Goal: Register for event/course

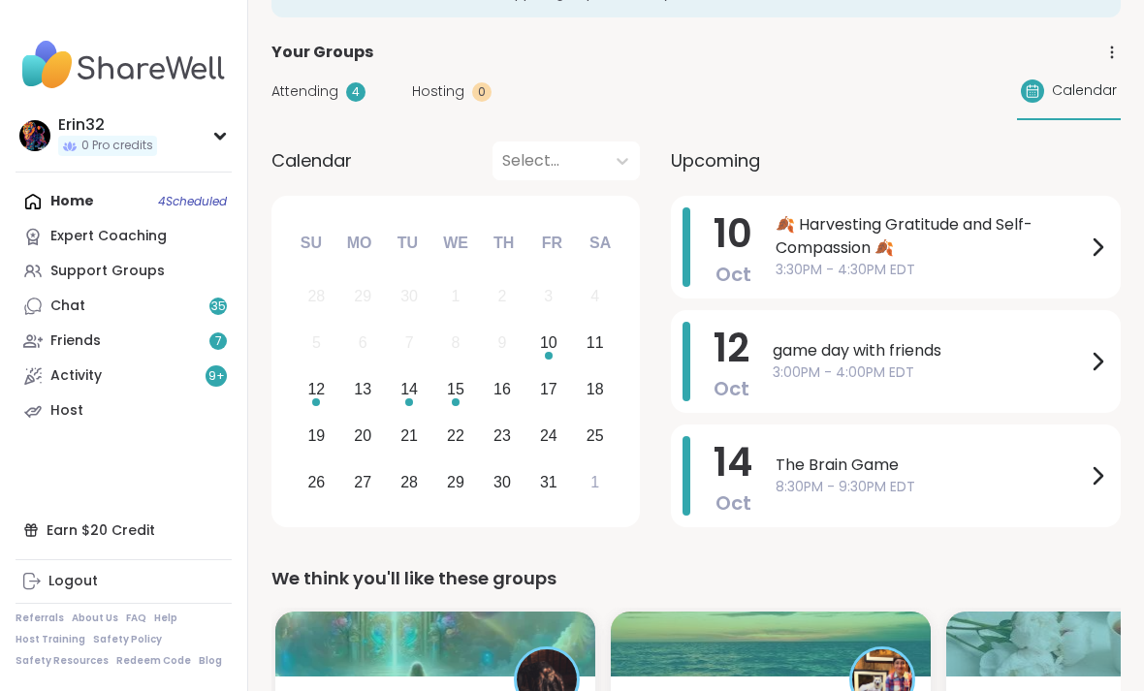
click at [940, 256] on span "🍂 Harvesting Gratitude and Self-Compassion 🍂" at bounding box center [931, 236] width 310 height 47
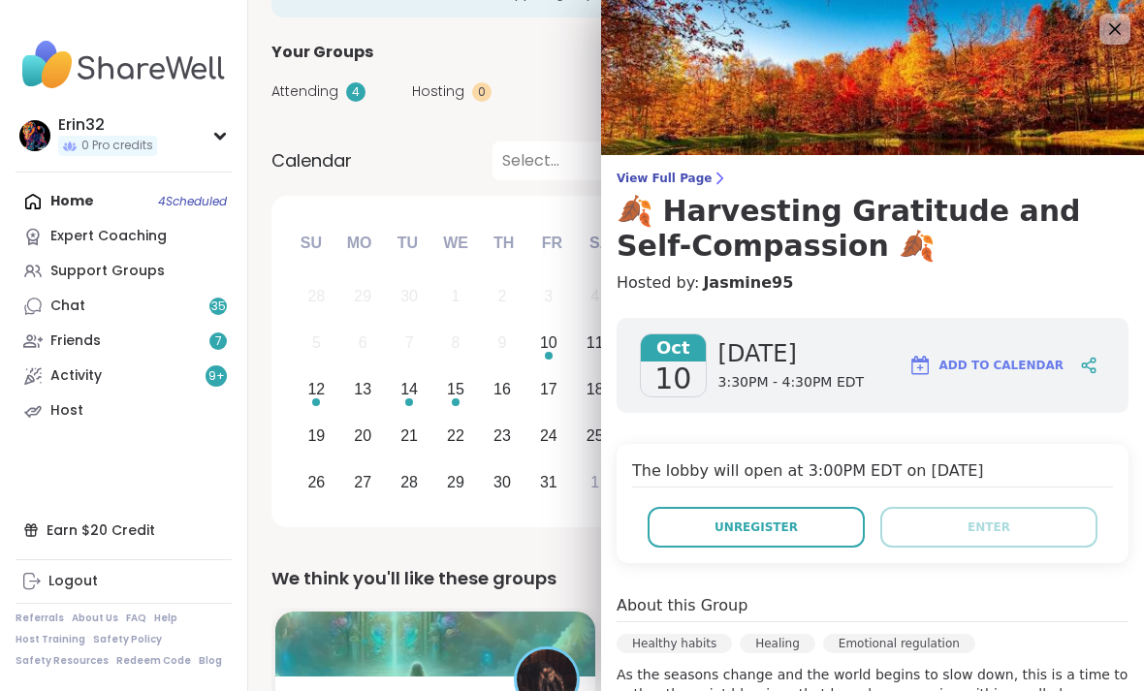
click at [1111, 41] on icon at bounding box center [1114, 28] width 23 height 23
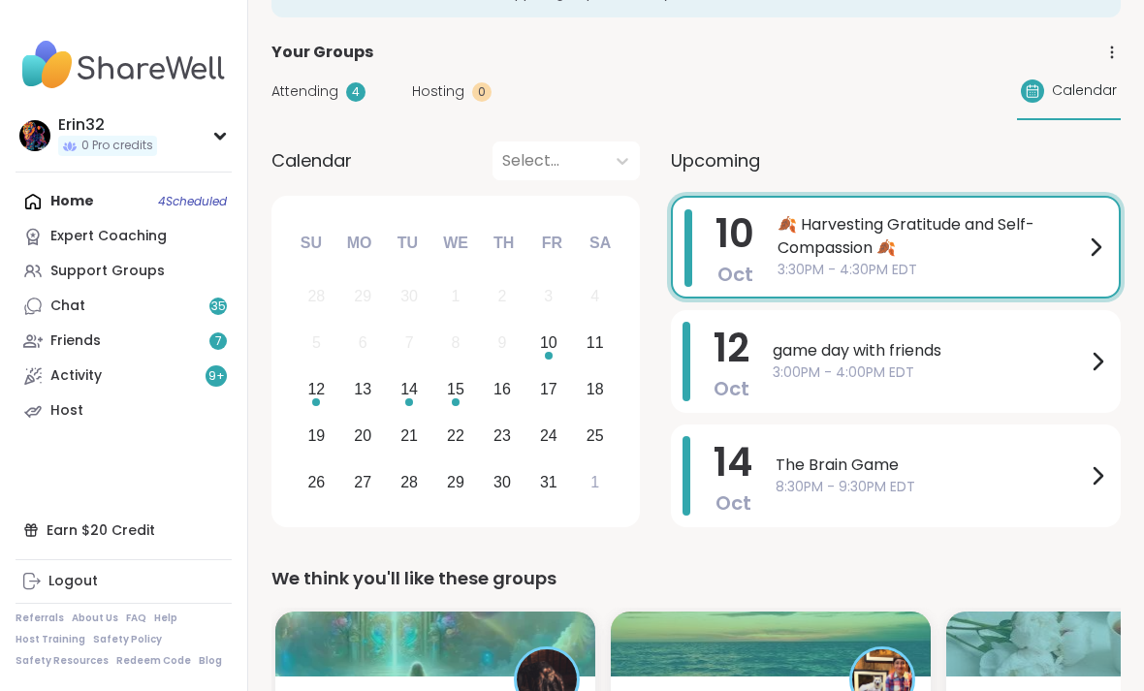
click at [208, 207] on div "Home 4 Scheduled Expert Coaching Support Groups Chat 35 Friends 7 Activity 9 + …" at bounding box center [124, 306] width 216 height 244
click at [197, 208] on div "Home 4 Scheduled Expert Coaching Support Groups Chat 35 Friends 7 Activity 9 + …" at bounding box center [124, 306] width 216 height 244
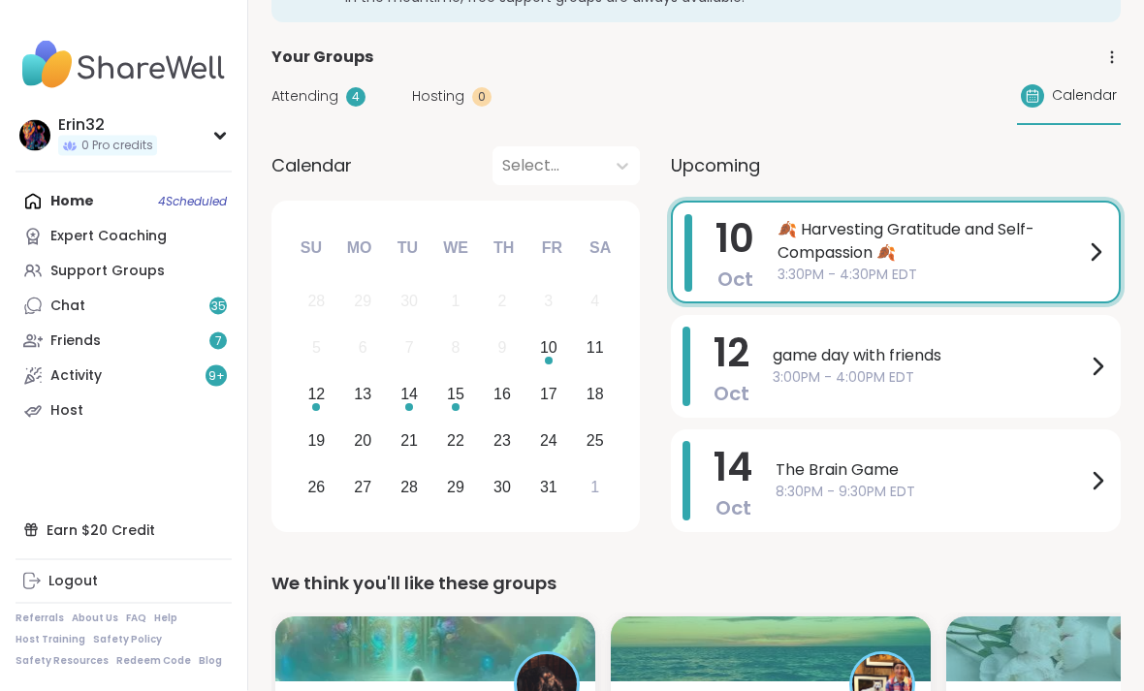
click at [1096, 59] on div "Your Groups" at bounding box center [695, 58] width 849 height 23
click at [1089, 64] on div "Your Groups" at bounding box center [695, 58] width 849 height 23
click at [1089, 60] on div "Your Groups" at bounding box center [695, 58] width 849 height 23
click at [1104, 58] on icon at bounding box center [1111, 57] width 17 height 17
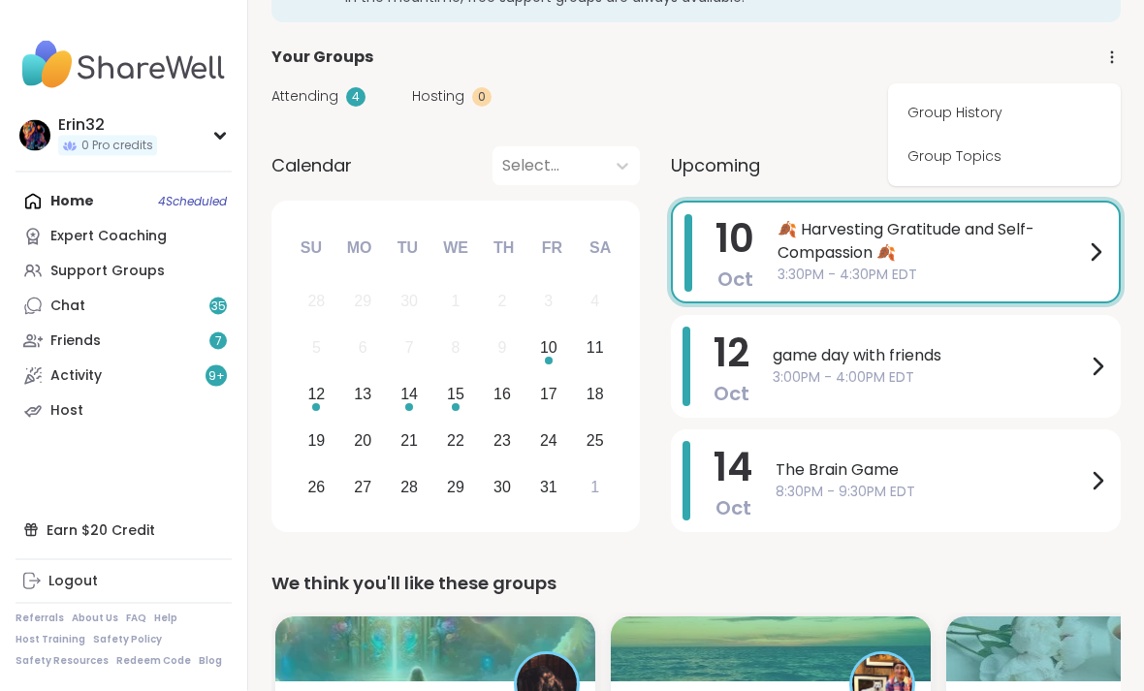
scroll to position [99, 0]
click at [1042, 115] on link "Group History" at bounding box center [1004, 113] width 217 height 44
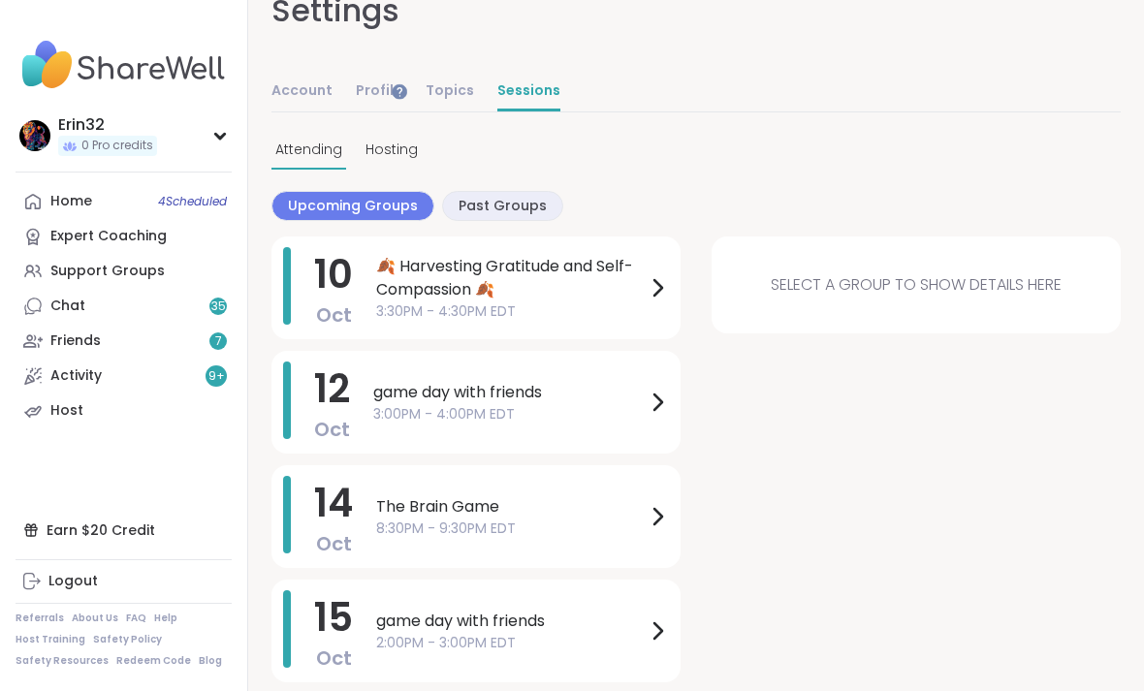
scroll to position [43, 0]
click at [168, 191] on link "Home 4 Scheduled" at bounding box center [124, 201] width 216 height 35
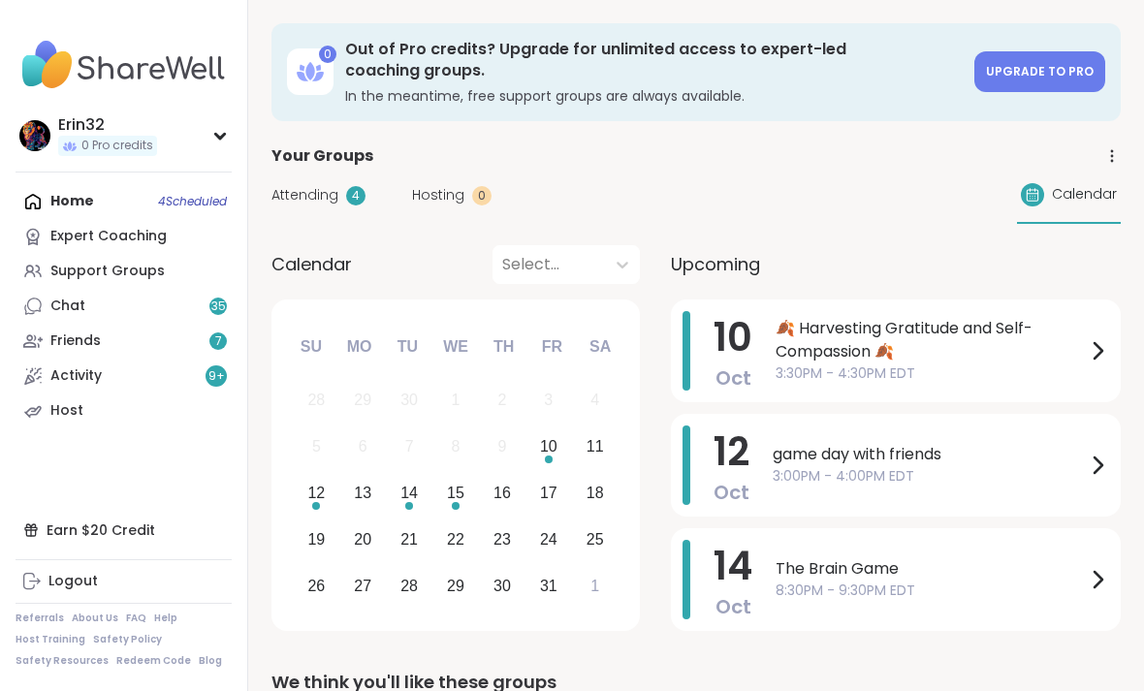
click at [165, 275] on link "Support Groups" at bounding box center [124, 271] width 216 height 35
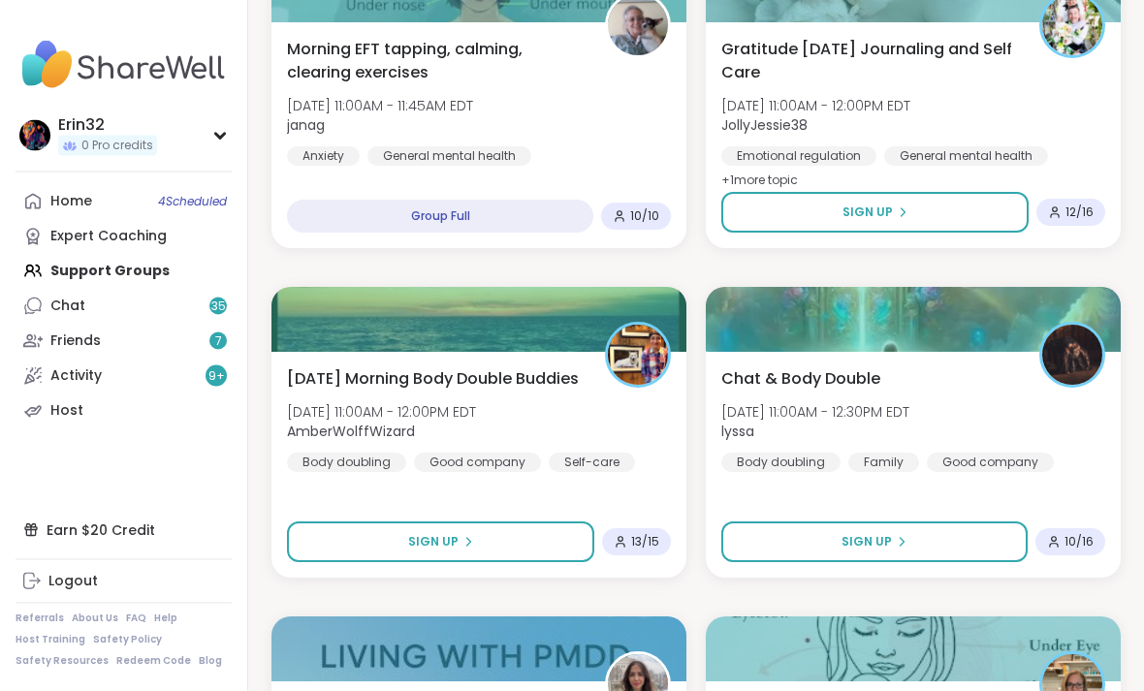
scroll to position [951, 0]
click at [955, 213] on button "Sign Up" at bounding box center [874, 212] width 307 height 41
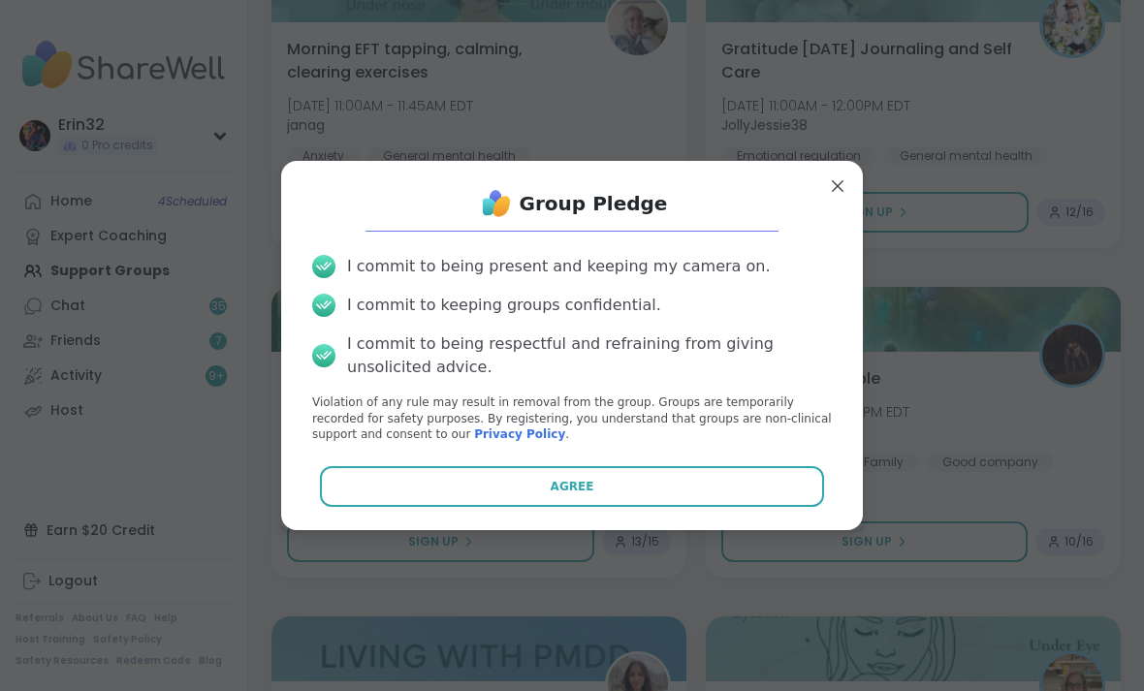
click at [779, 507] on button "Agree" at bounding box center [572, 486] width 505 height 41
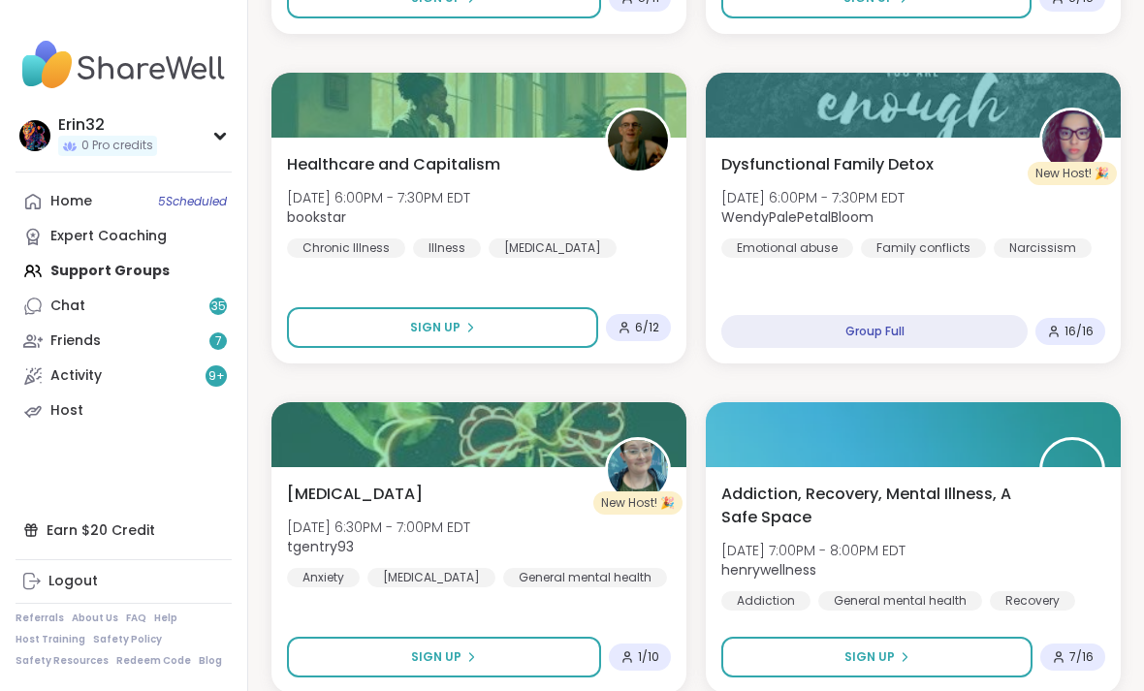
scroll to position [5469, 0]
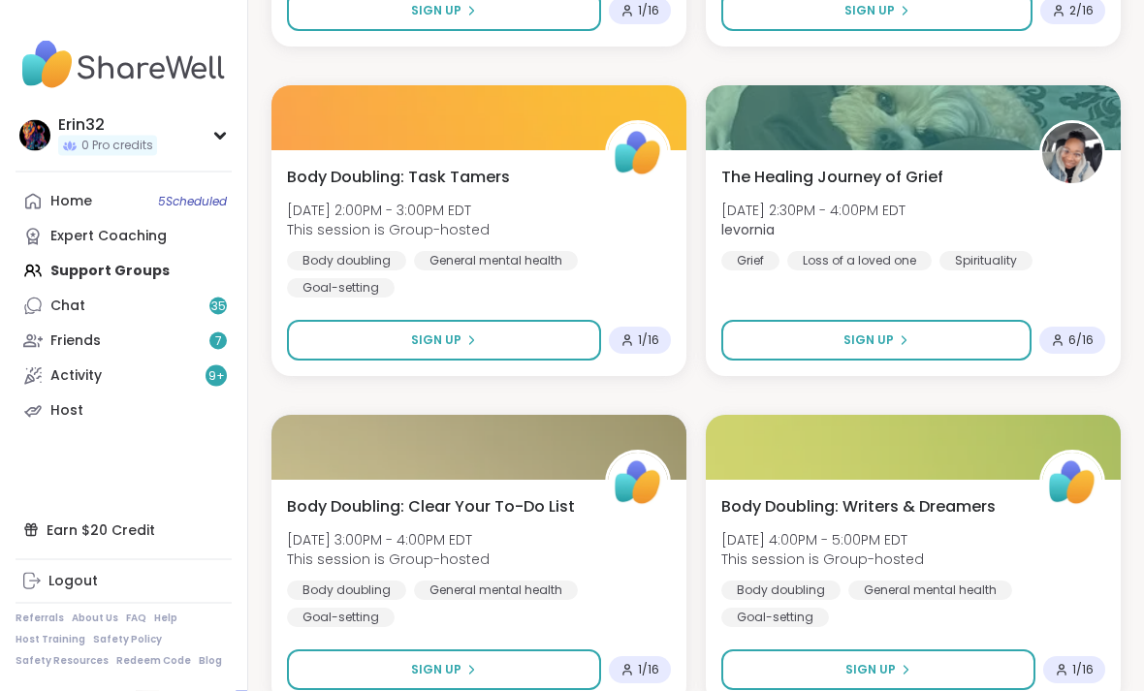
scroll to position [11403, 0]
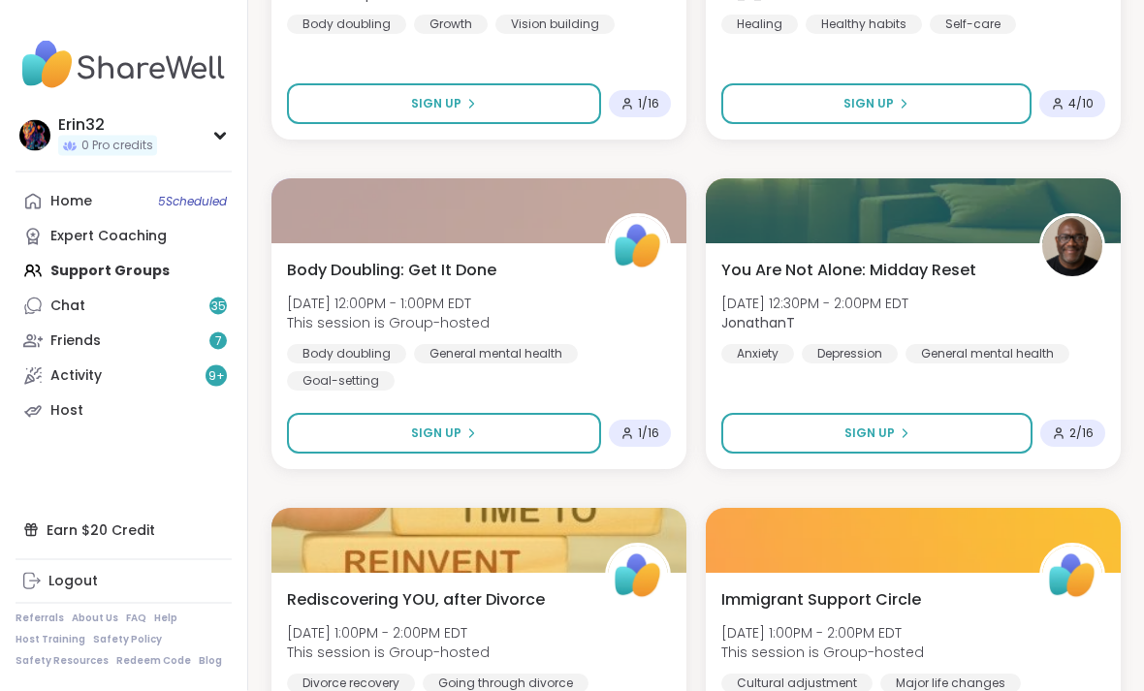
scroll to position [17336, 0]
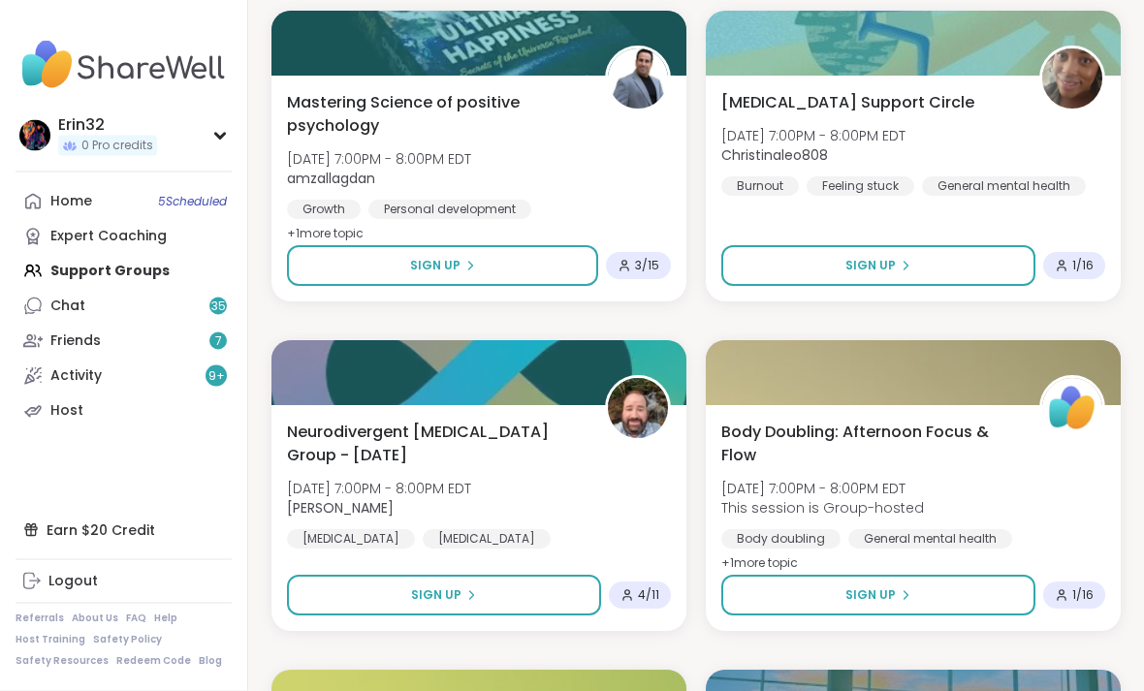
scroll to position [21335, 0]
click at [1024, 217] on div "[MEDICAL_DATA] Support Circle [DATE] 7:00PM - 8:00PM EDT Christinaleo808 Burnou…" at bounding box center [913, 189] width 415 height 226
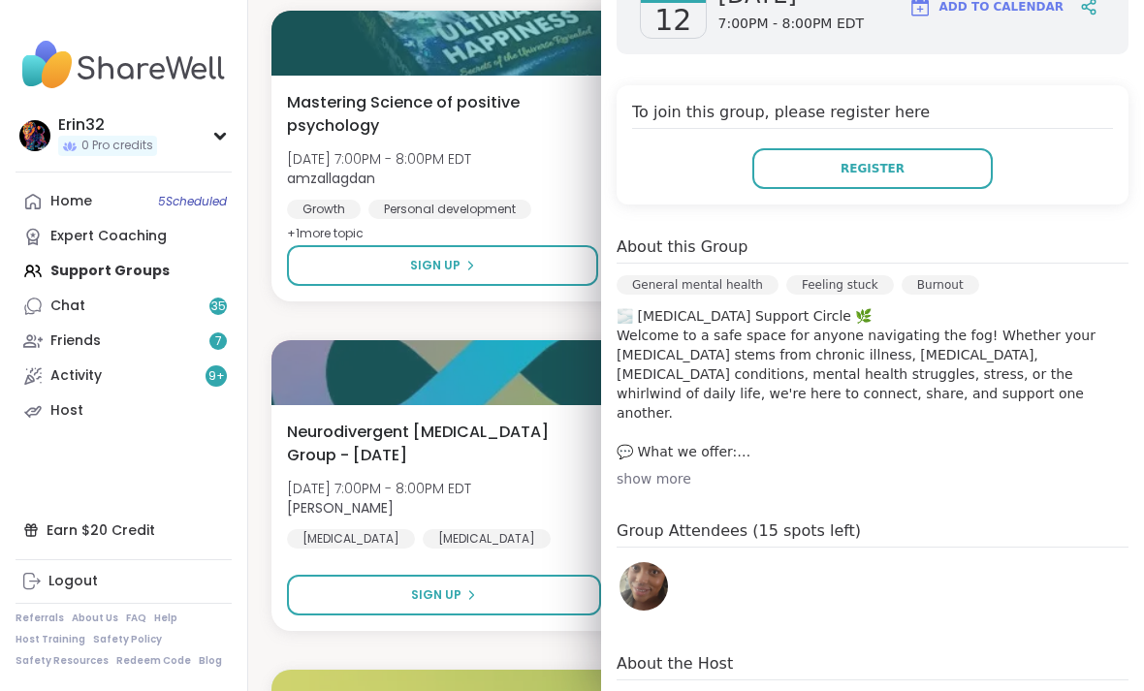
scroll to position [360, 0]
click at [557, 123] on span "Mastering Science of positive psychology" at bounding box center [435, 114] width 297 height 47
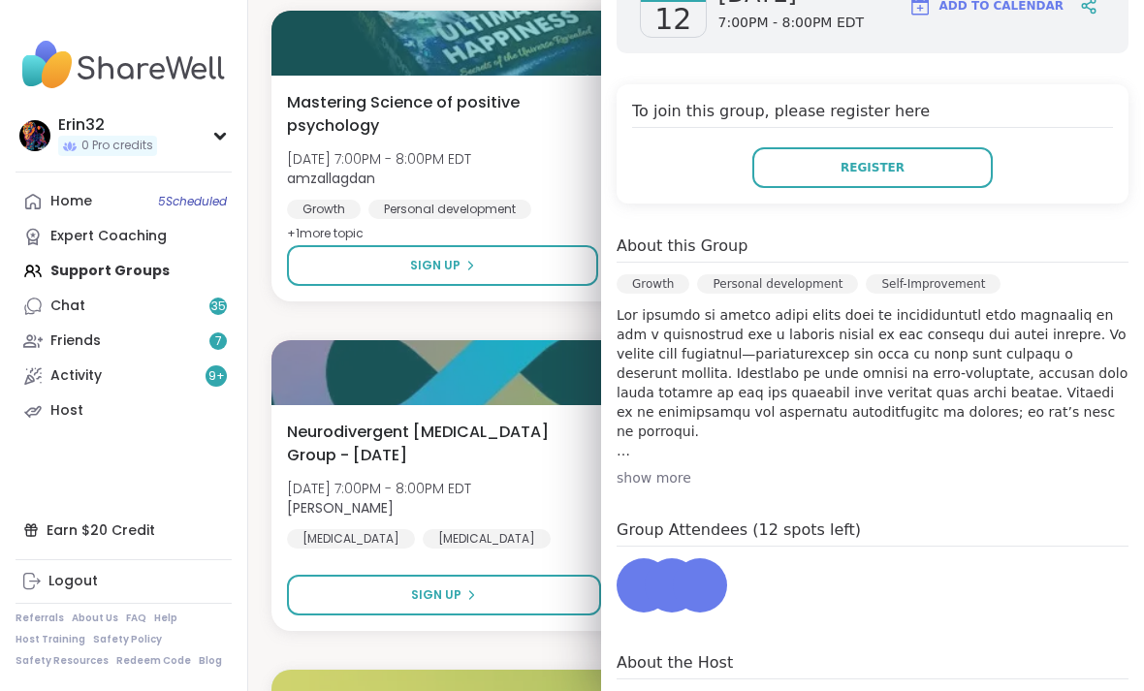
click at [557, 146] on div "Mastering Science of positive psychology [DATE] 7:00PM - 8:00PM EDT amzallagdan…" at bounding box center [479, 168] width 384 height 155
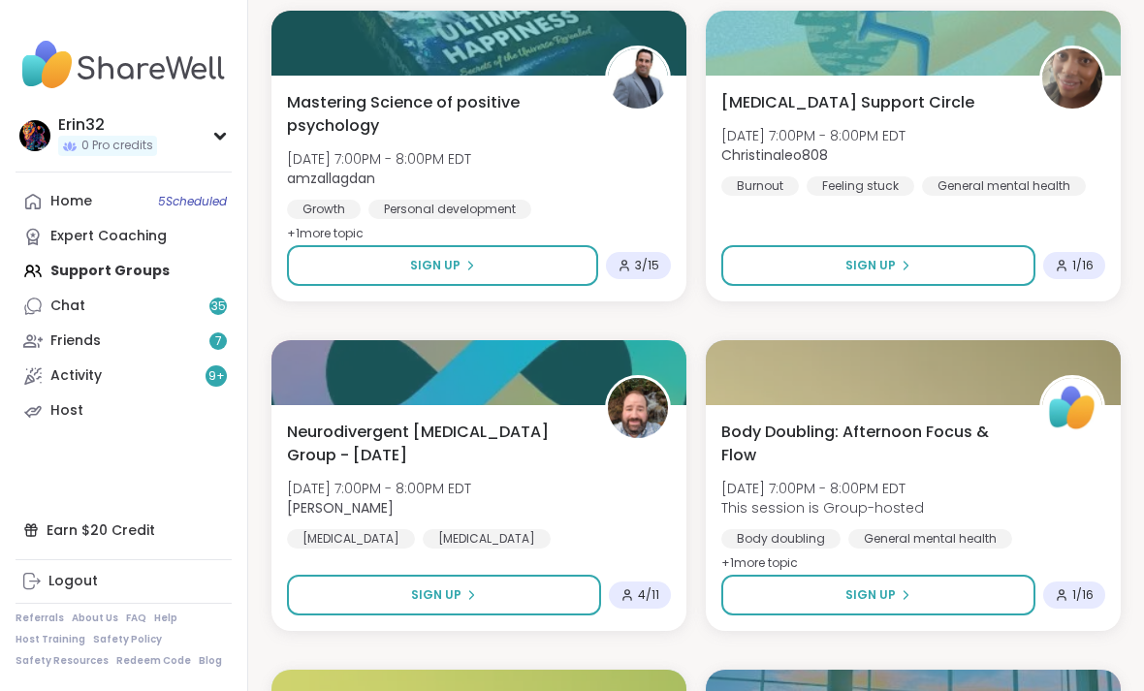
click at [562, 143] on div "Mastering Science of positive psychology [DATE] 7:00PM - 8:00PM EDT amzallagdan…" at bounding box center [479, 168] width 384 height 155
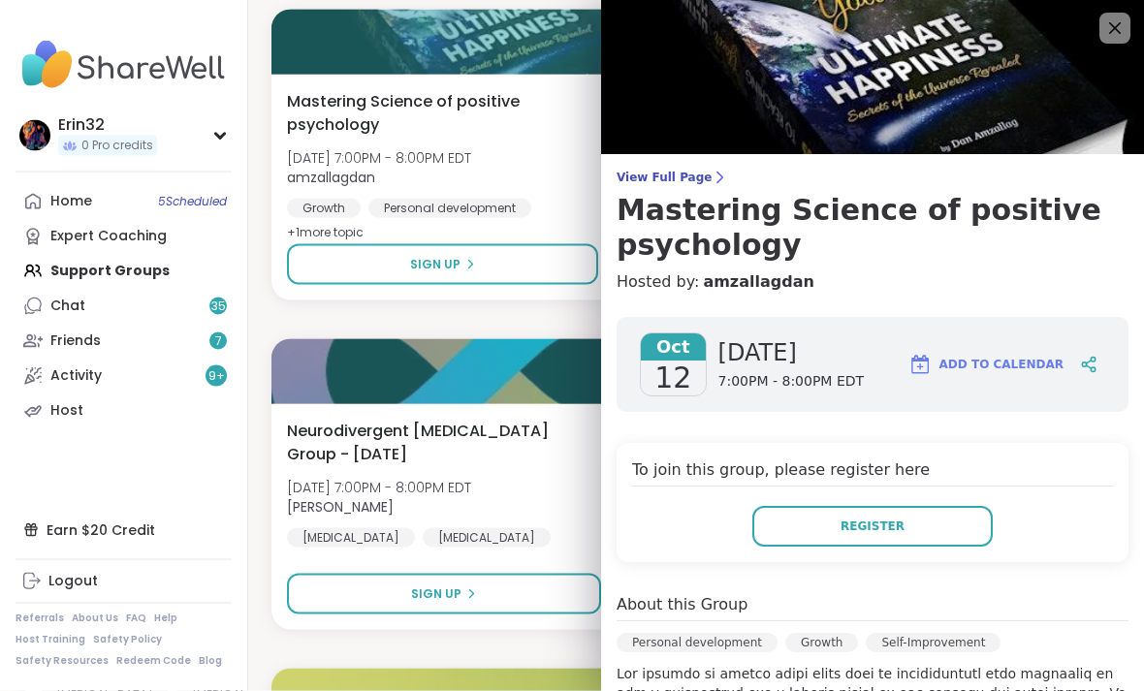
scroll to position [21337, 0]
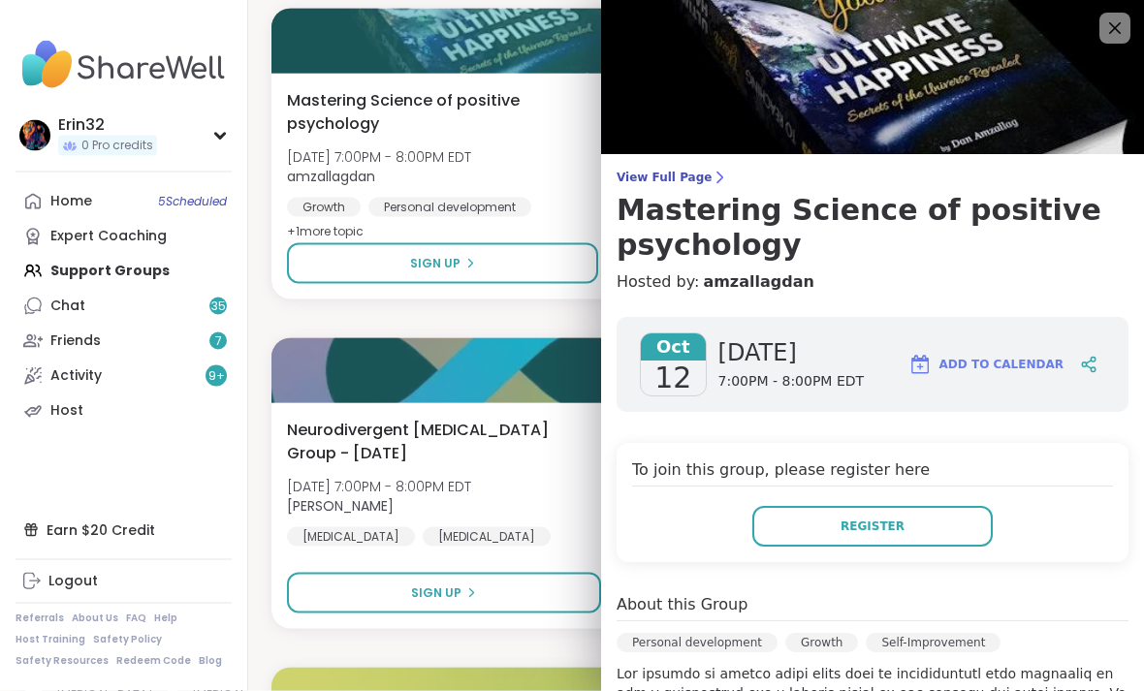
click at [578, 150] on div "Mastering Science of positive psychology [DATE] 7:00PM - 8:00PM EDT amzallagdan…" at bounding box center [479, 166] width 384 height 155
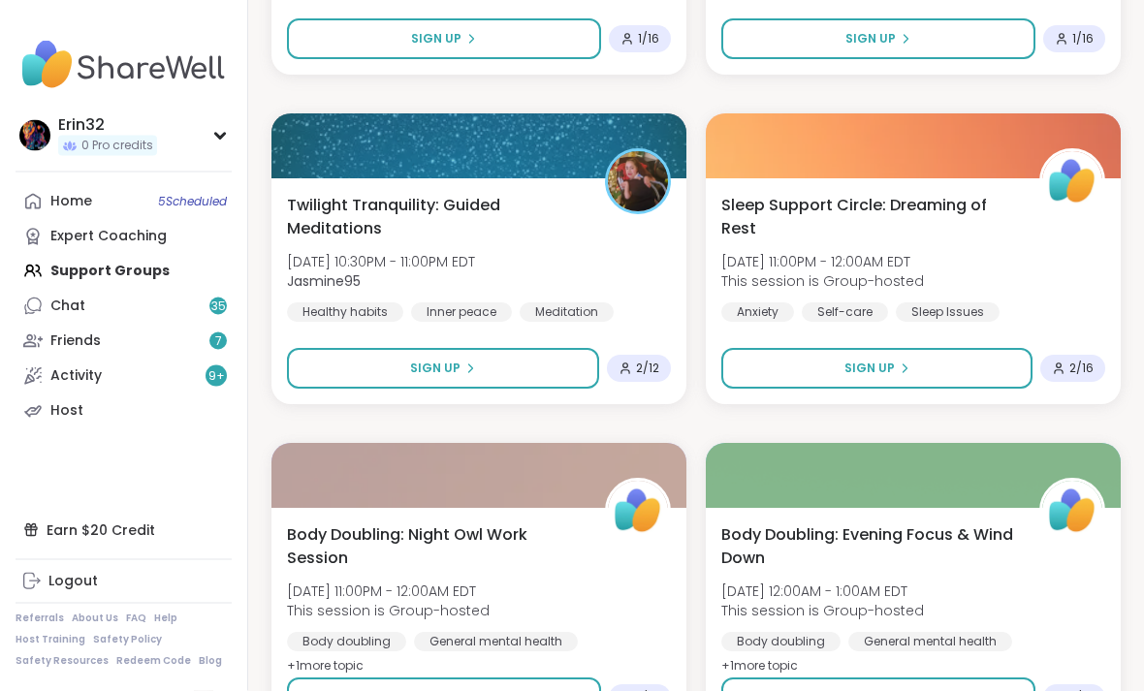
scroll to position [23270, 0]
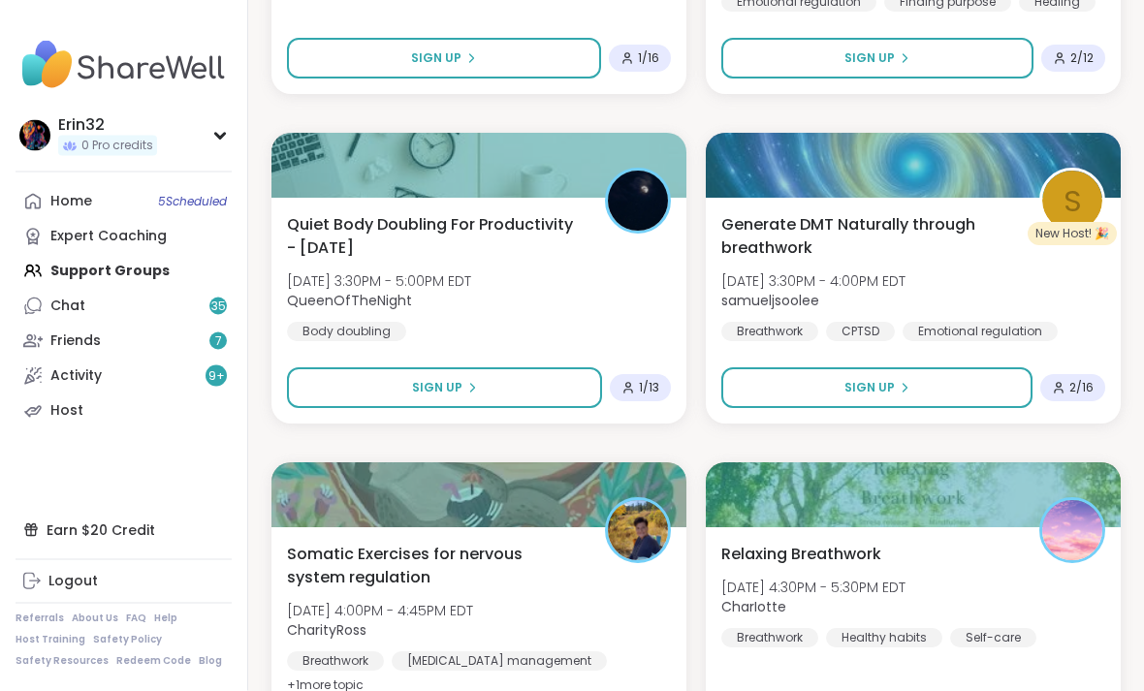
scroll to position [27152, 0]
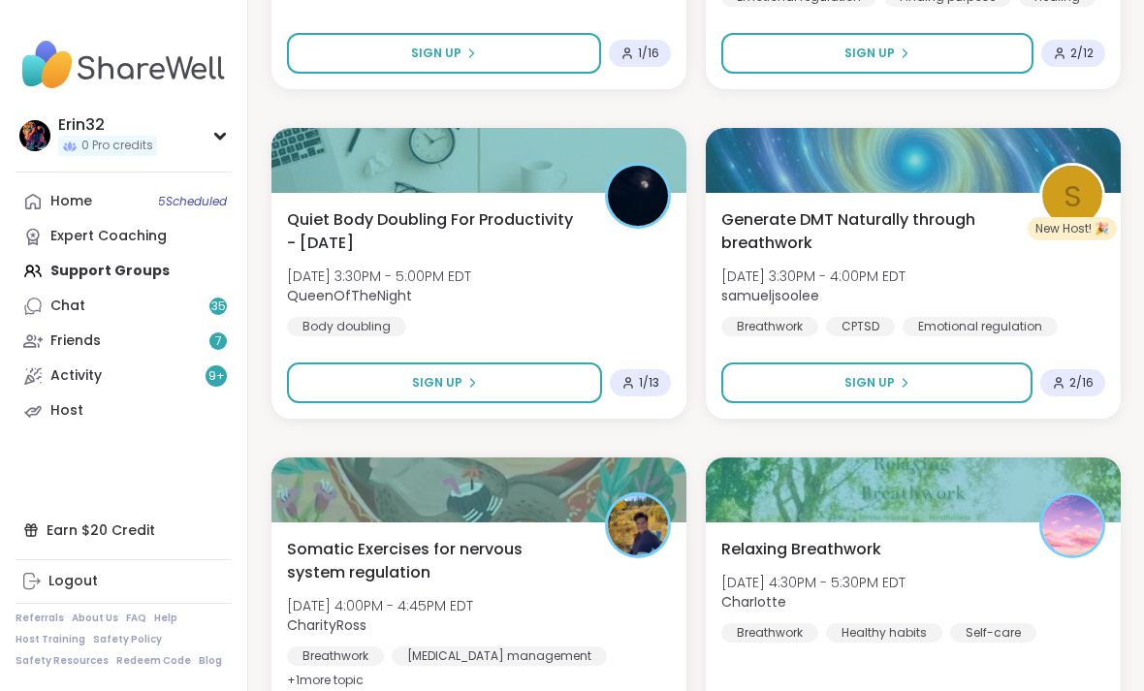
click at [1045, 173] on div "s New Host! 🎉" at bounding box center [1072, 196] width 66 height 66
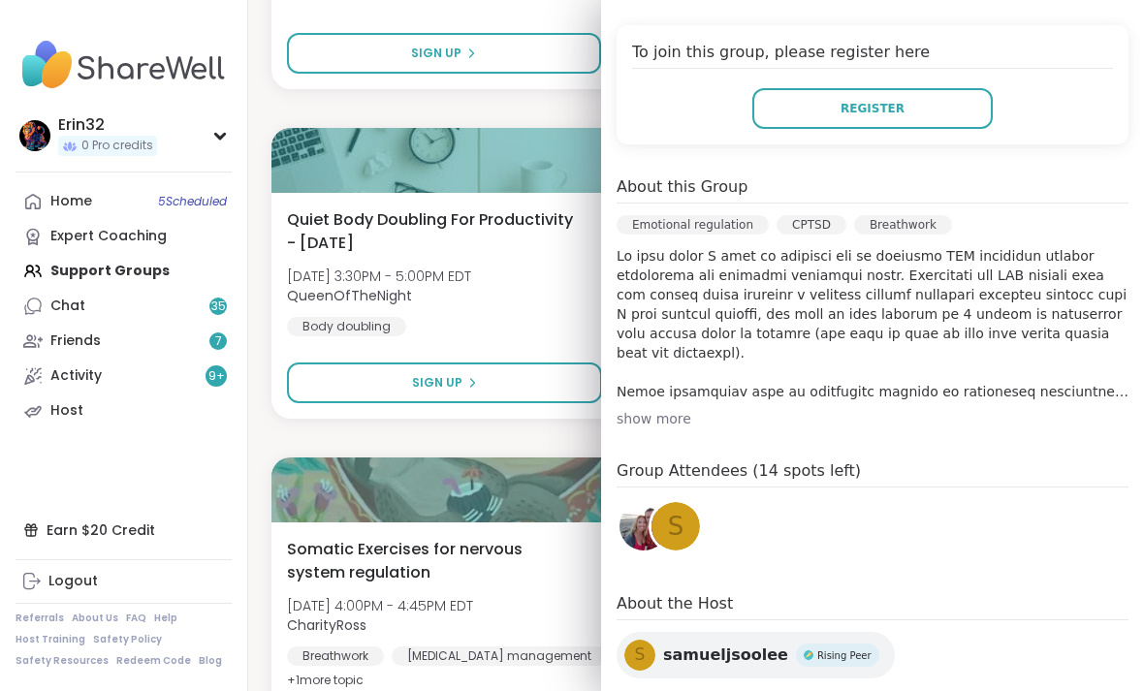
click at [572, 328] on div "Quiet Body Doubling For Productivity - [DATE] [DATE] 3:30PM - 5:00PM EDT QueenO…" at bounding box center [479, 272] width 384 height 128
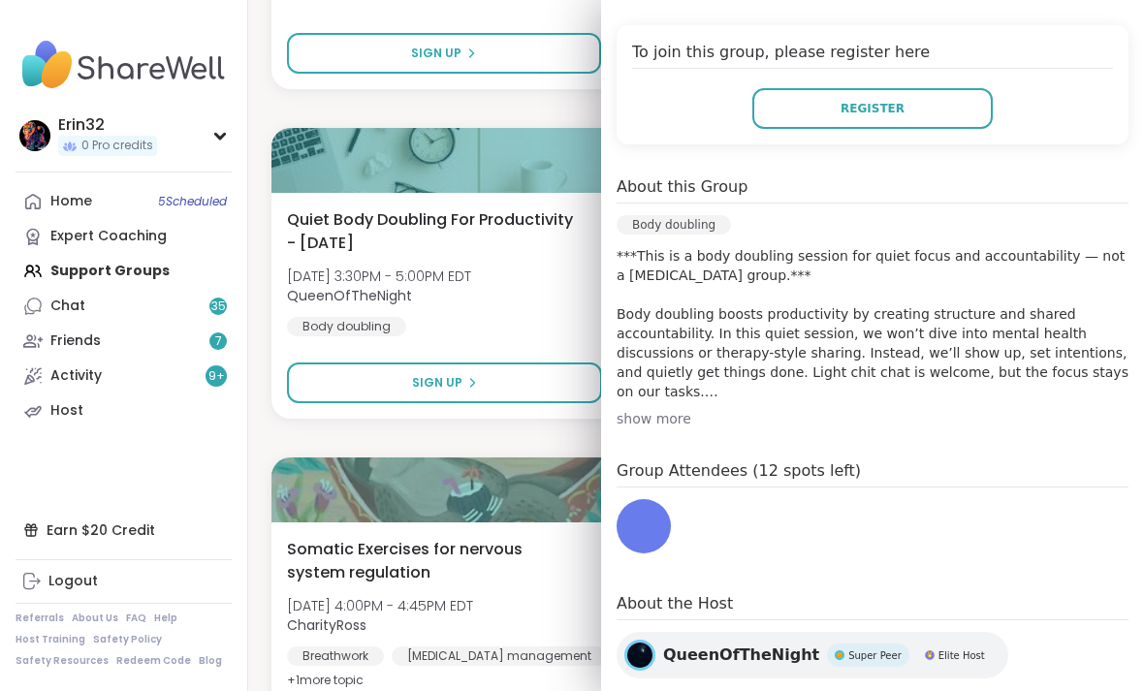
scroll to position [398, 0]
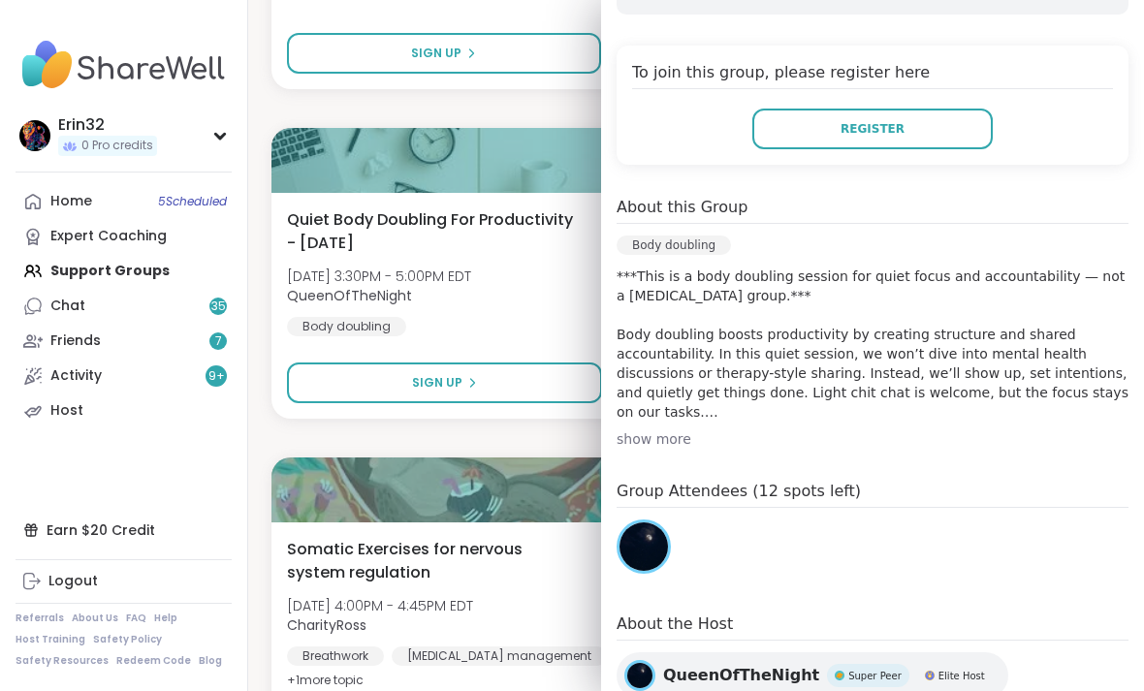
click at [231, 513] on nav "Erin32 0 Pro credits Profile Membership Settings Help Home 5 Scheduled Expert C…" at bounding box center [124, 345] width 248 height 691
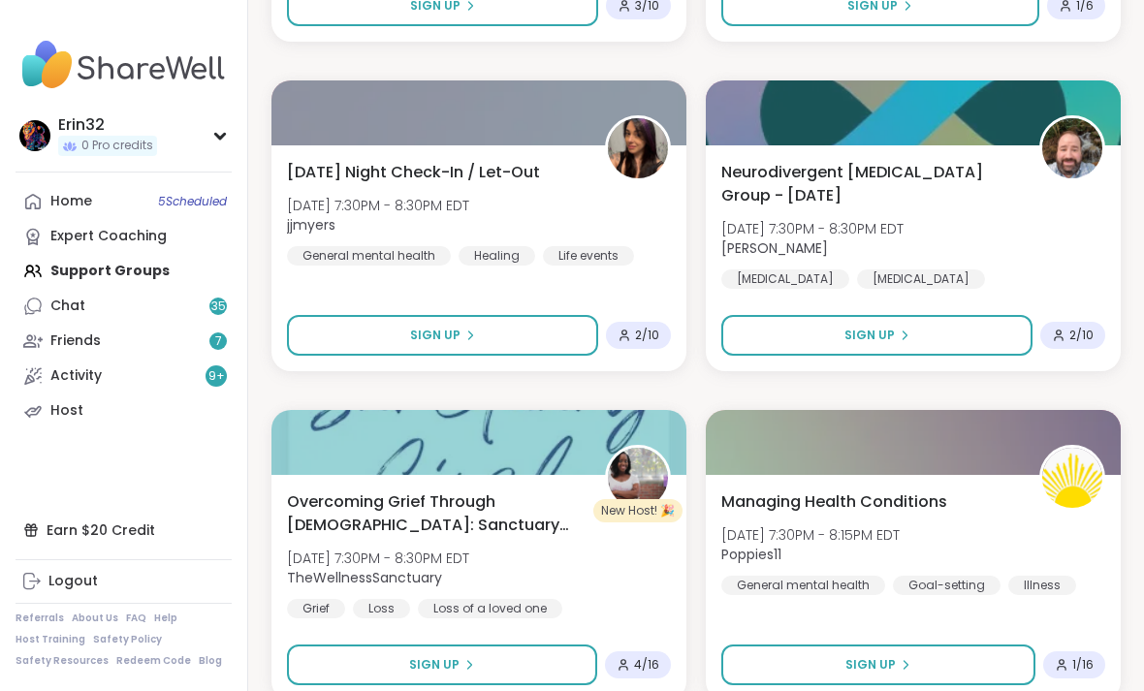
scroll to position [29203, 0]
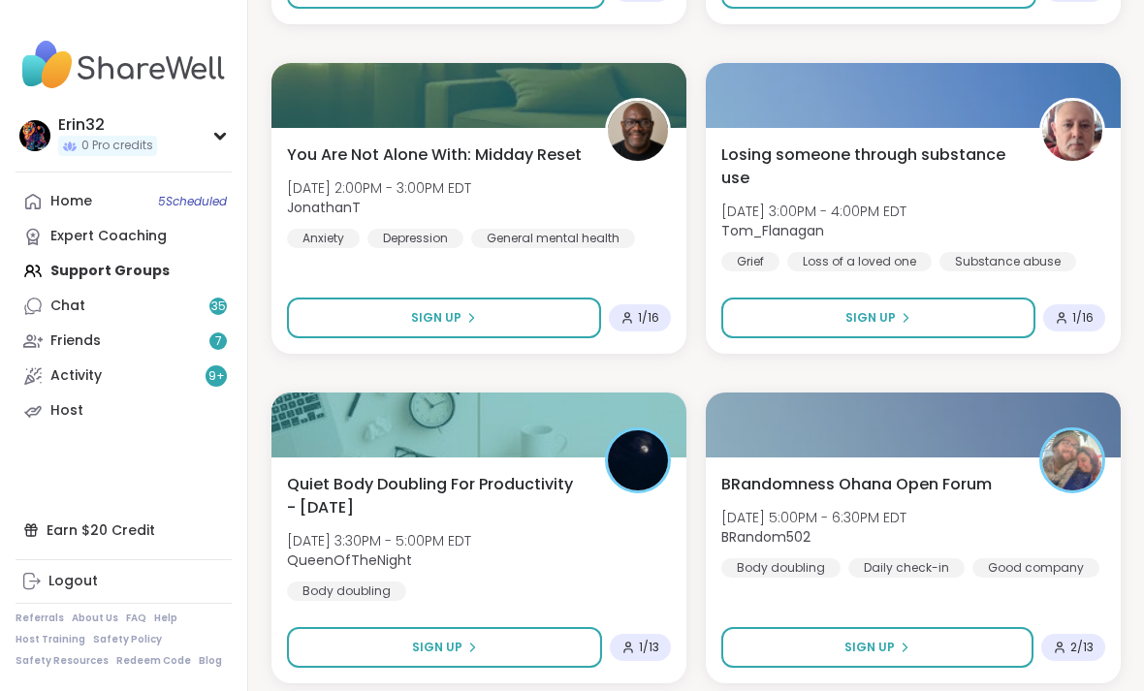
scroll to position [35137, 0]
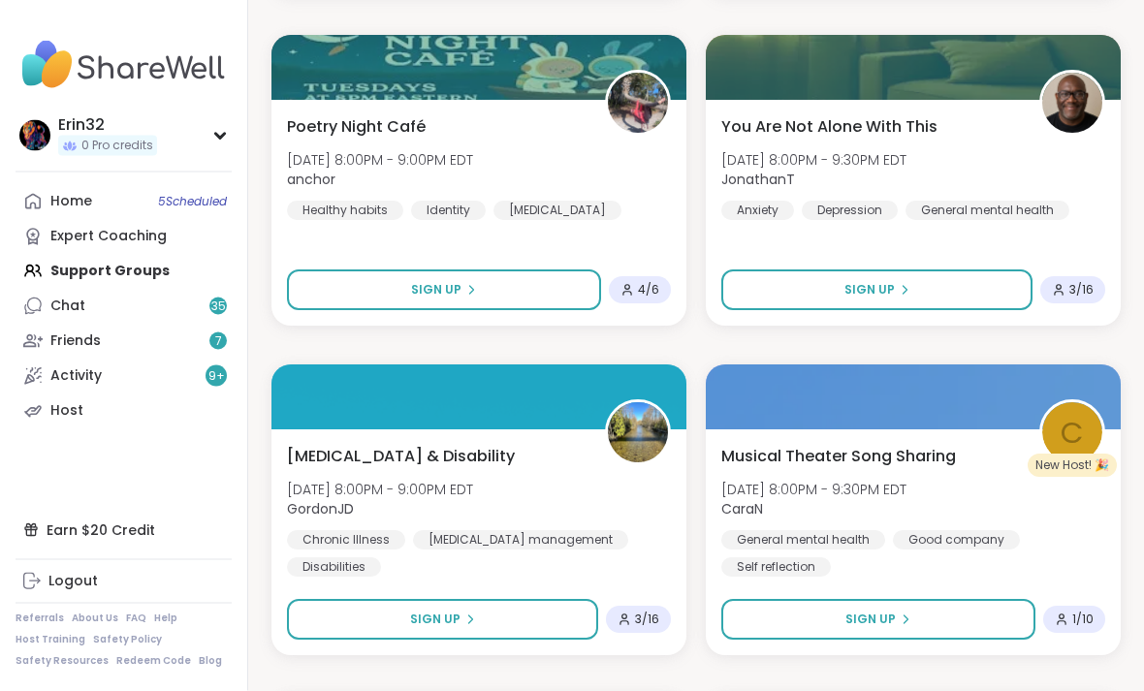
scroll to position [37134, 0]
click at [543, 289] on button "Sign Up" at bounding box center [444, 290] width 314 height 41
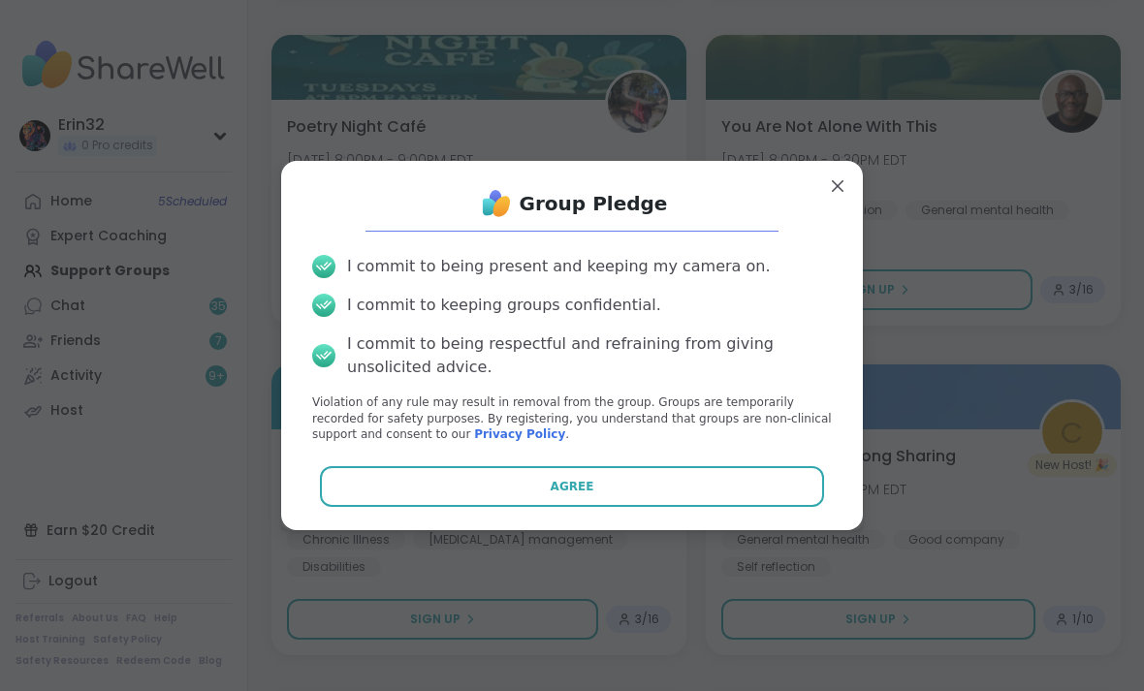
click at [655, 507] on button "Agree" at bounding box center [572, 486] width 505 height 41
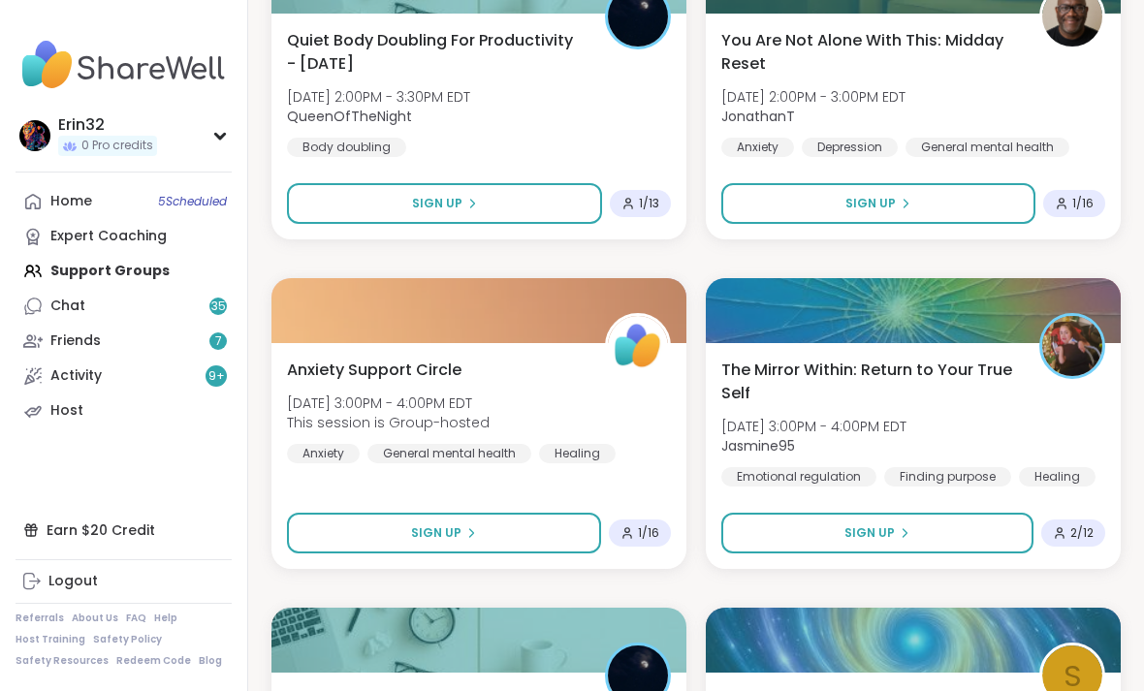
scroll to position [26671, 0]
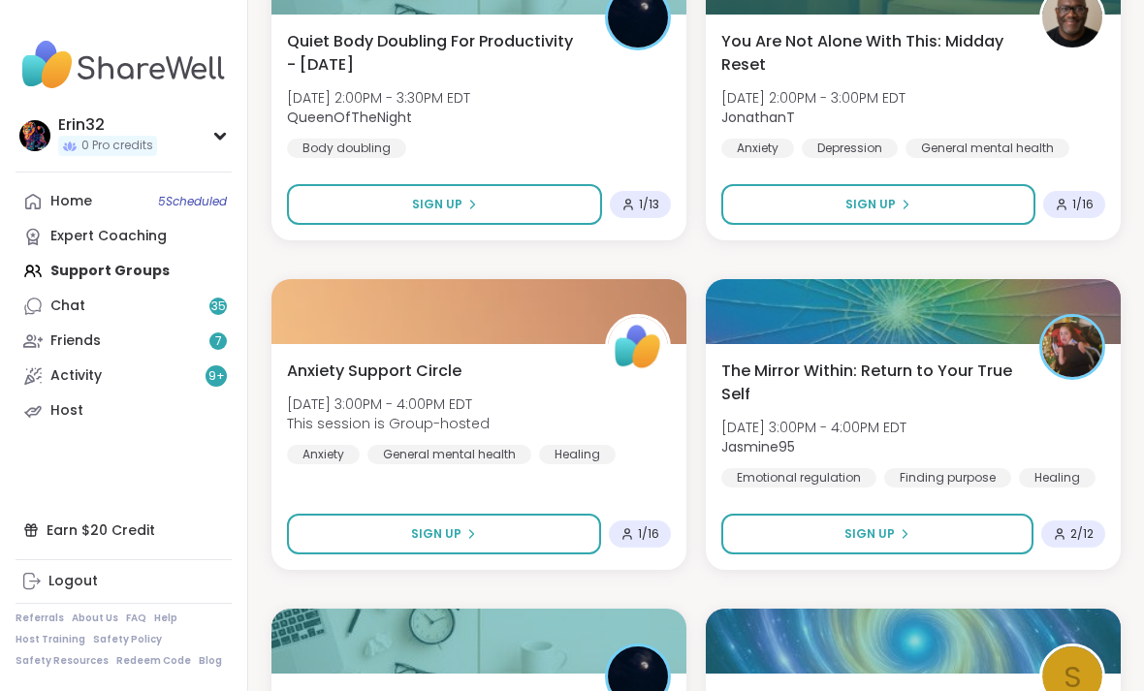
click at [935, 530] on button "Sign Up" at bounding box center [877, 534] width 312 height 41
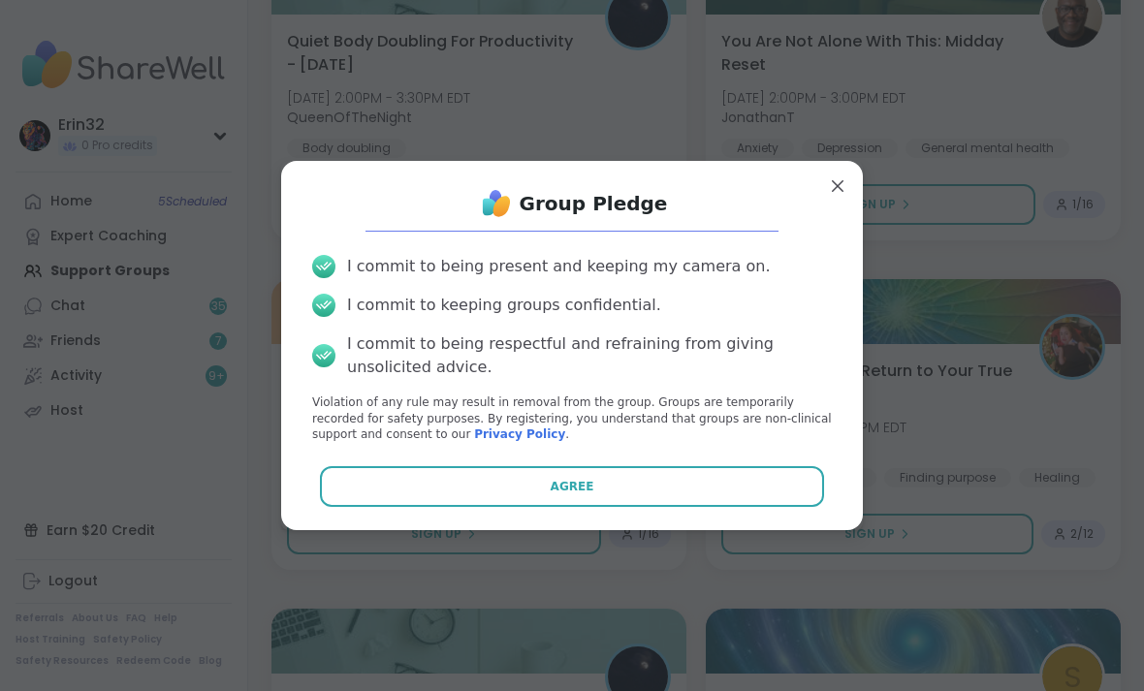
click at [783, 495] on button "Agree" at bounding box center [572, 486] width 505 height 41
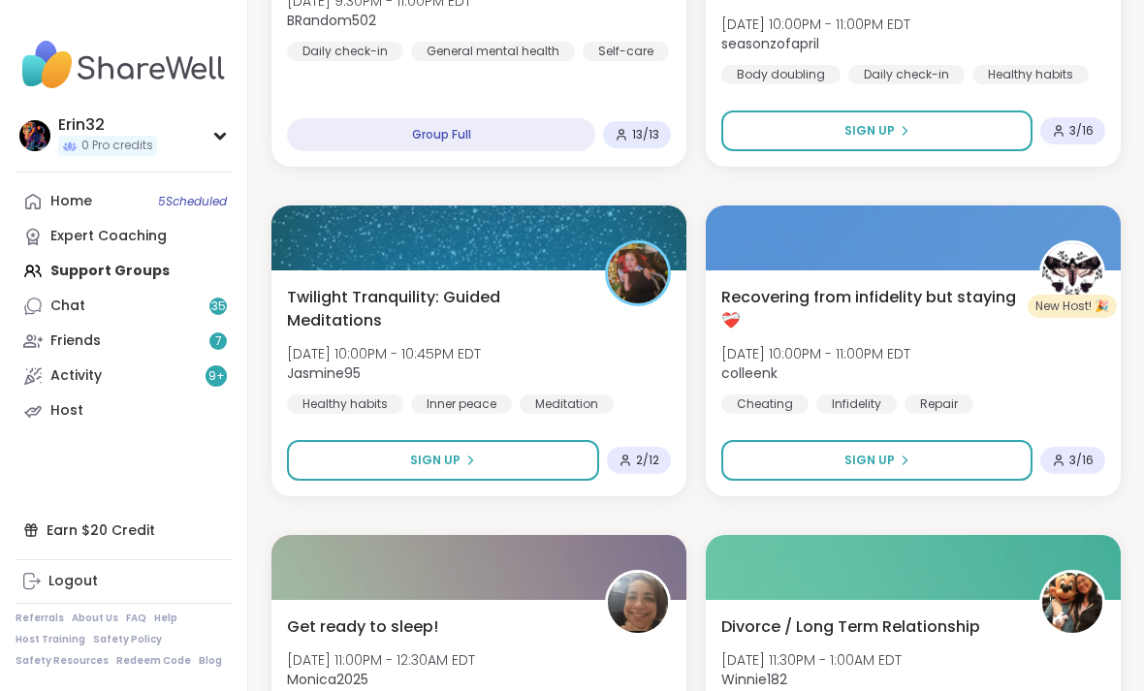
scroll to position [6964, 0]
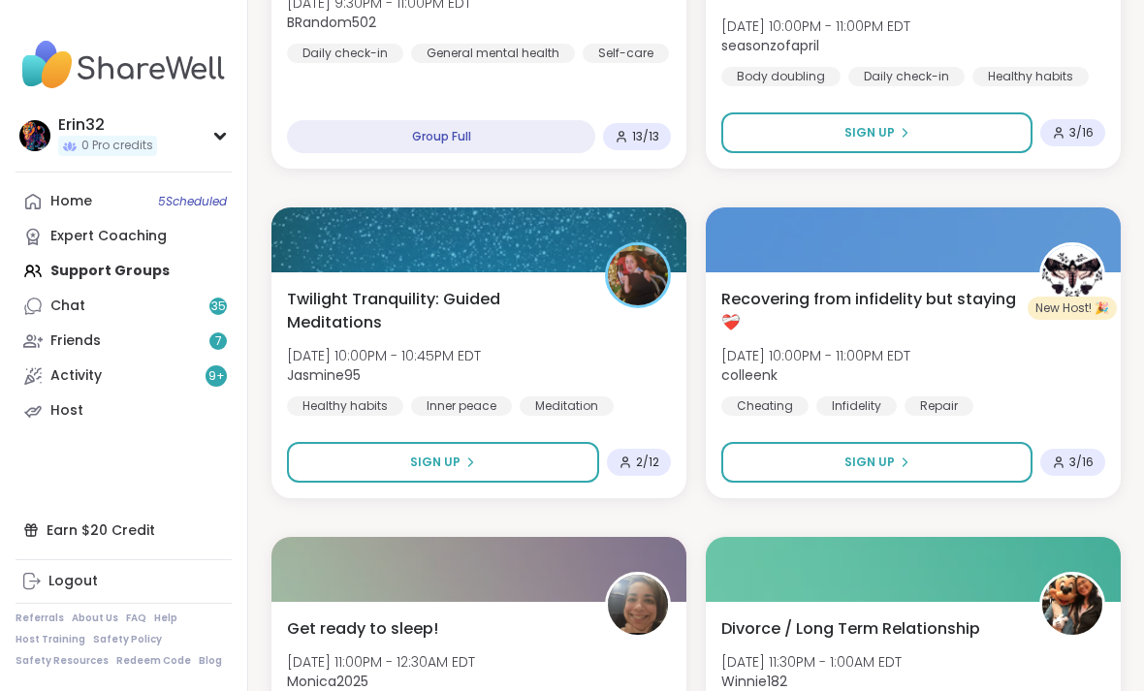
click at [585, 460] on button "Sign Up" at bounding box center [443, 462] width 312 height 41
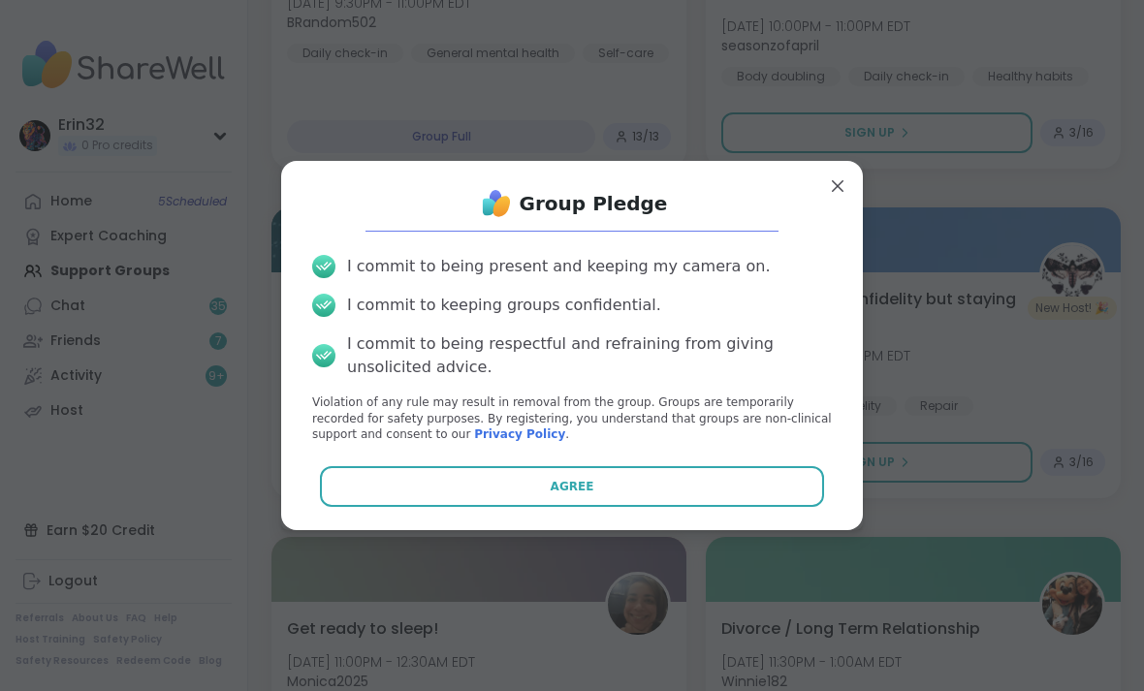
click at [737, 492] on button "Agree" at bounding box center [572, 486] width 505 height 41
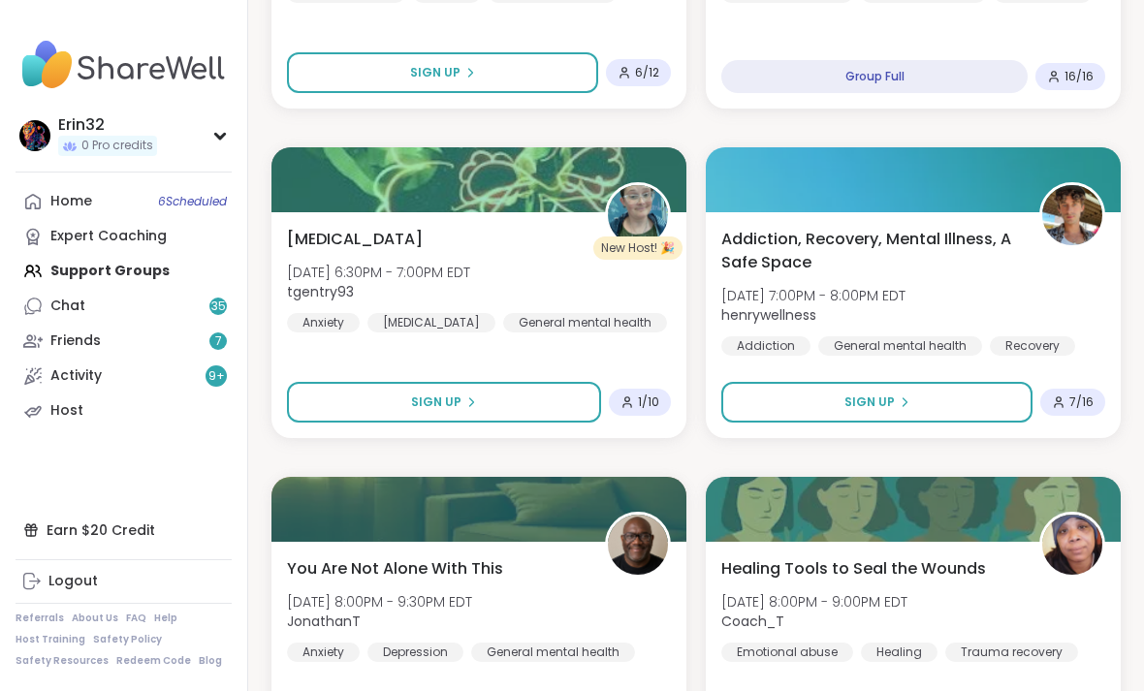
scroll to position [5705, 0]
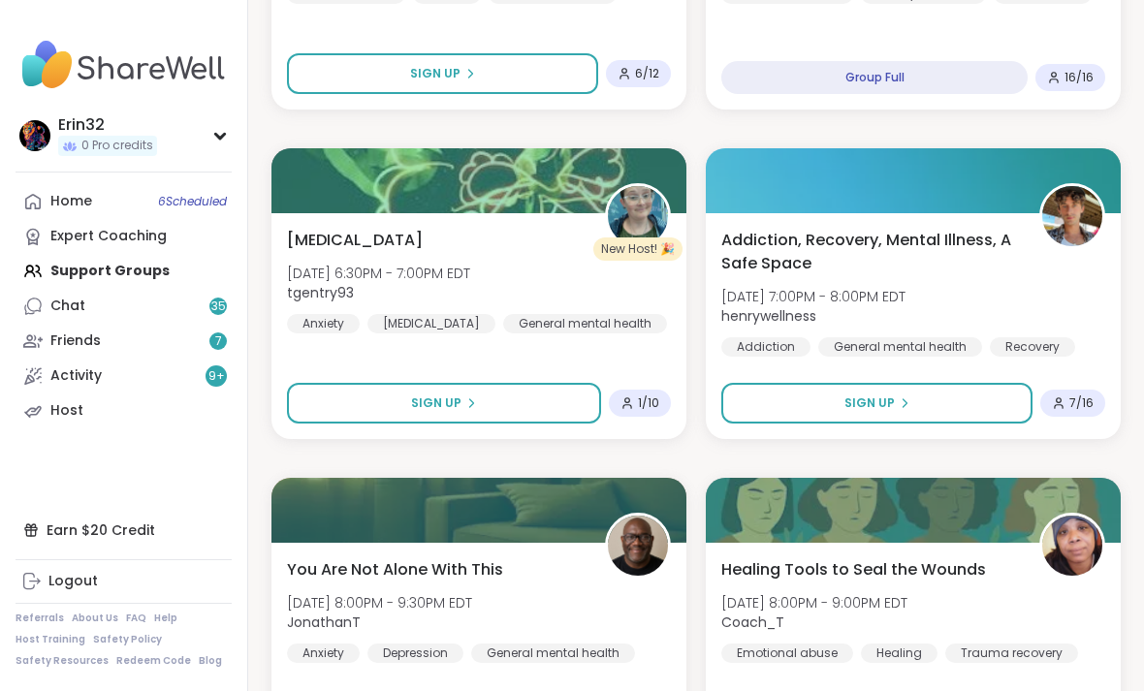
click at [571, 407] on button "Sign Up" at bounding box center [444, 403] width 314 height 41
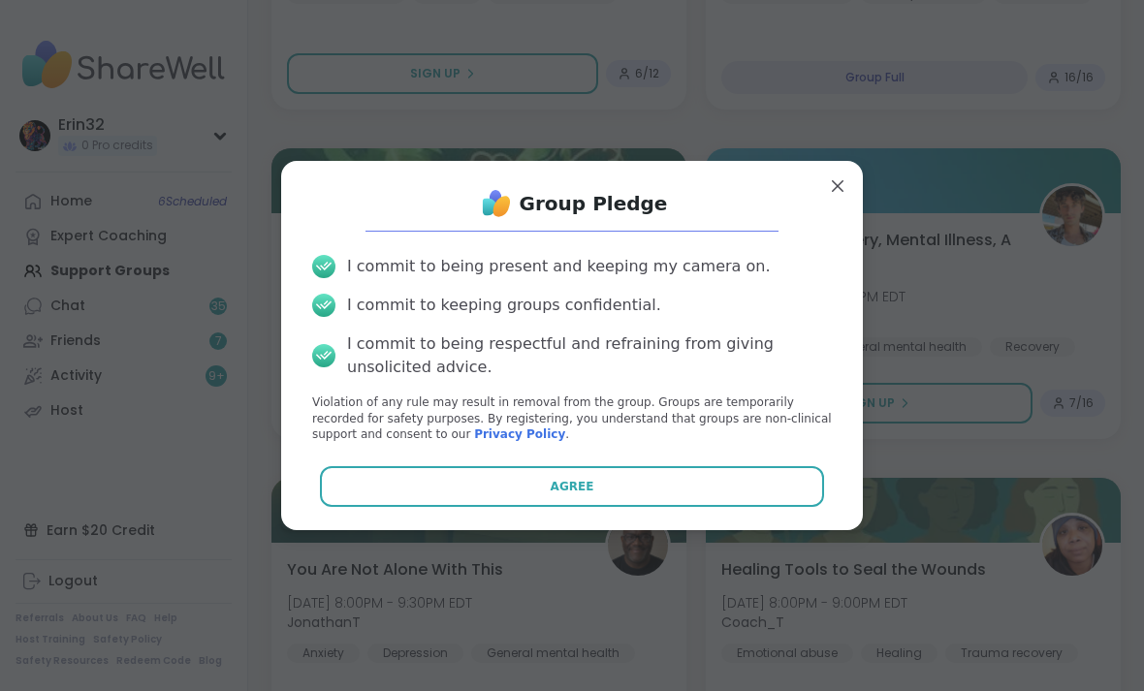
click at [681, 478] on button "Agree" at bounding box center [572, 486] width 505 height 41
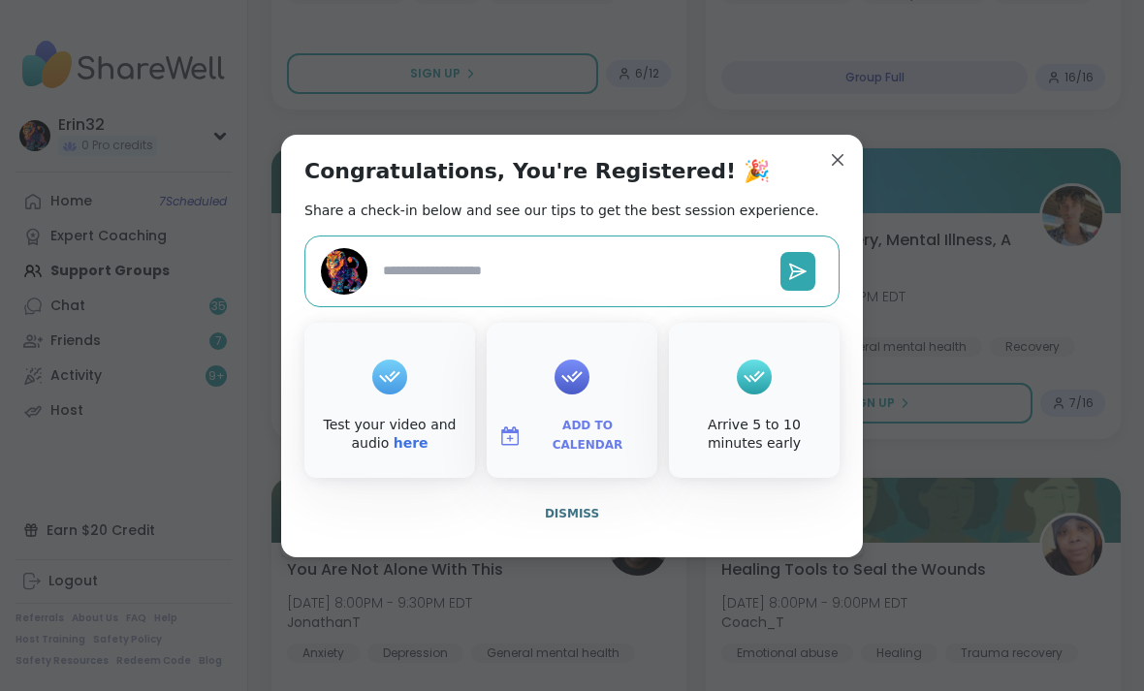
type textarea "*"
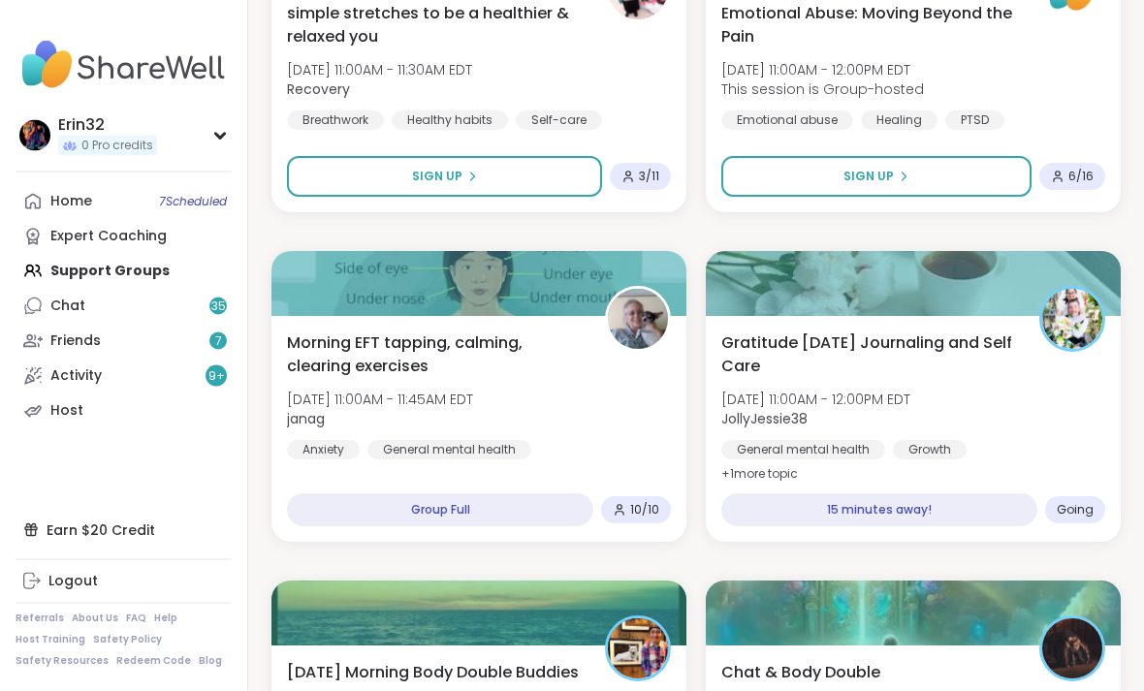
scroll to position [657, 0]
click at [938, 499] on div "14 minutes away!" at bounding box center [879, 509] width 316 height 33
click at [927, 516] on div "14 minutes away!" at bounding box center [879, 509] width 316 height 33
click at [907, 449] on div "Growth" at bounding box center [930, 449] width 74 height 19
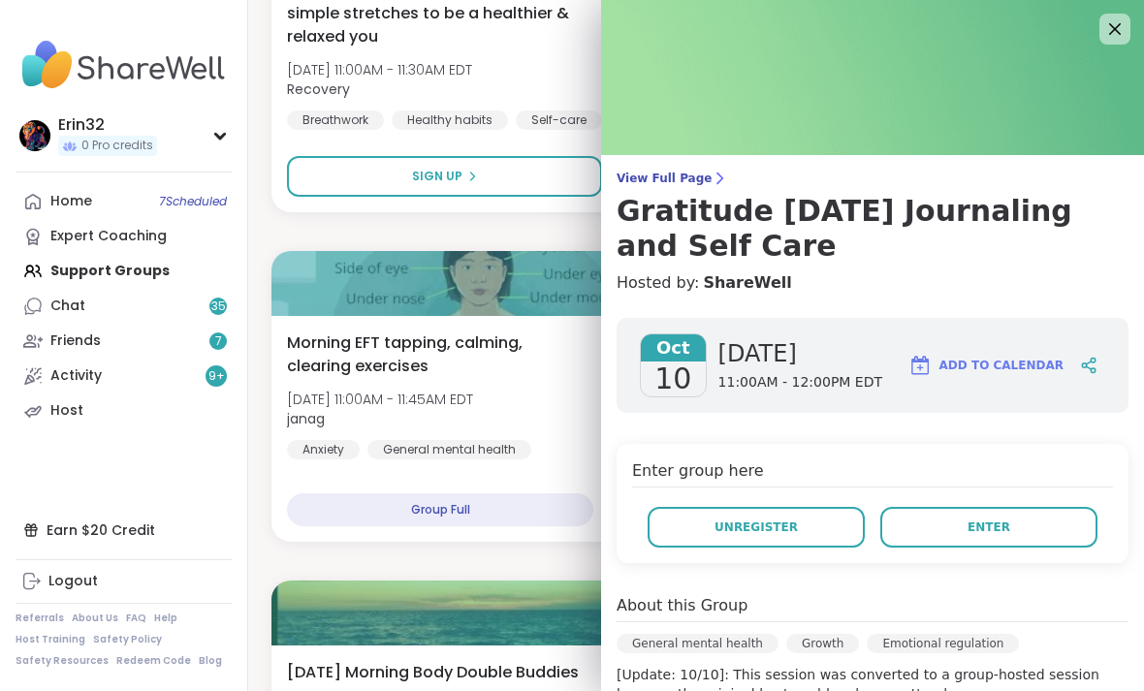
scroll to position [0, 0]
click at [1114, 33] on icon at bounding box center [1114, 28] width 23 height 23
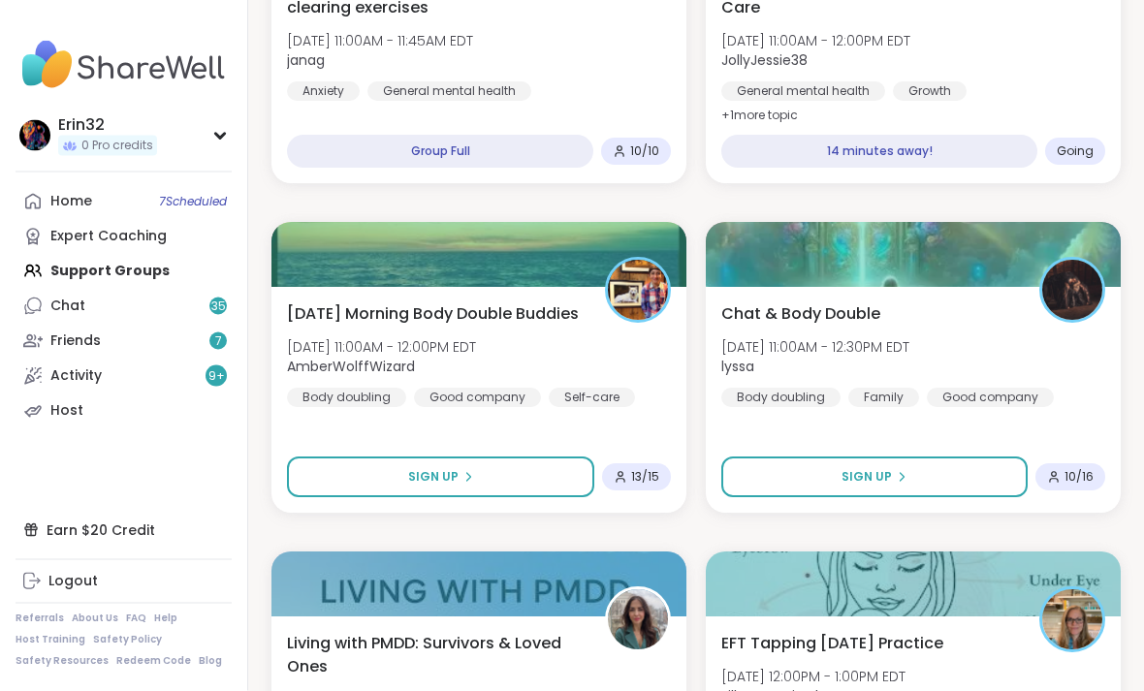
scroll to position [1040, 0]
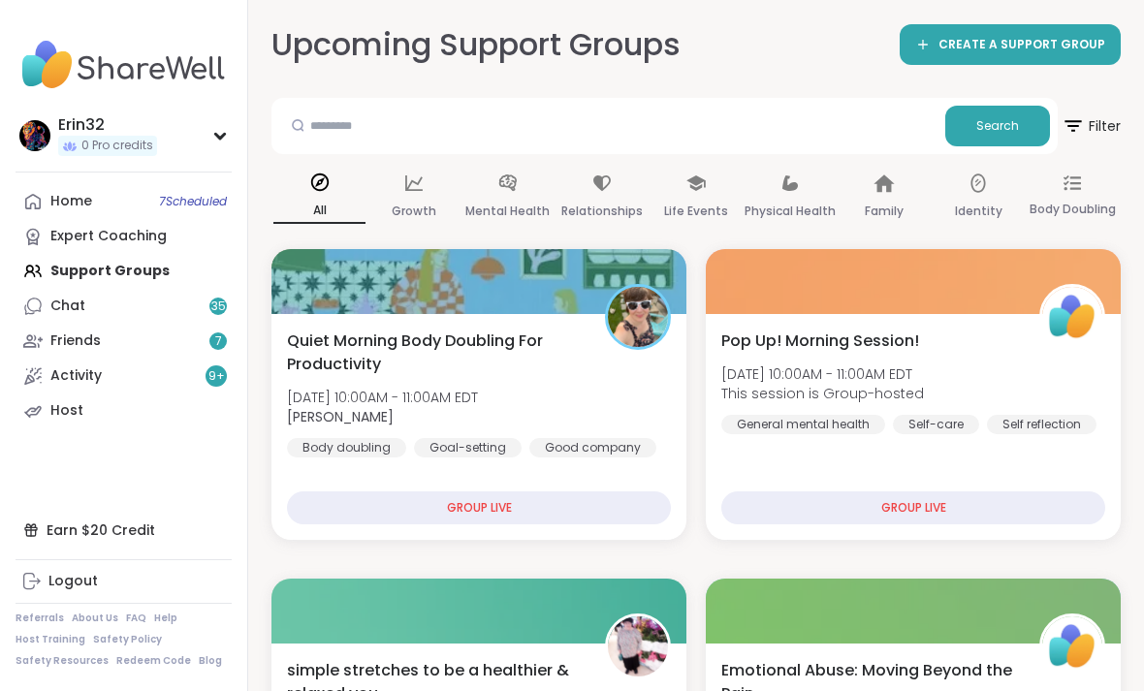
click at [192, 221] on link "Expert Coaching" at bounding box center [124, 236] width 216 height 35
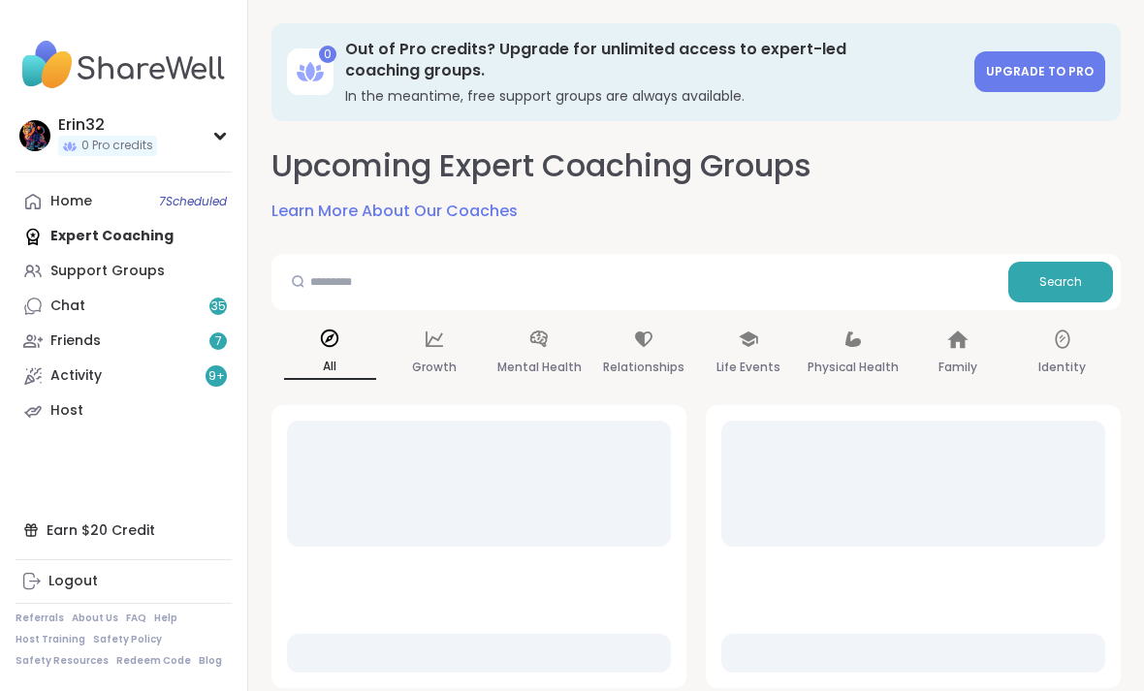
click at [201, 207] on span "7 Scheduled" at bounding box center [193, 202] width 68 height 16
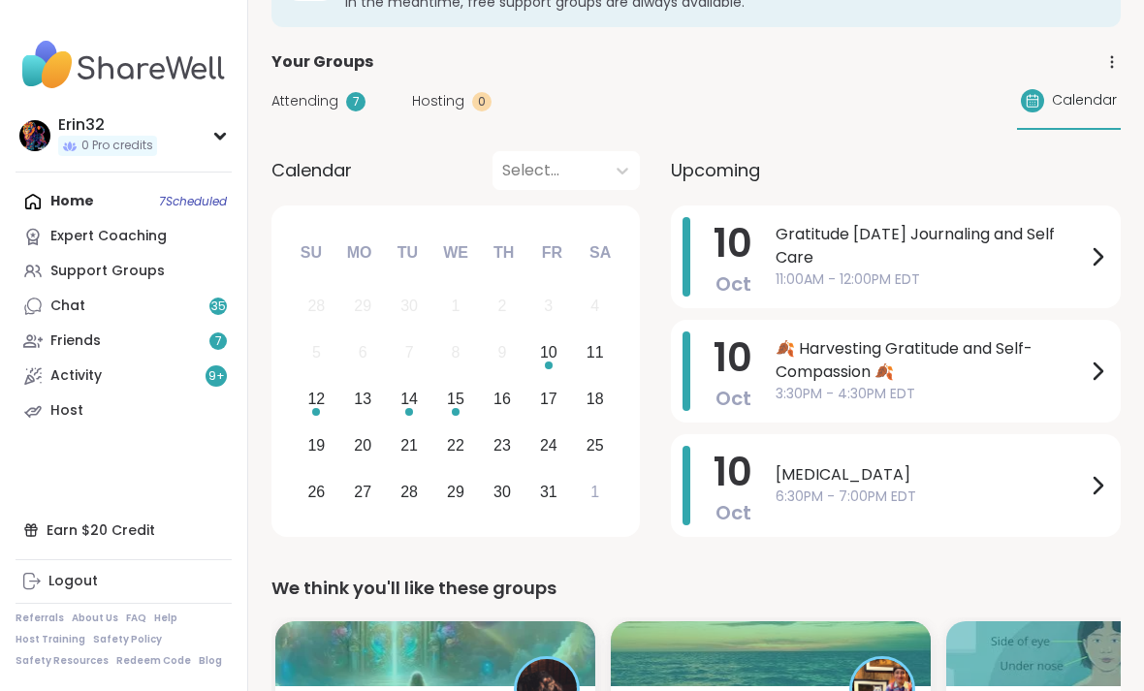
click at [1066, 270] on span "11:00AM - 12:00PM EDT" at bounding box center [931, 280] width 310 height 20
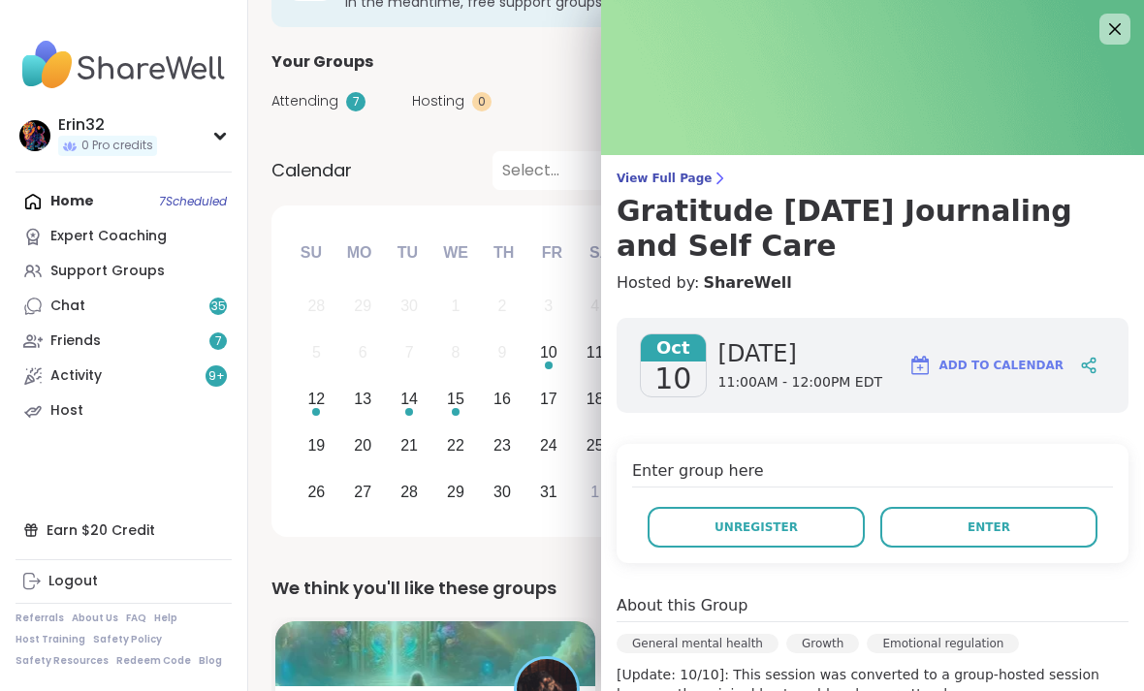
click at [1039, 523] on button "Enter" at bounding box center [988, 527] width 217 height 41
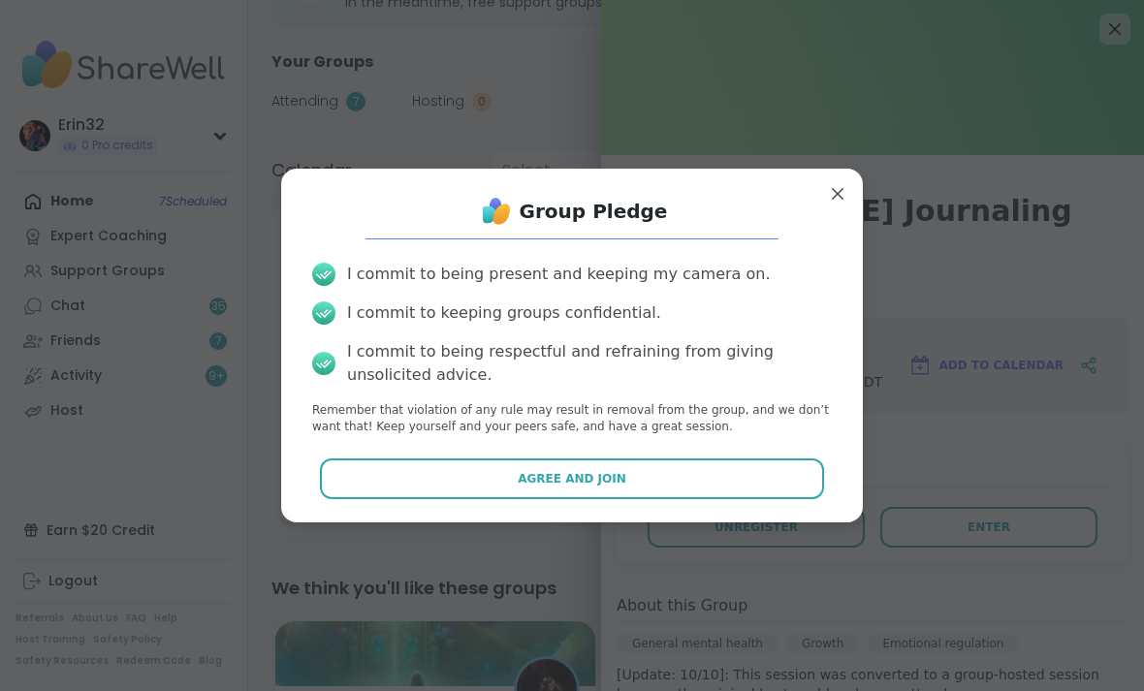
click at [761, 499] on button "Agree and Join" at bounding box center [572, 479] width 505 height 41
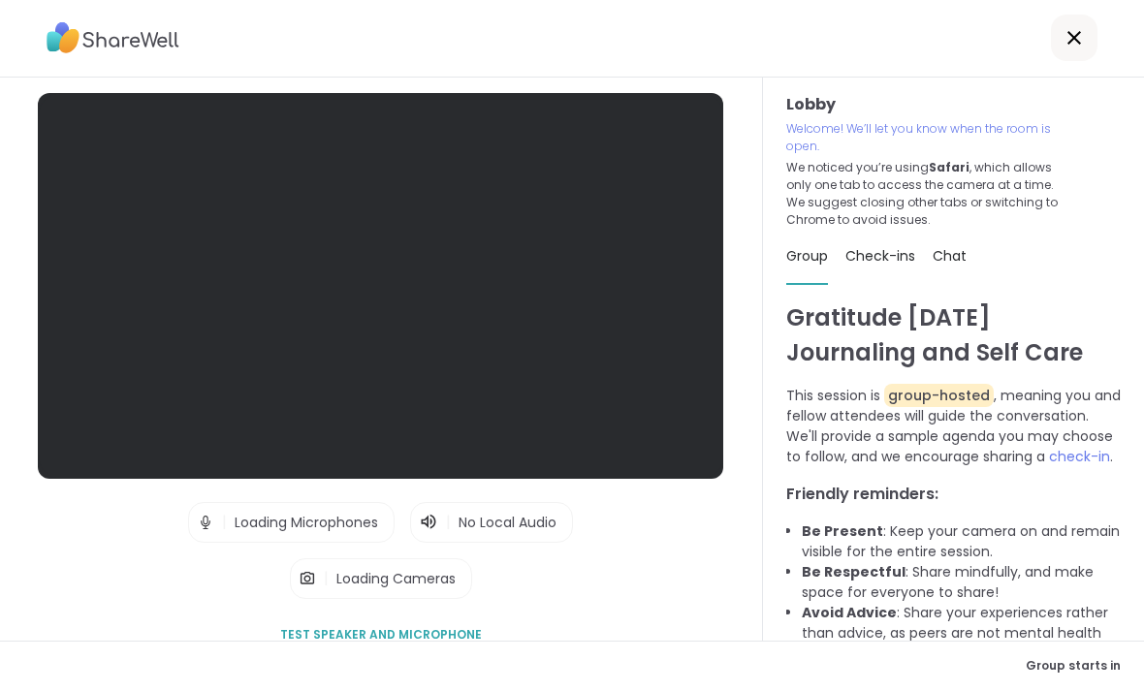
scroll to position [62, 0]
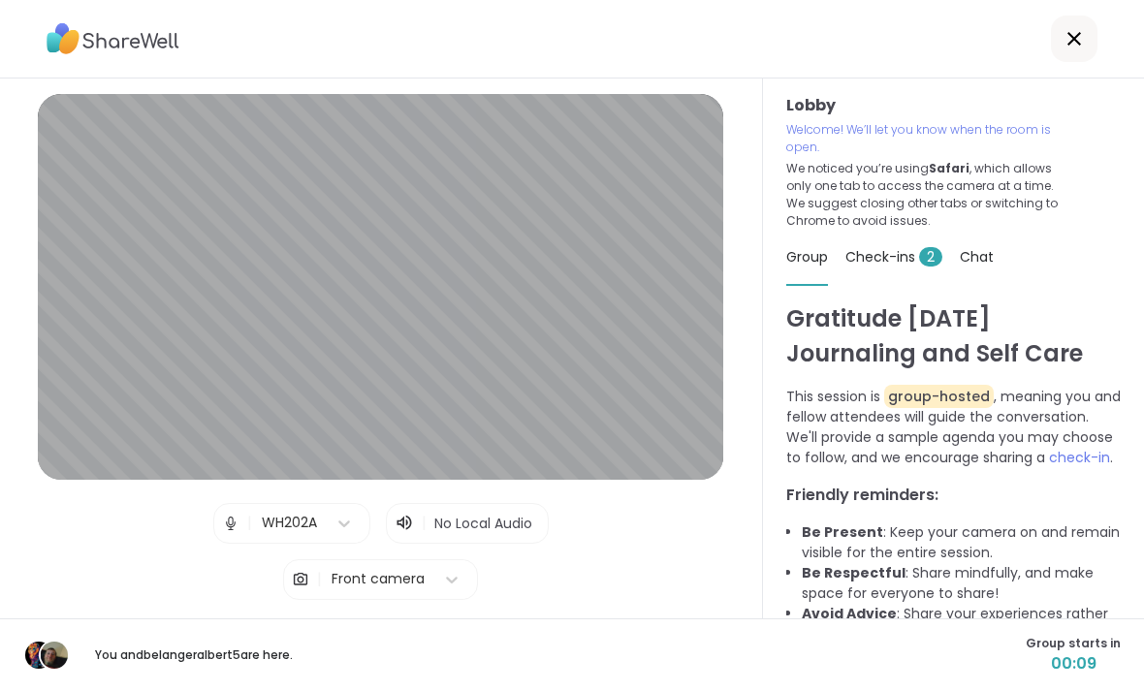
click at [910, 247] on span "Check-ins 2" at bounding box center [893, 256] width 97 height 19
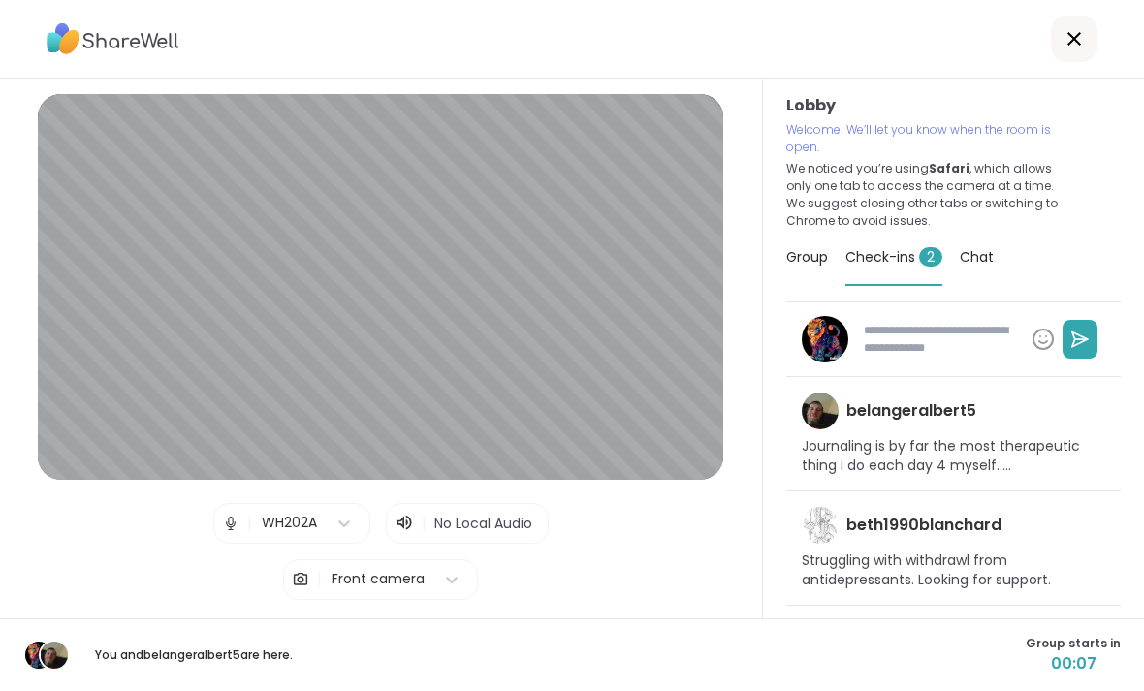
click at [977, 314] on textarea at bounding box center [940, 339] width 168 height 50
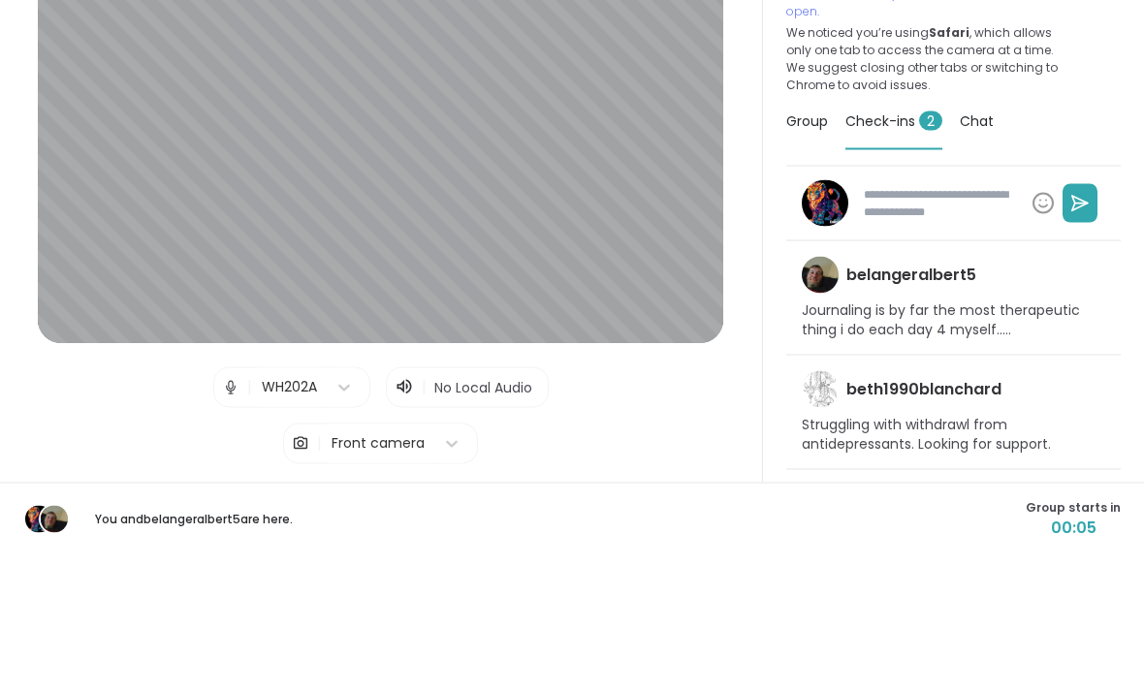
type textarea "*"
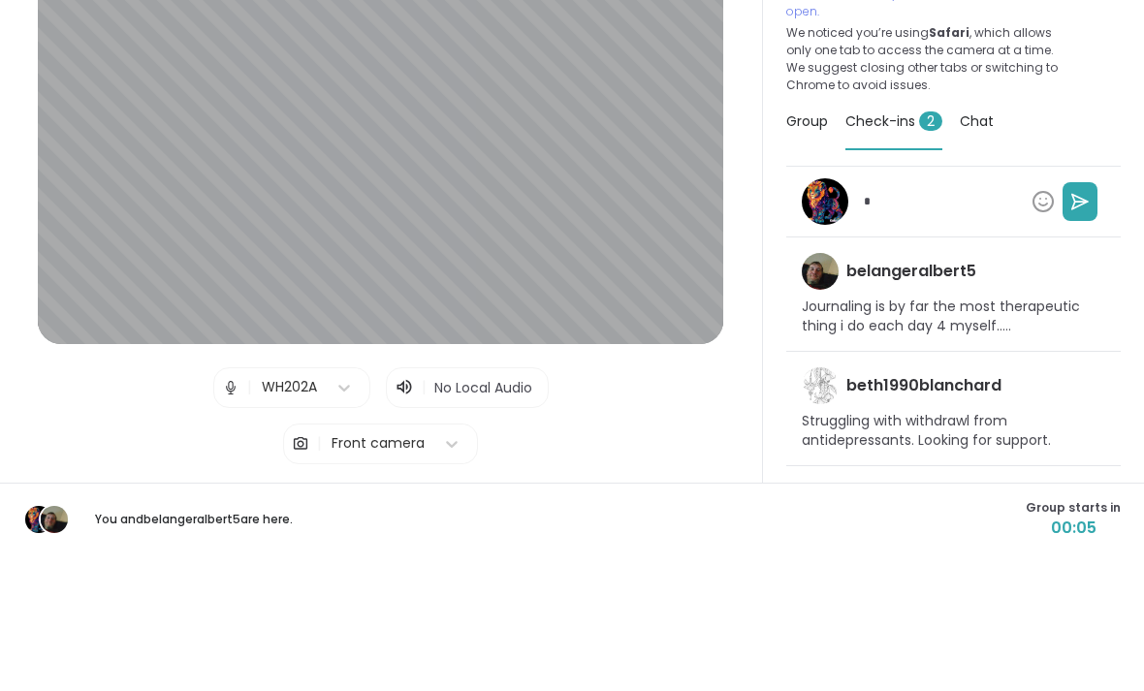
type textarea "**"
type textarea "*"
type textarea "***"
type textarea "*"
type textarea "****"
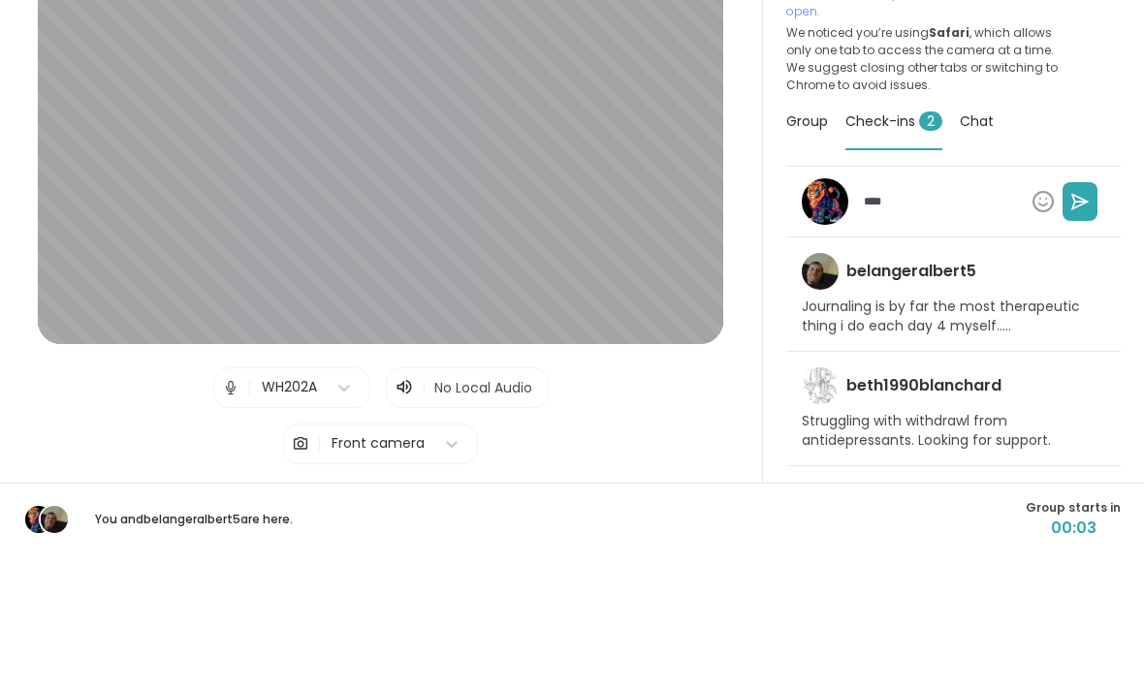
type textarea "*"
type textarea "****"
type textarea "*"
type textarea "******"
type textarea "*"
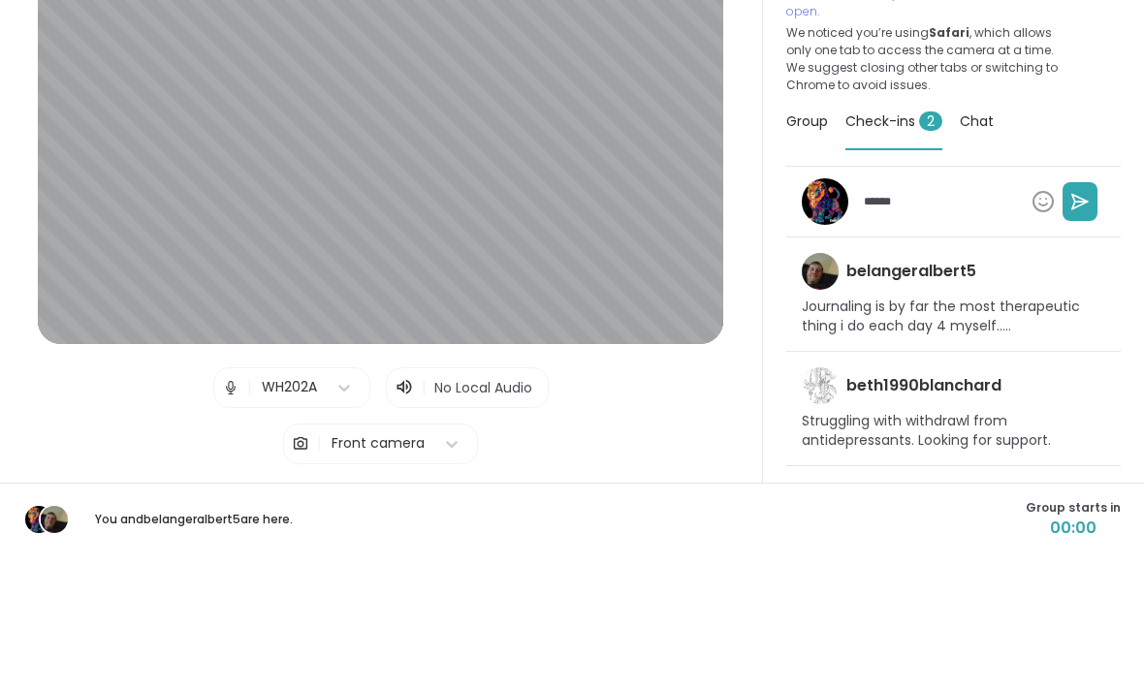
type textarea "*******"
type textarea "*"
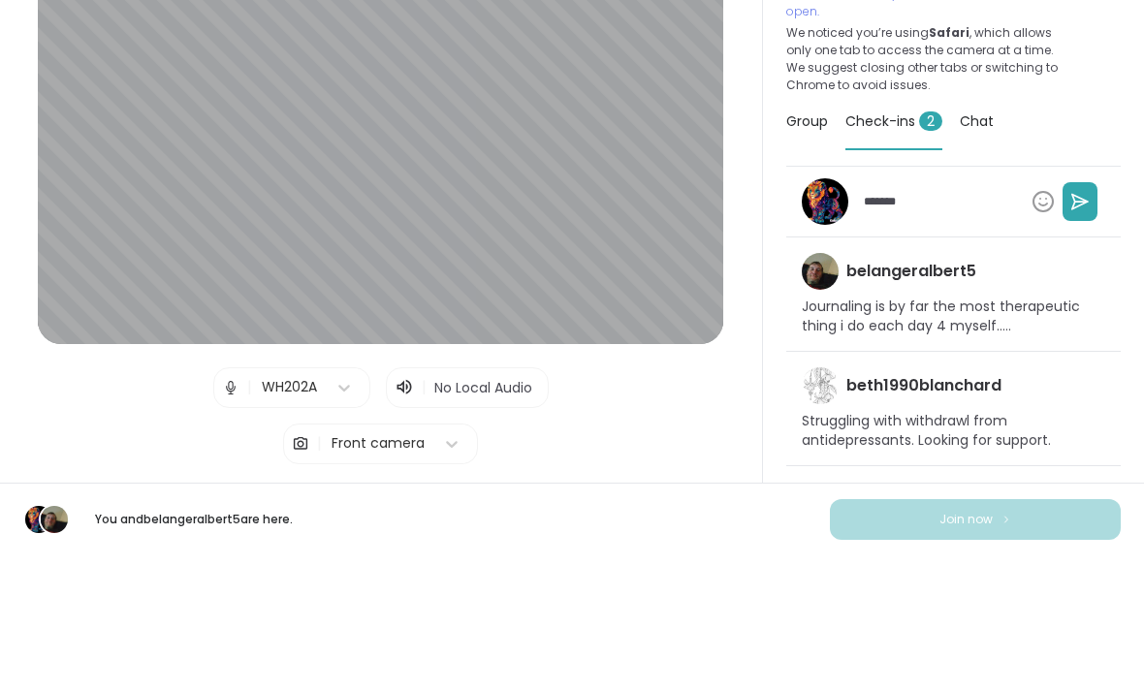
type textarea "******"
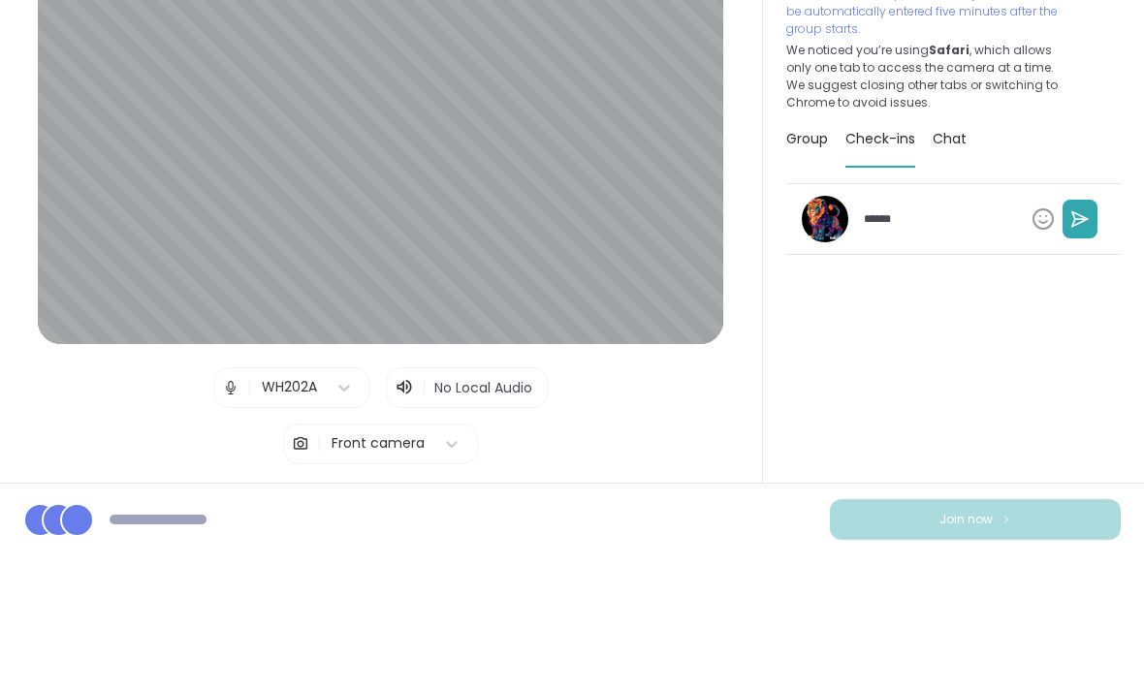
type textarea "*"
type textarea "*******"
type textarea "*"
type textarea "*********"
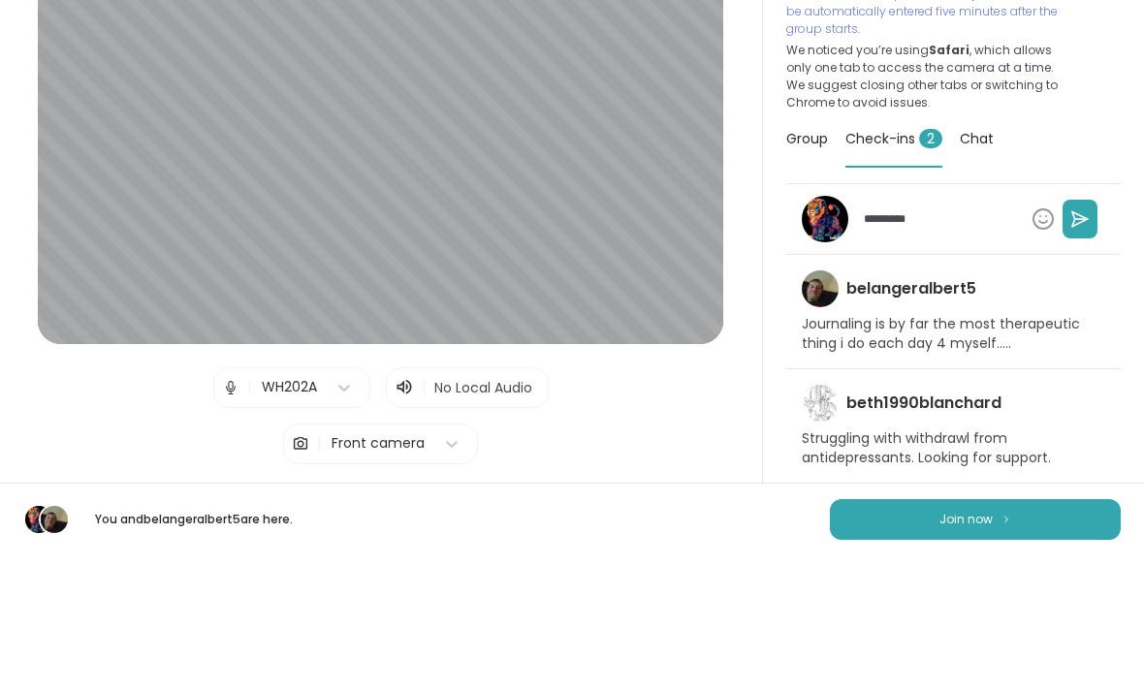
type textarea "*"
type textarea "**********"
type textarea "*"
type textarea "**********"
type textarea "*"
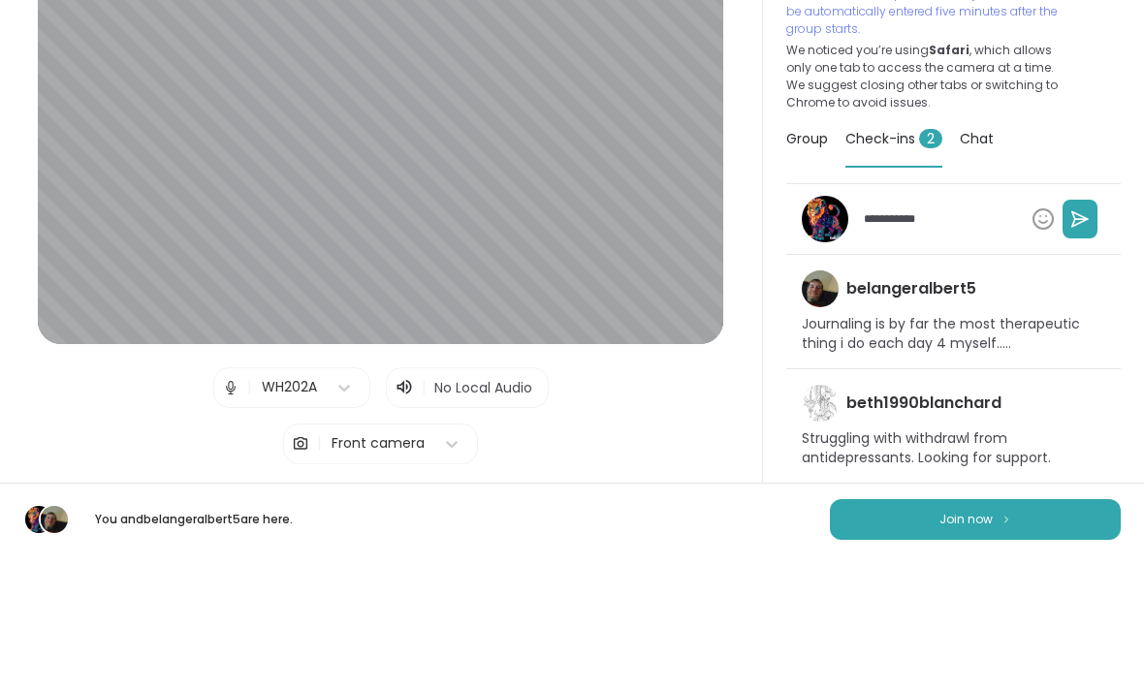
type textarea "**********"
type textarea "*"
type textarea "**********"
type textarea "*"
type textarea "**********"
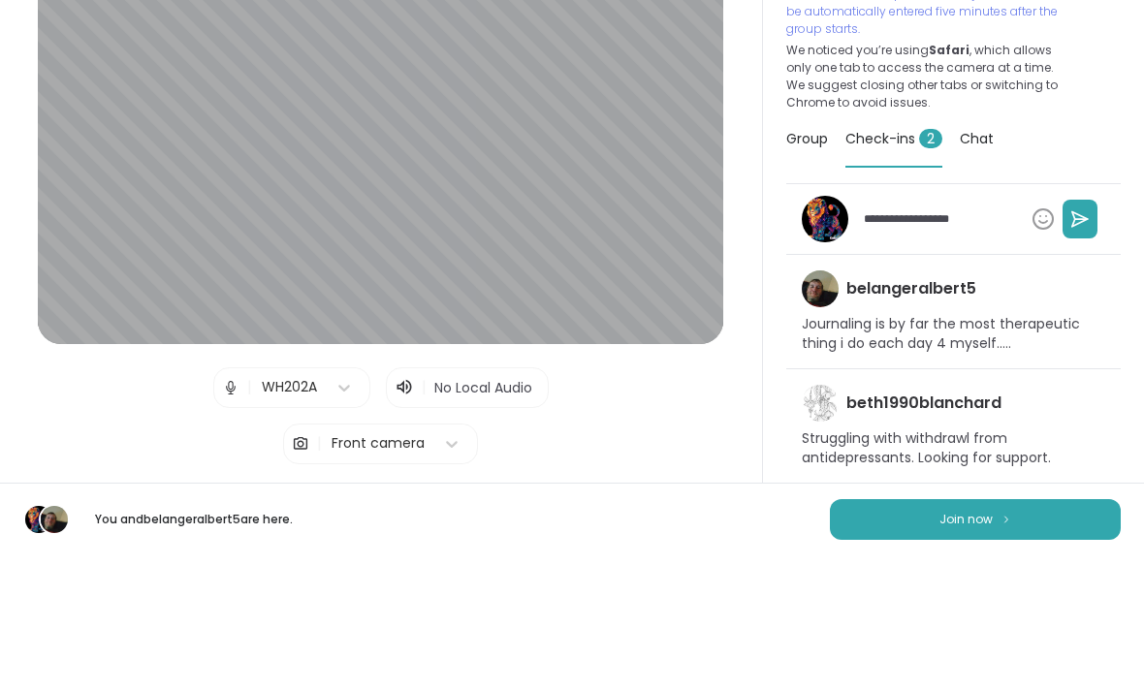
type textarea "*"
type textarea "**********"
type textarea "*"
type textarea "**********"
type textarea "*"
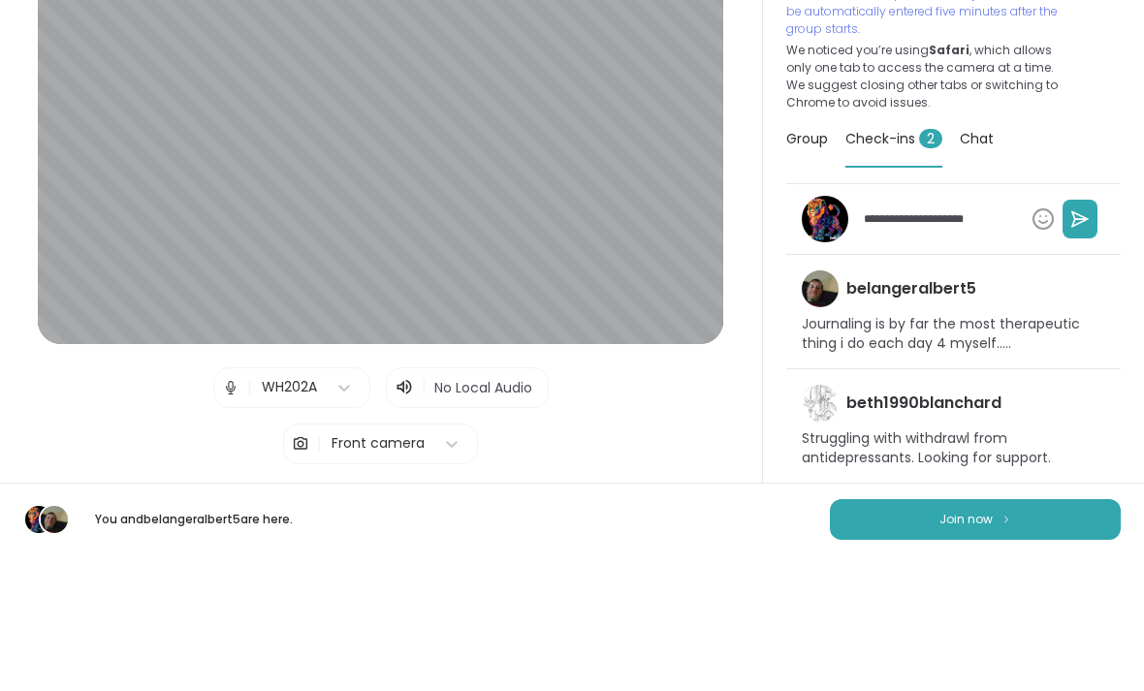
type textarea "**********"
type textarea "*"
type textarea "**********"
type textarea "*"
type textarea "**********"
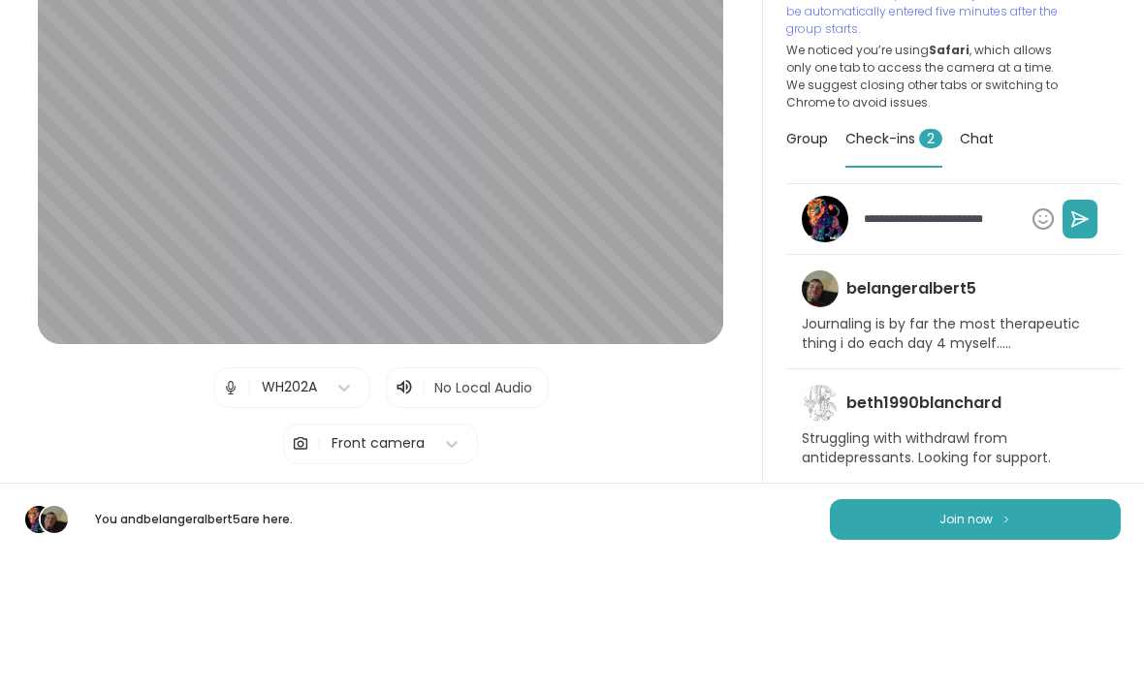
type textarea "*"
type textarea "**********"
type textarea "*"
type textarea "**********"
click at [1091, 335] on button at bounding box center [1080, 354] width 35 height 39
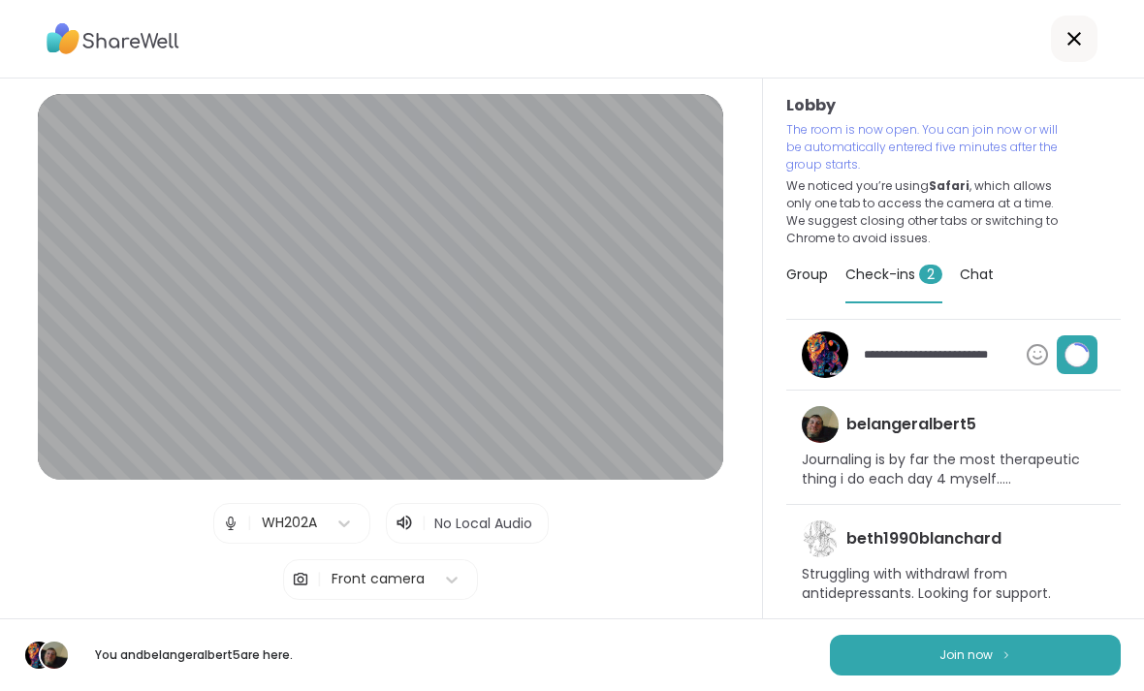
type textarea "*"
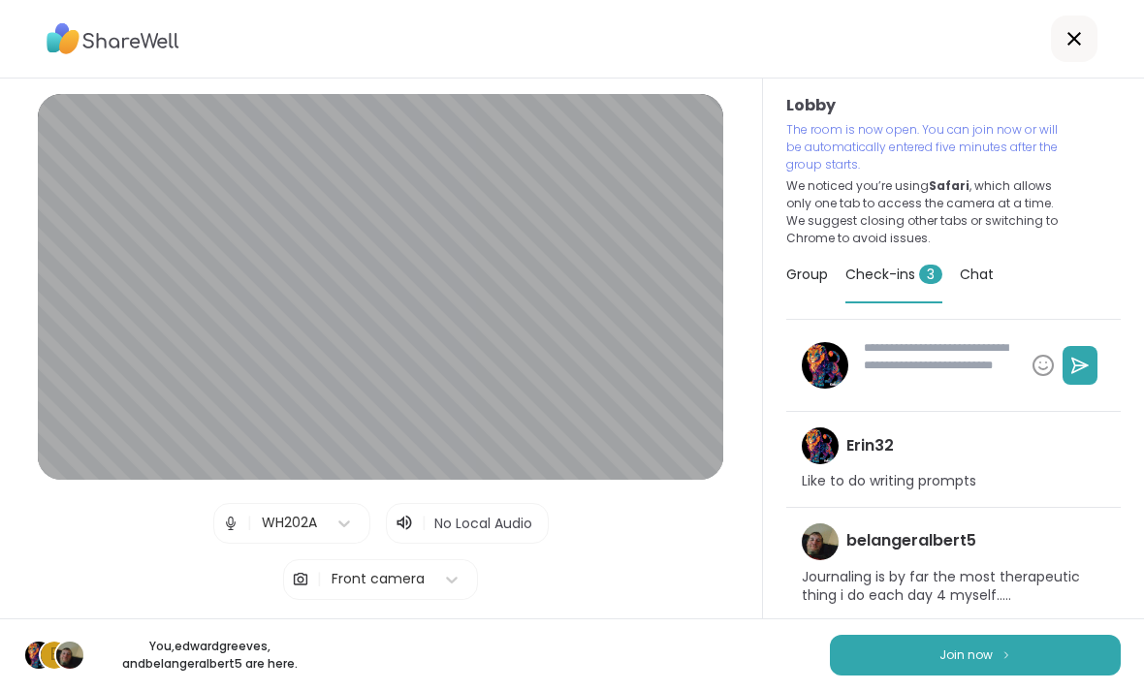
click at [1013, 642] on button "Join now" at bounding box center [975, 655] width 291 height 41
type textarea "*"
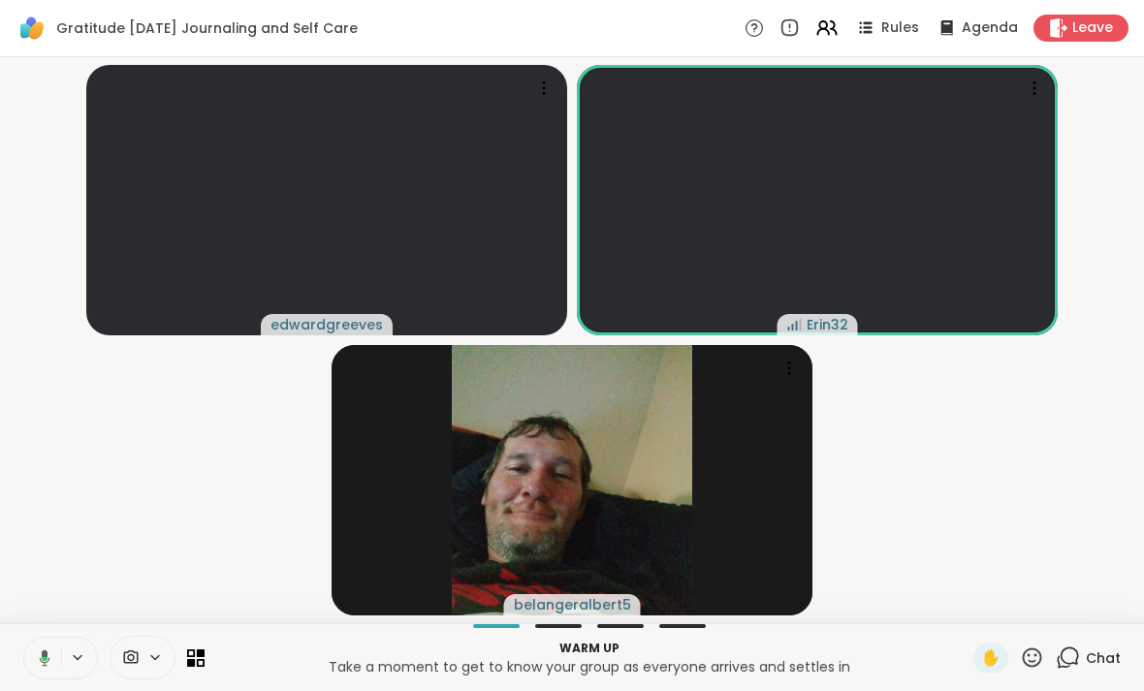
click at [65, 658] on button at bounding box center [79, 658] width 36 height 16
click at [40, 665] on icon at bounding box center [44, 658] width 17 height 17
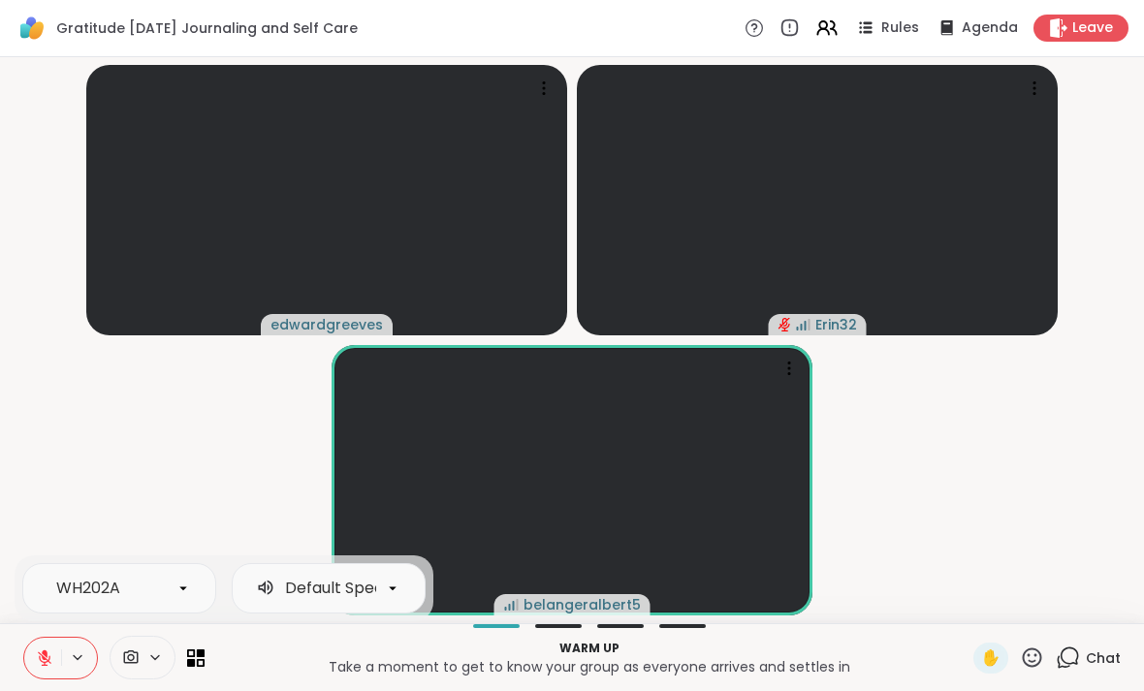
click at [1025, 513] on video-player-container "edwardgreeves Erin32 belangeralbert5" at bounding box center [572, 340] width 1121 height 551
click at [1079, 657] on icon at bounding box center [1070, 656] width 18 height 17
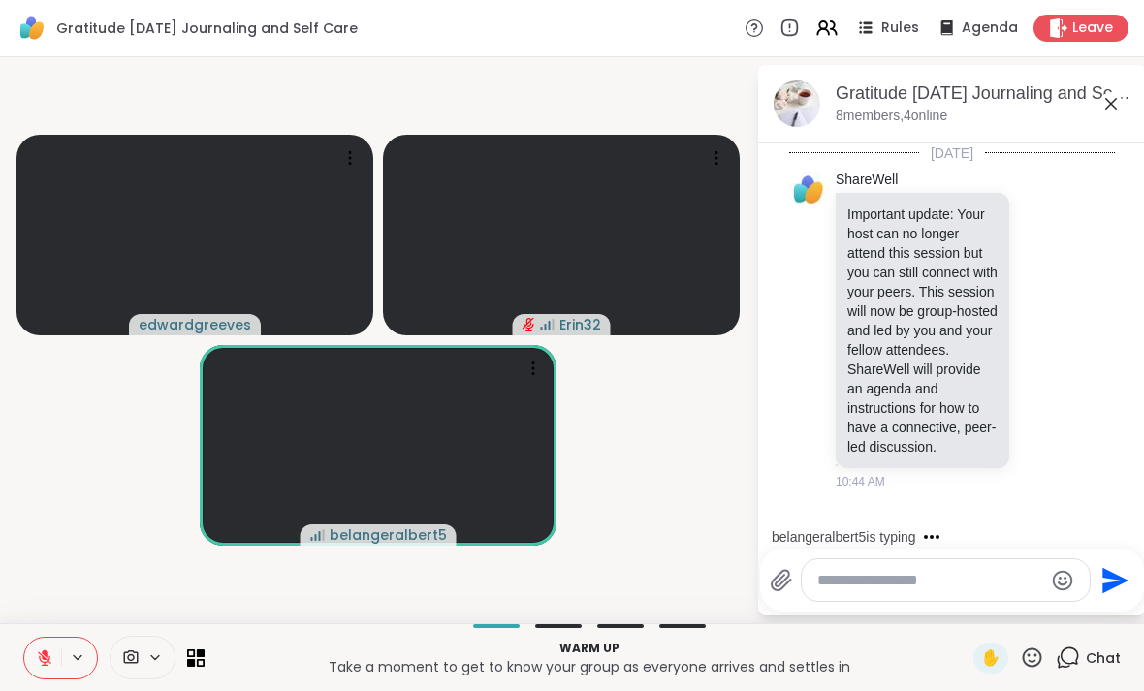
click at [985, 25] on span "Agenda" at bounding box center [990, 27] width 56 height 19
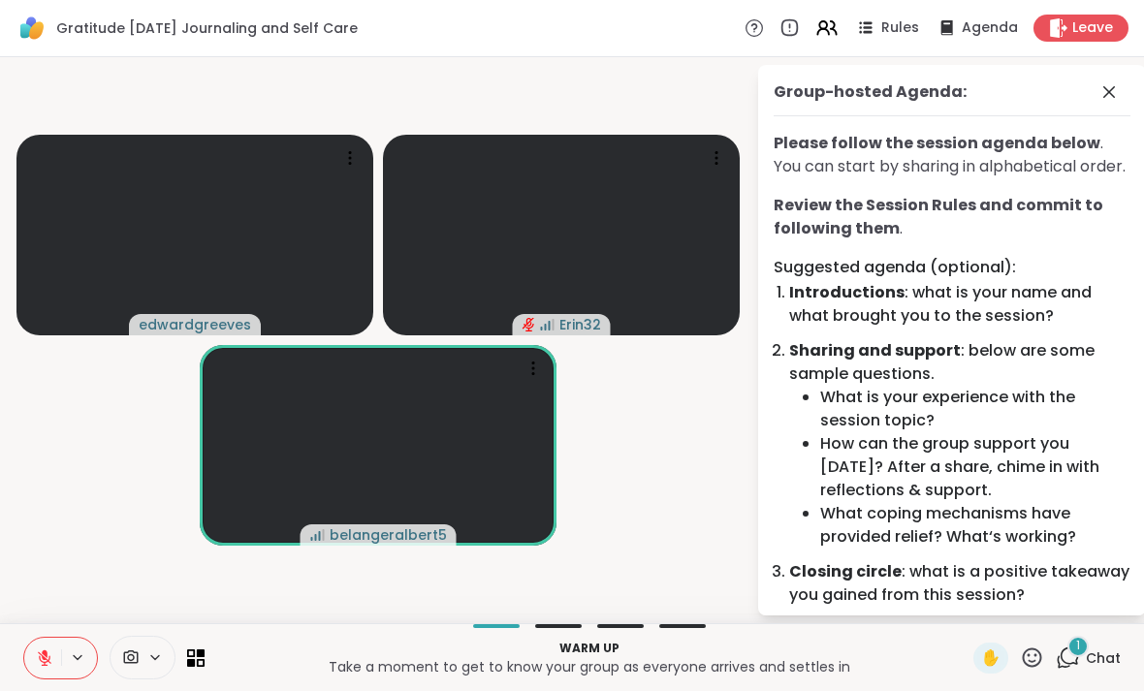
scroll to position [-2, 0]
click at [1104, 23] on span "Leave" at bounding box center [1092, 27] width 41 height 19
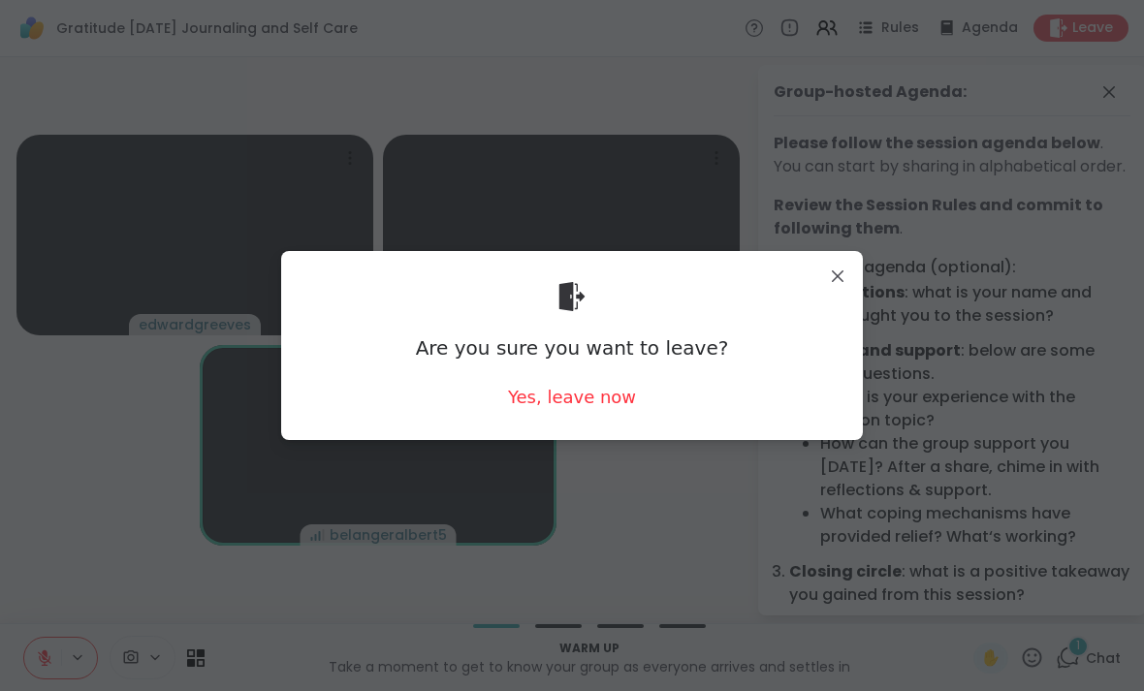
scroll to position [0, 0]
click at [627, 396] on div "Yes, leave now" at bounding box center [572, 397] width 128 height 24
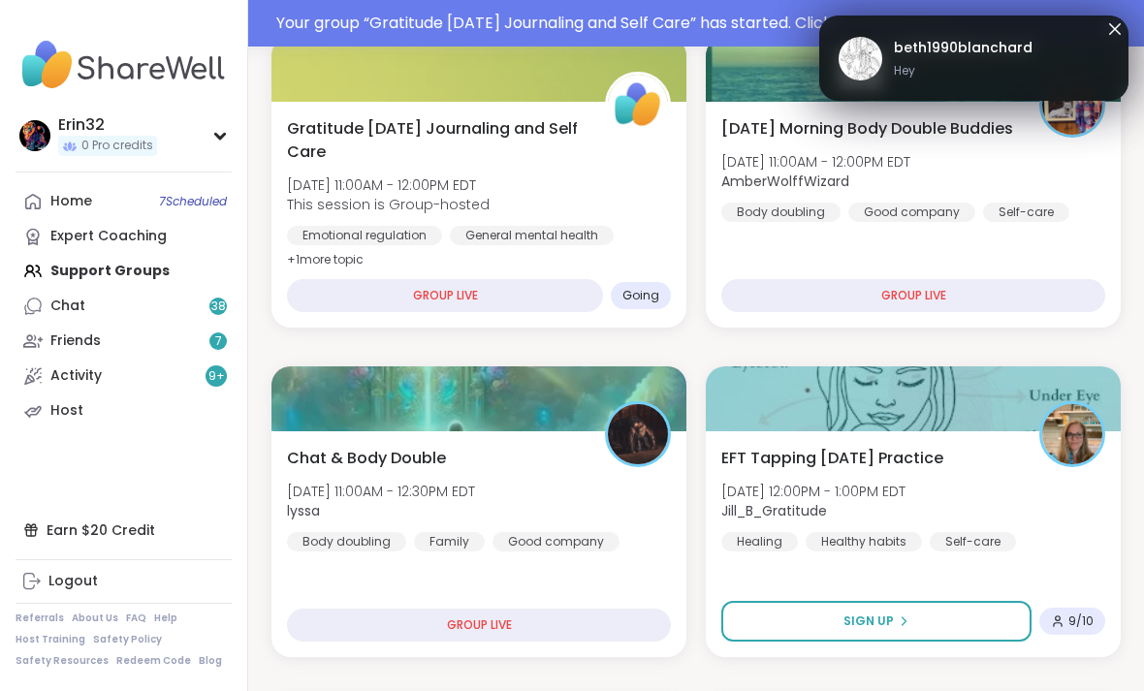
scroll to position [584, 0]
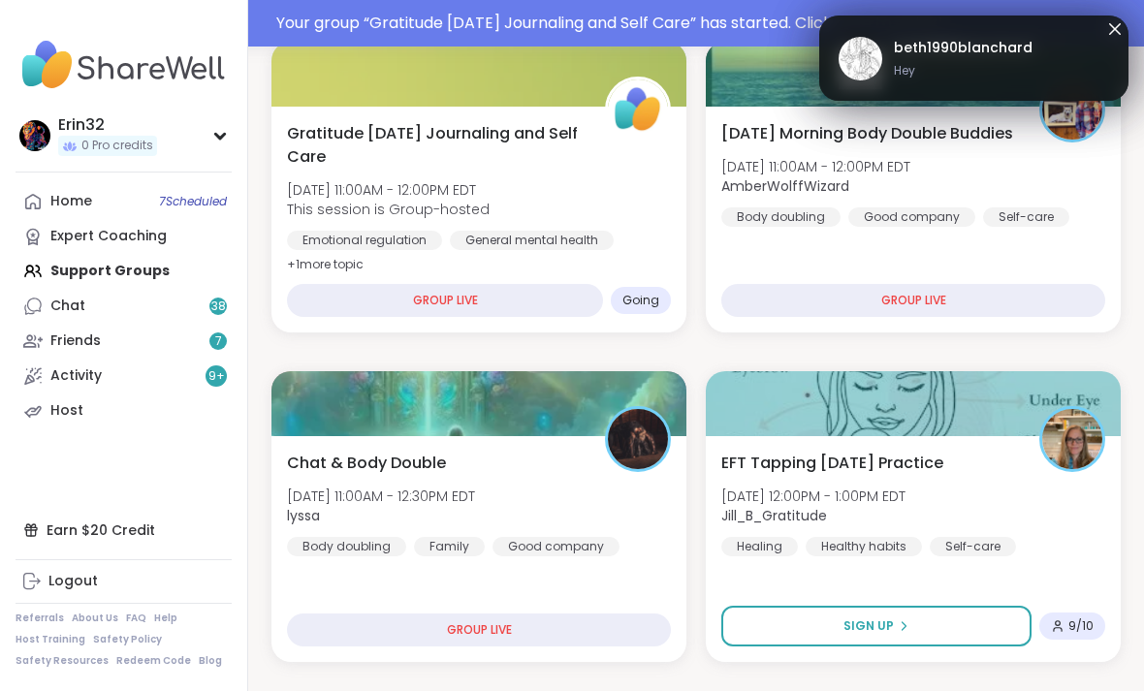
click at [1028, 52] on link "beth1990blanchard Hey" at bounding box center [974, 58] width 270 height 62
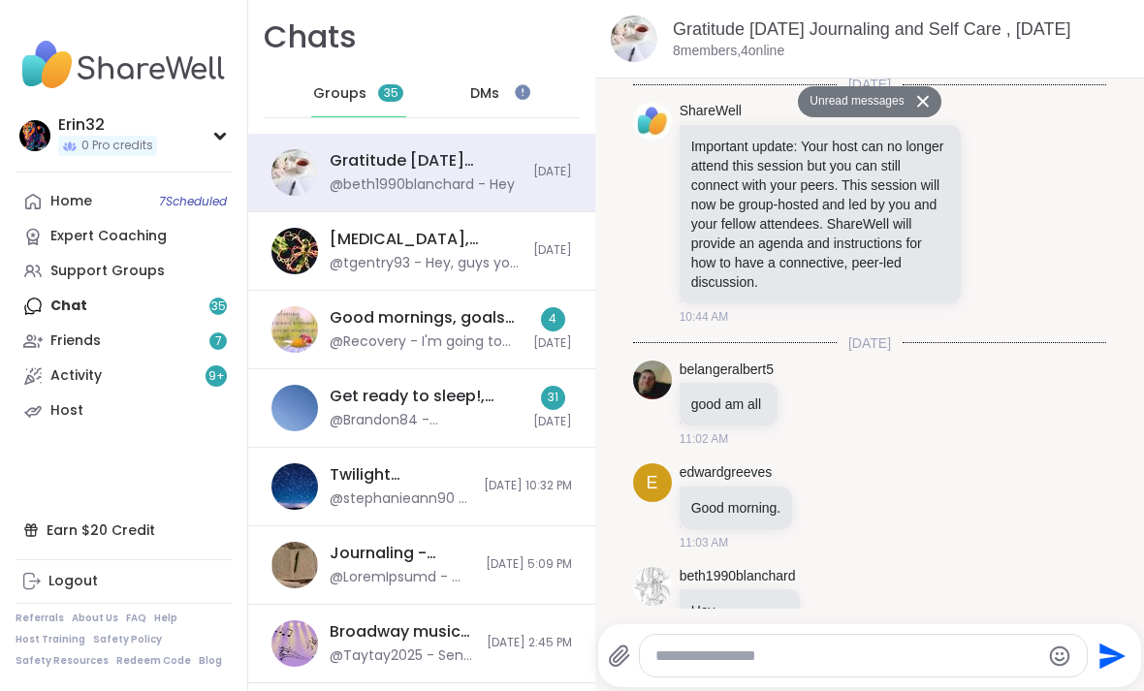
scroll to position [4, 0]
click at [875, 666] on textarea "Type your message" at bounding box center [847, 656] width 384 height 19
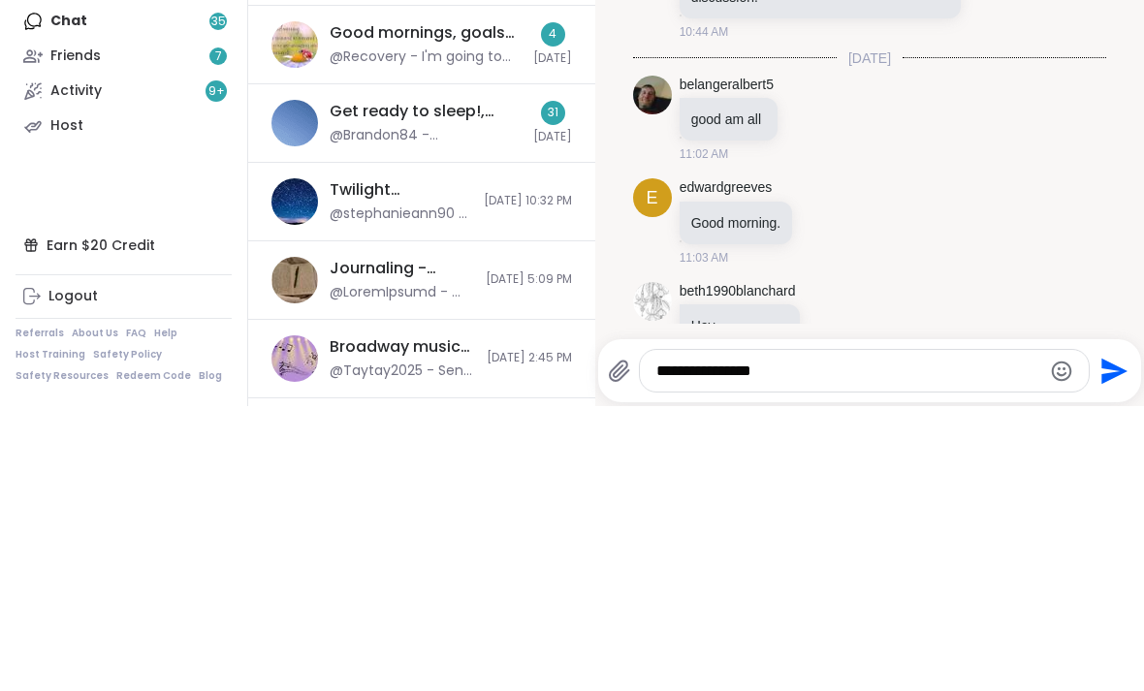
scroll to position [0, 0]
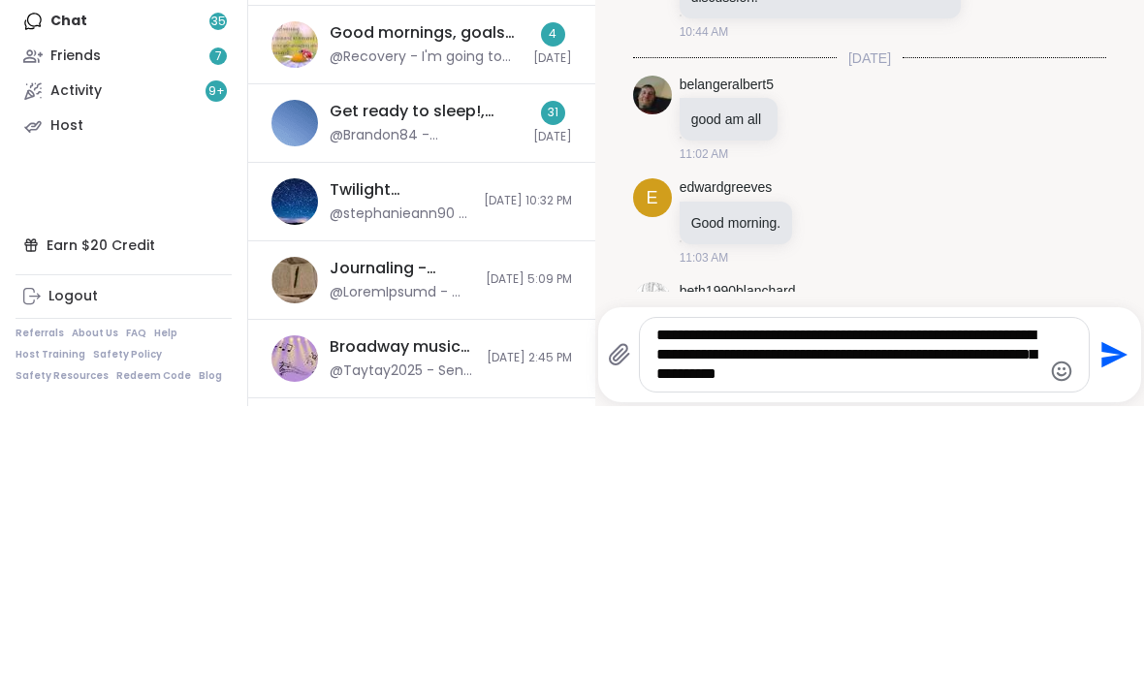
type textarea "**********"
click at [1112, 624] on icon "Send" at bounding box center [1112, 639] width 31 height 31
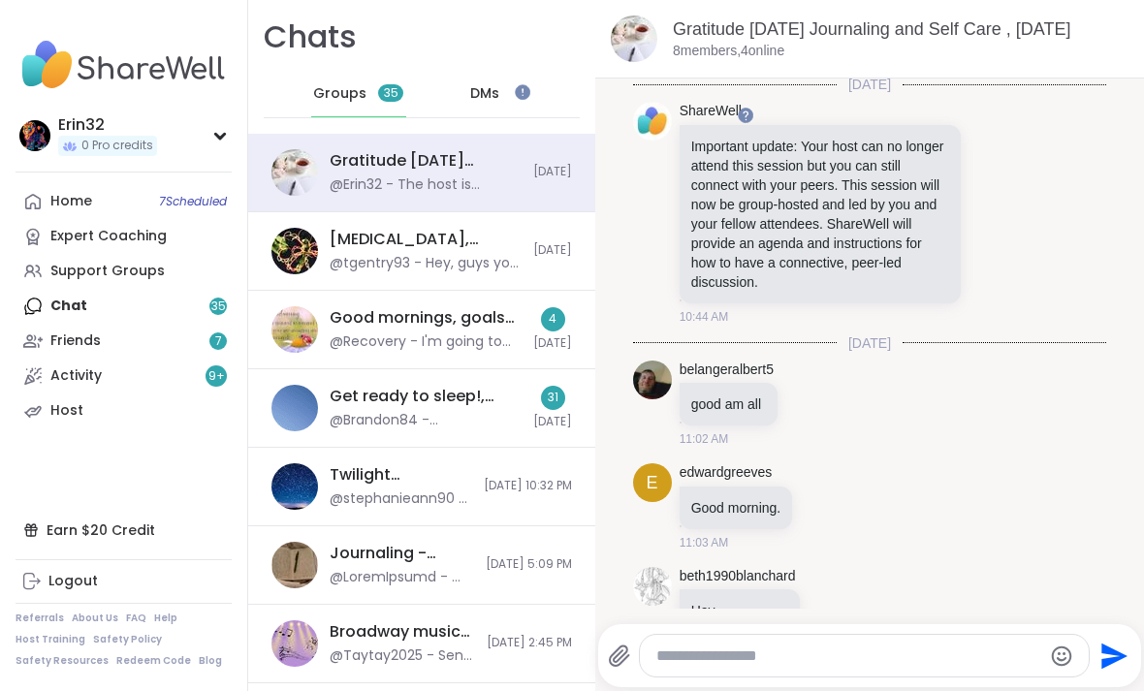
click at [206, 196] on span "7 Scheduled" at bounding box center [193, 202] width 68 height 16
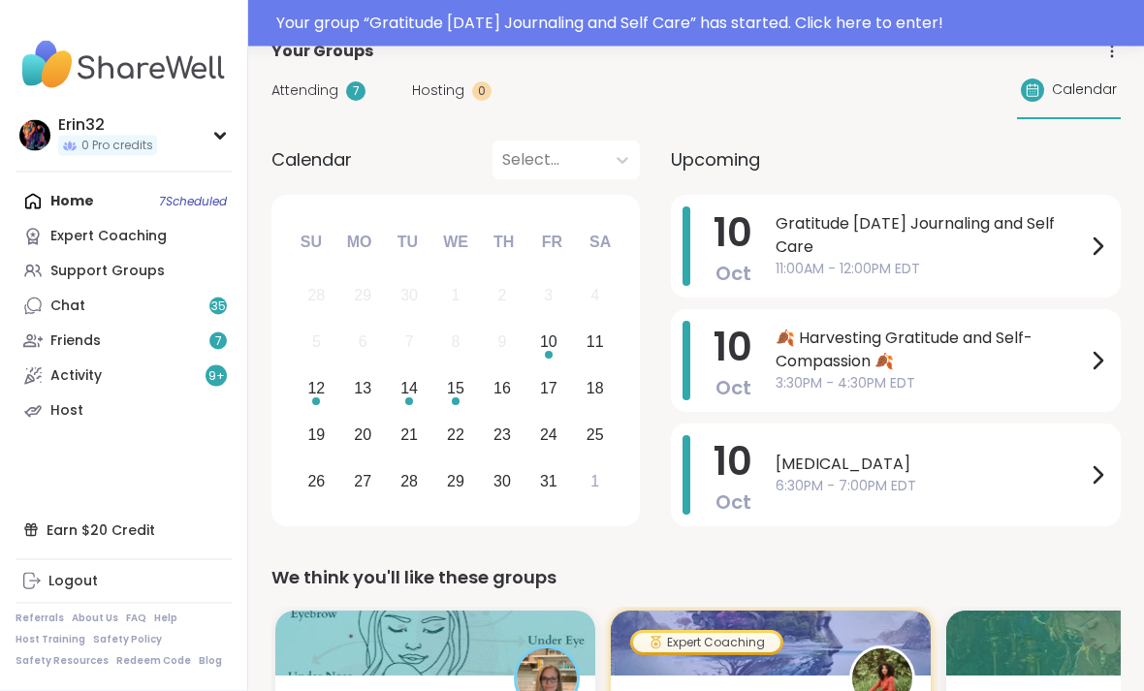
scroll to position [152, 0]
click at [1094, 254] on icon at bounding box center [1097, 245] width 23 height 23
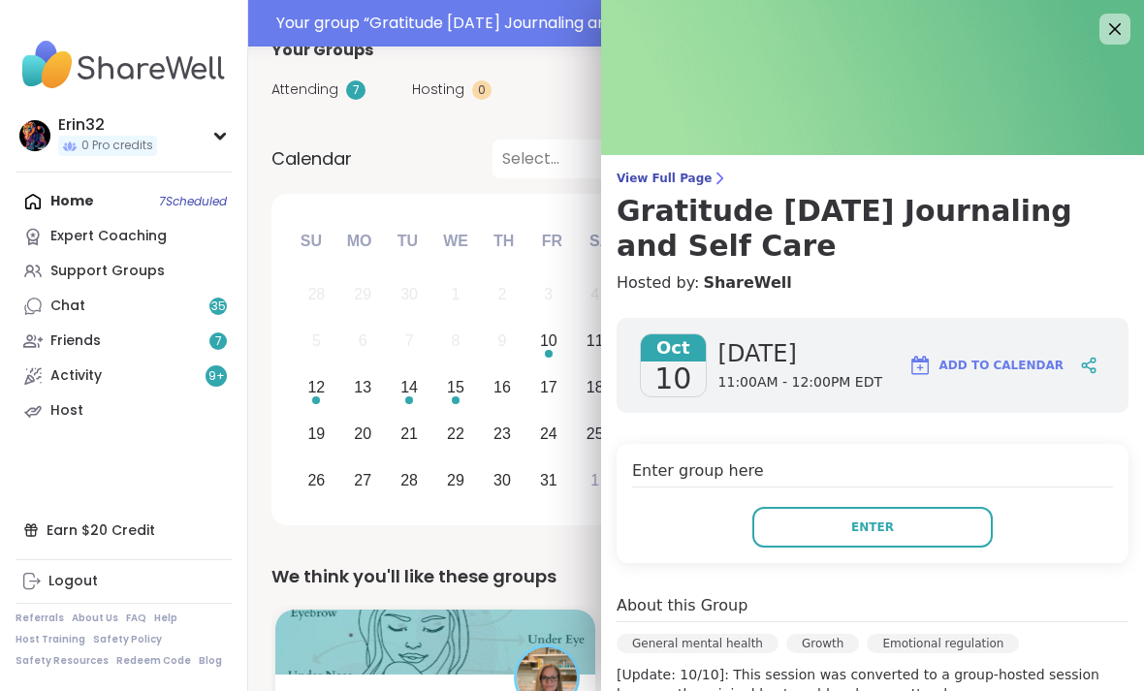
click at [1130, 36] on img at bounding box center [872, 77] width 543 height 155
click at [1108, 49] on img at bounding box center [872, 77] width 543 height 155
click at [1109, 37] on icon at bounding box center [1114, 28] width 23 height 23
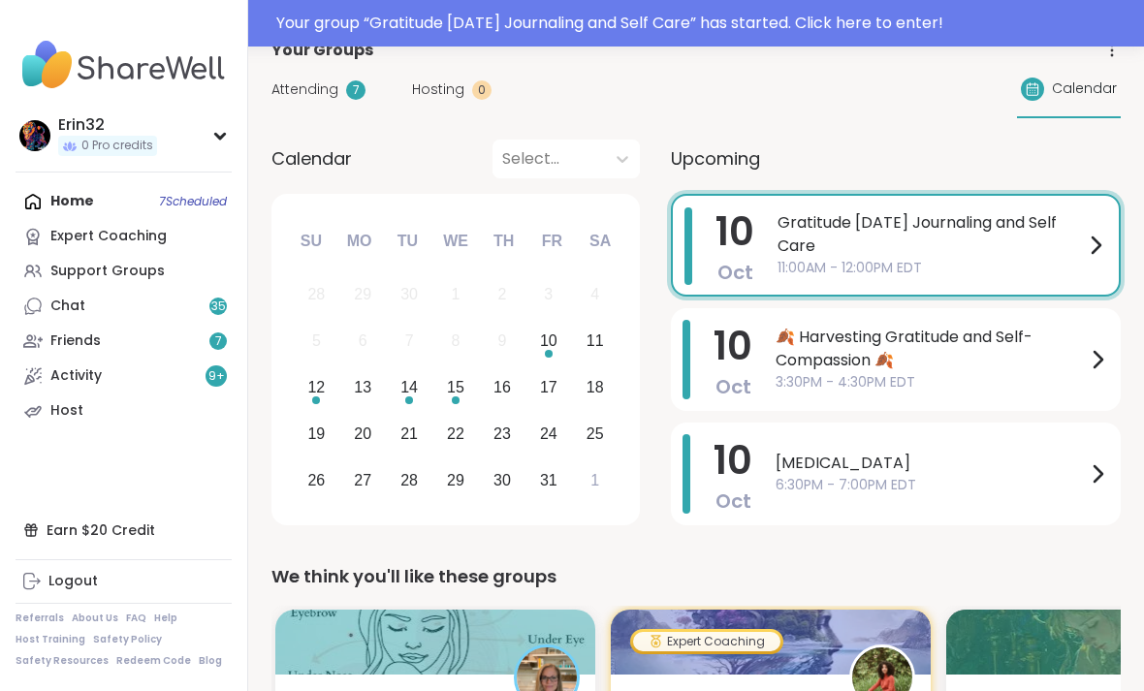
click at [1051, 365] on span "🍂 Harvesting Gratitude and Self-Compassion 🍂" at bounding box center [931, 349] width 310 height 47
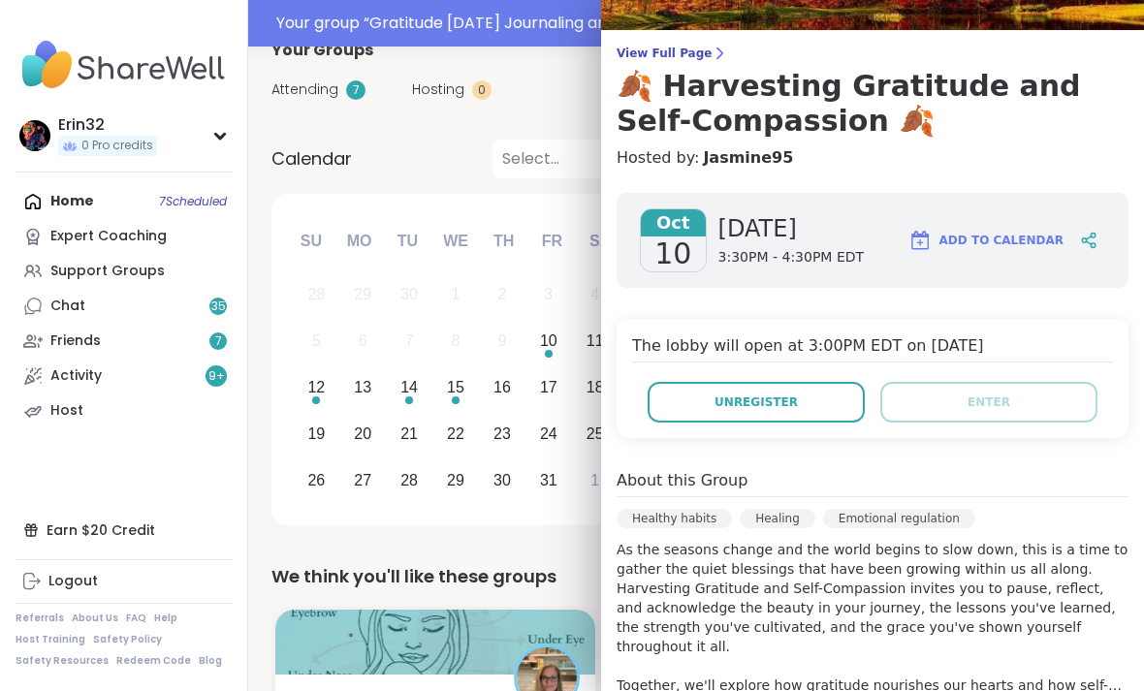
scroll to position [0, 0]
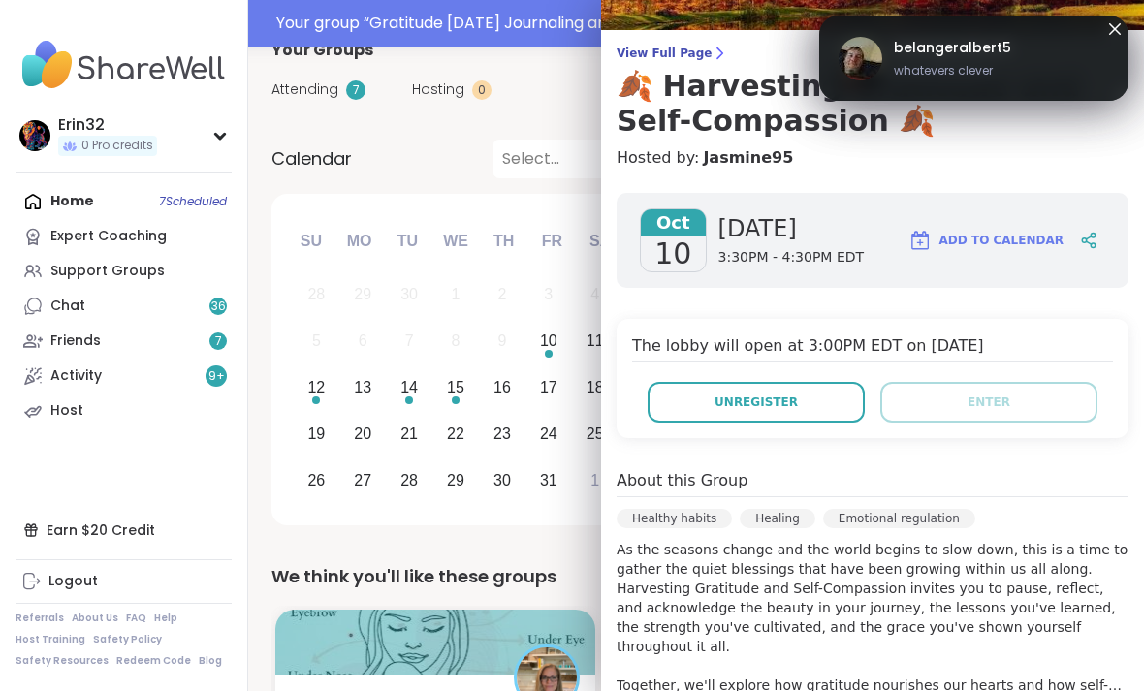
click at [1049, 44] on link "belangeralbert5 whatevers clever" at bounding box center [974, 58] width 270 height 62
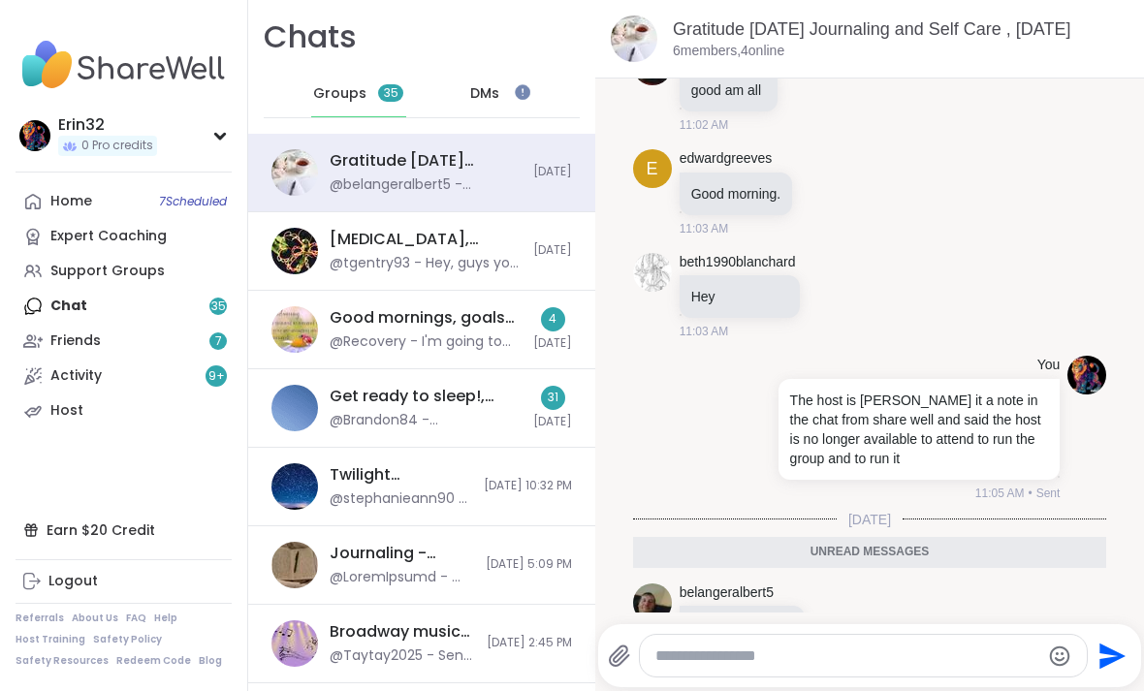
click at [909, 666] on textarea "Type your message" at bounding box center [847, 656] width 384 height 19
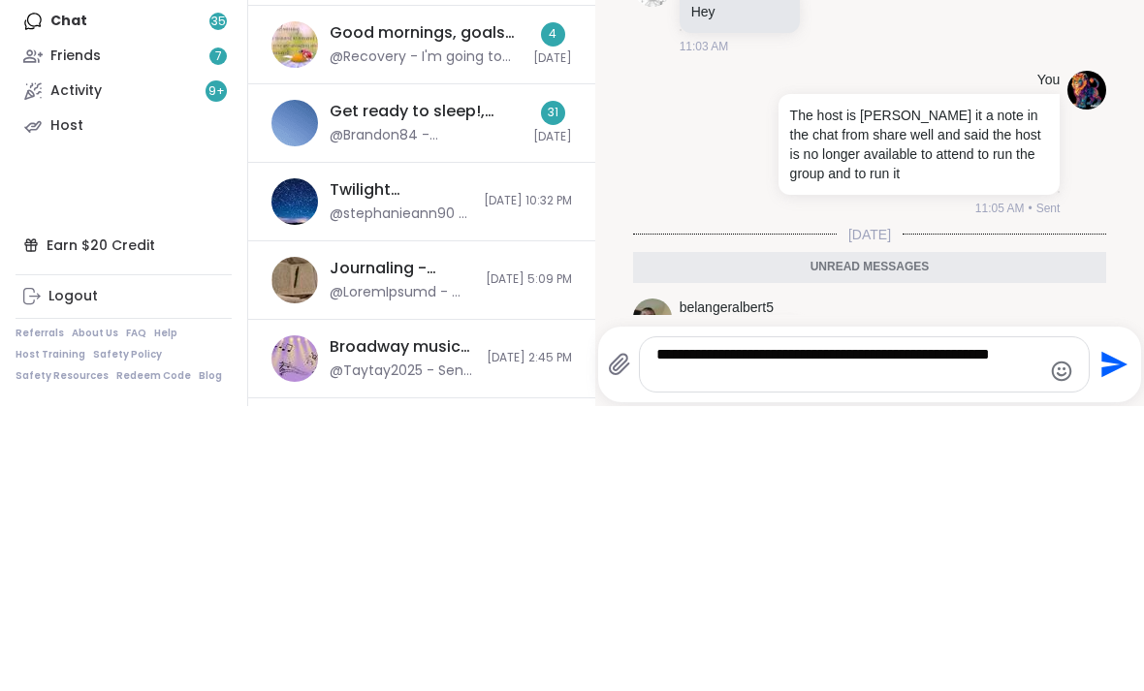
type textarea "**********"
click at [1108, 634] on icon "Send" at bounding box center [1112, 649] width 31 height 31
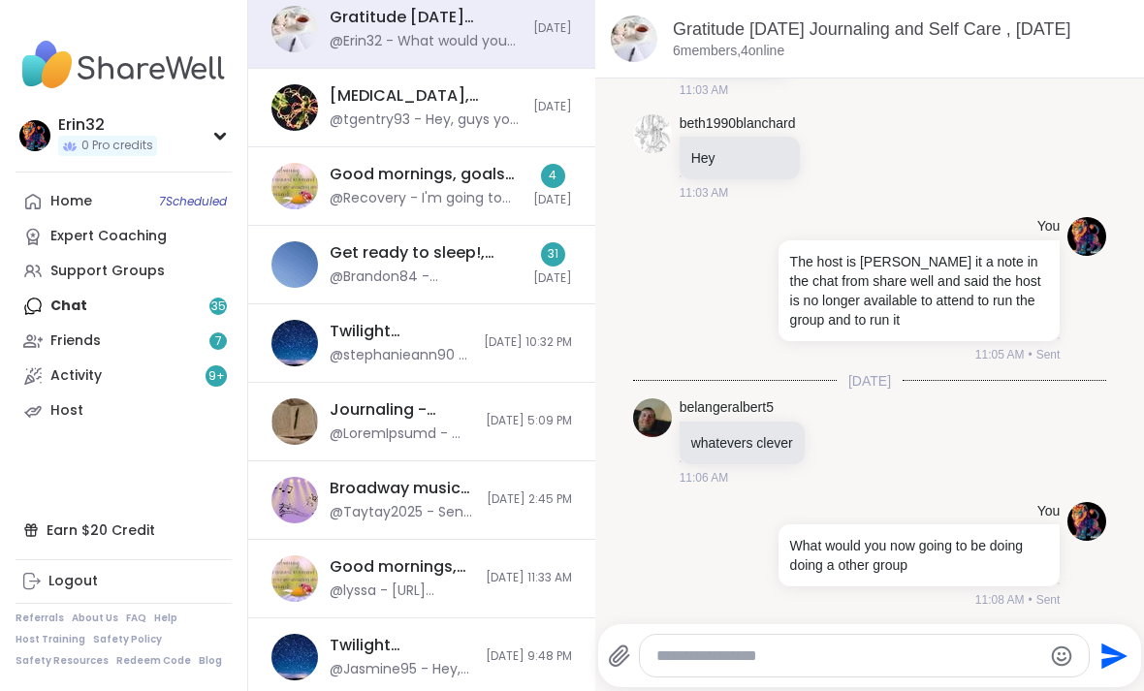
scroll to position [139, 0]
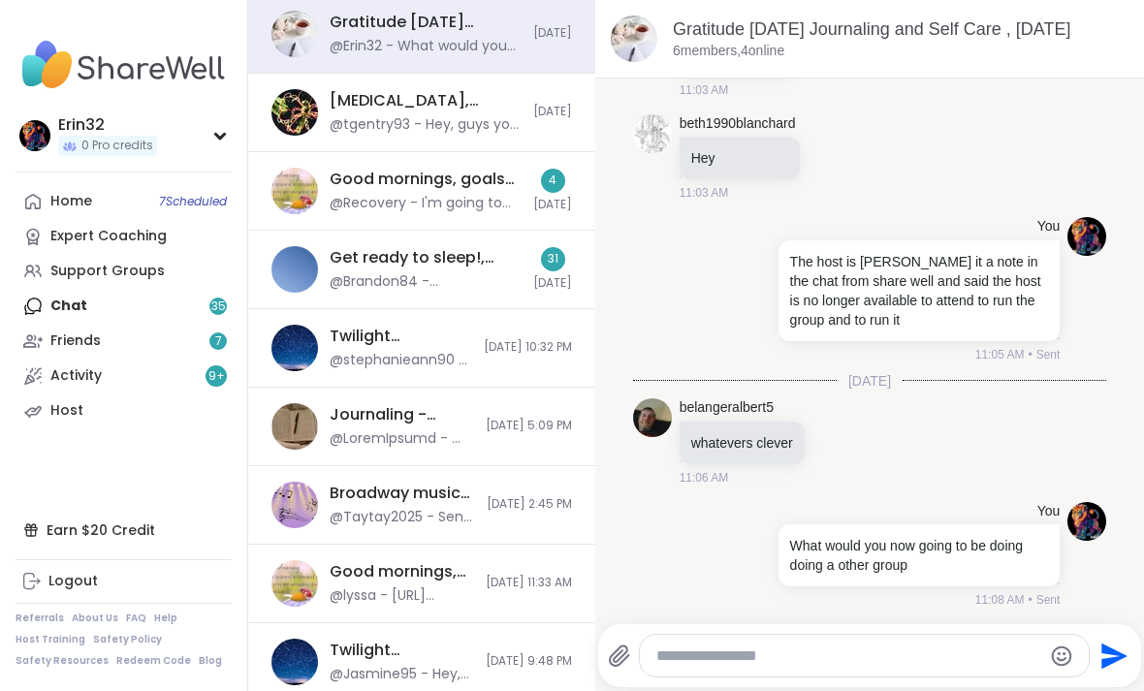
click at [555, 114] on span "Today" at bounding box center [552, 112] width 39 height 16
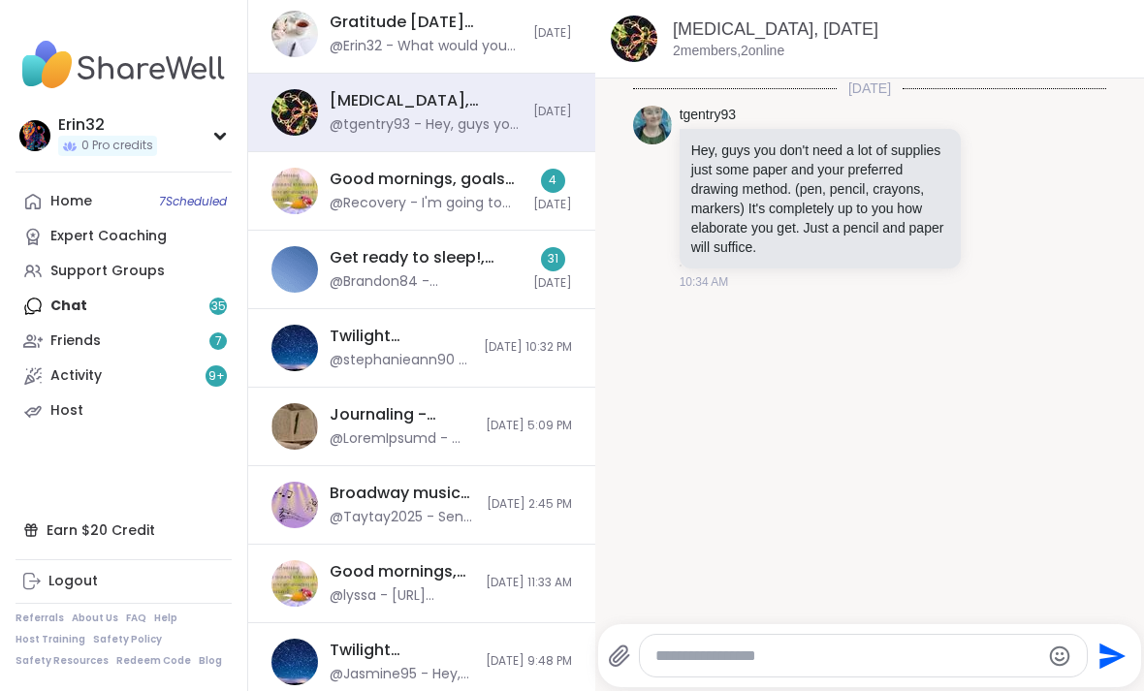
scroll to position [0, 0]
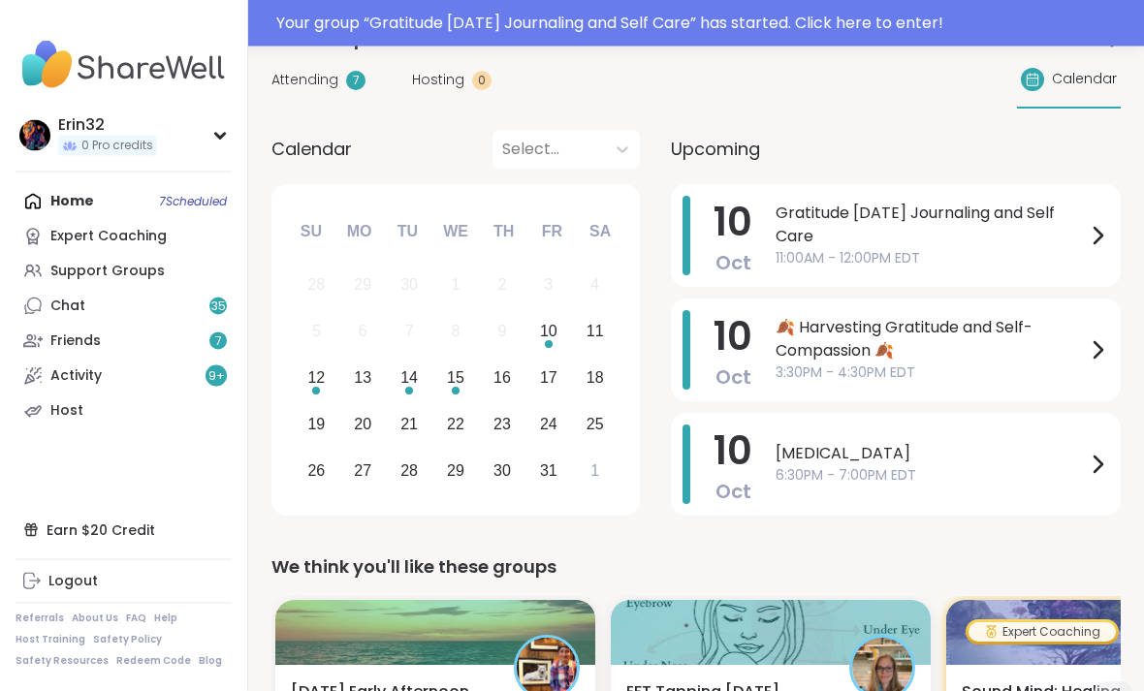
scroll to position [162, 0]
click at [218, 299] on span "35" at bounding box center [218, 307] width 15 height 16
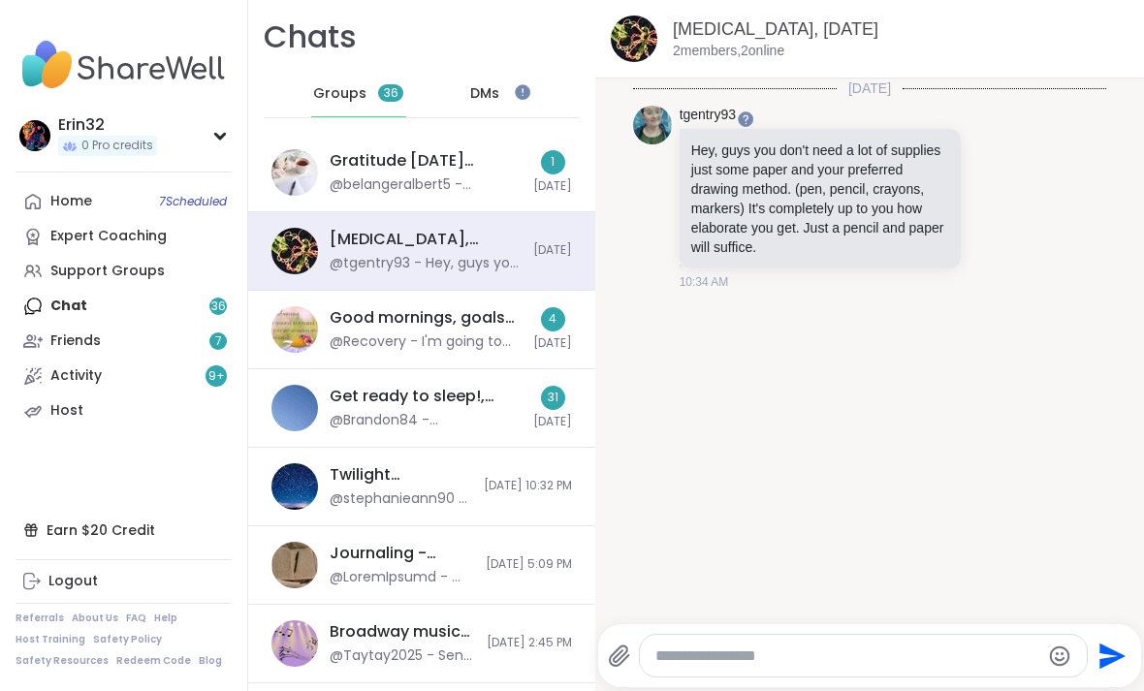
click at [182, 275] on link "Support Groups" at bounding box center [124, 271] width 216 height 35
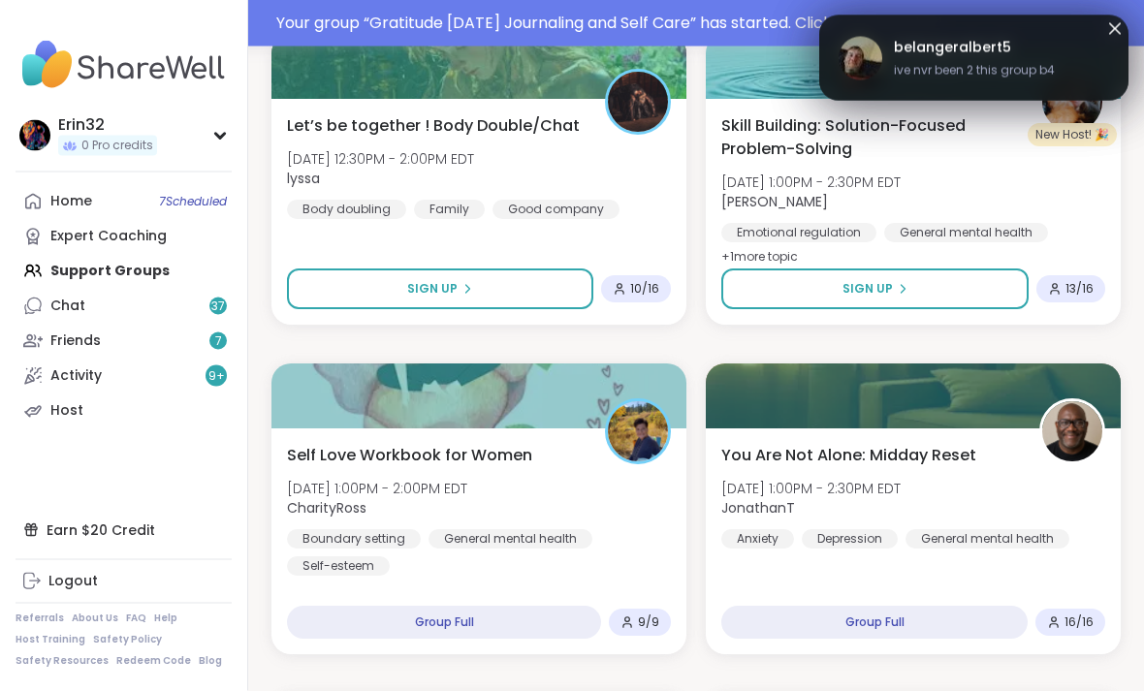
scroll to position [1580, 0]
click at [976, 62] on span "ive nvr been 2 this group b4" at bounding box center [974, 70] width 161 height 17
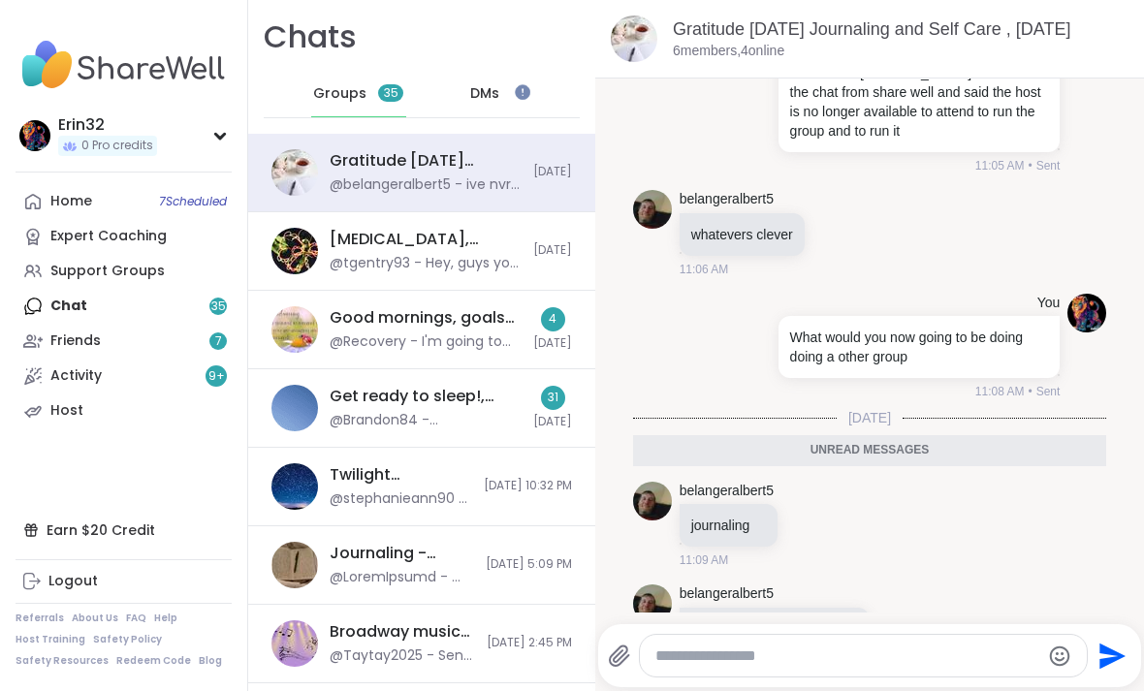
click at [941, 666] on textarea "Type your message" at bounding box center [847, 656] width 384 height 19
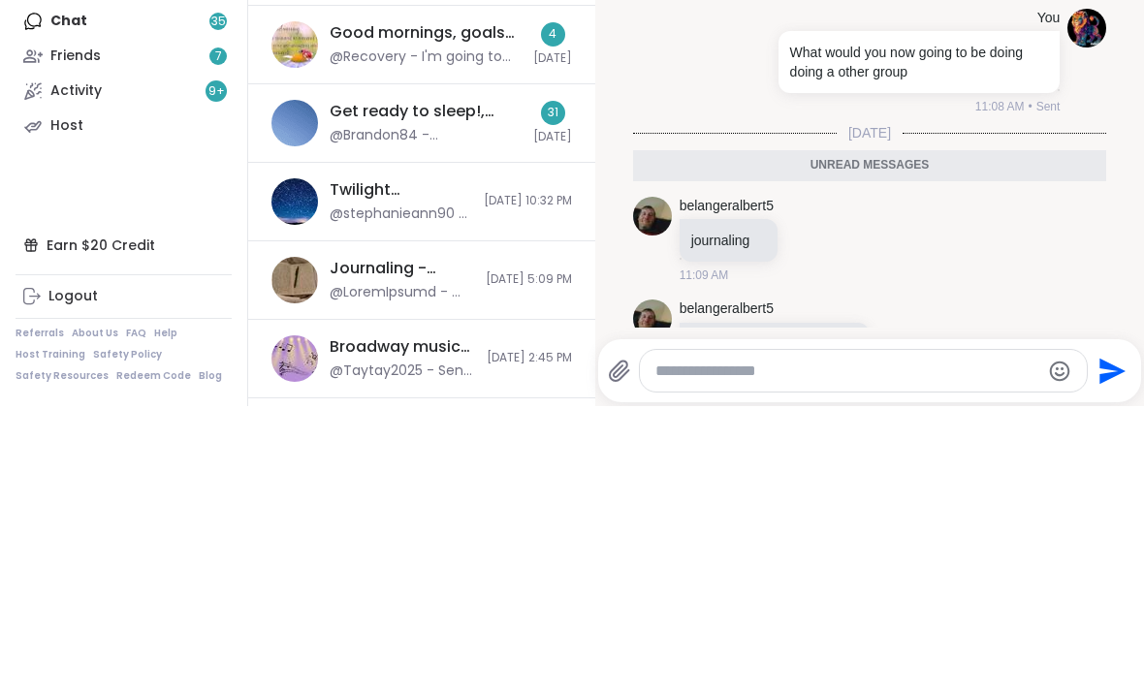
type textarea "*"
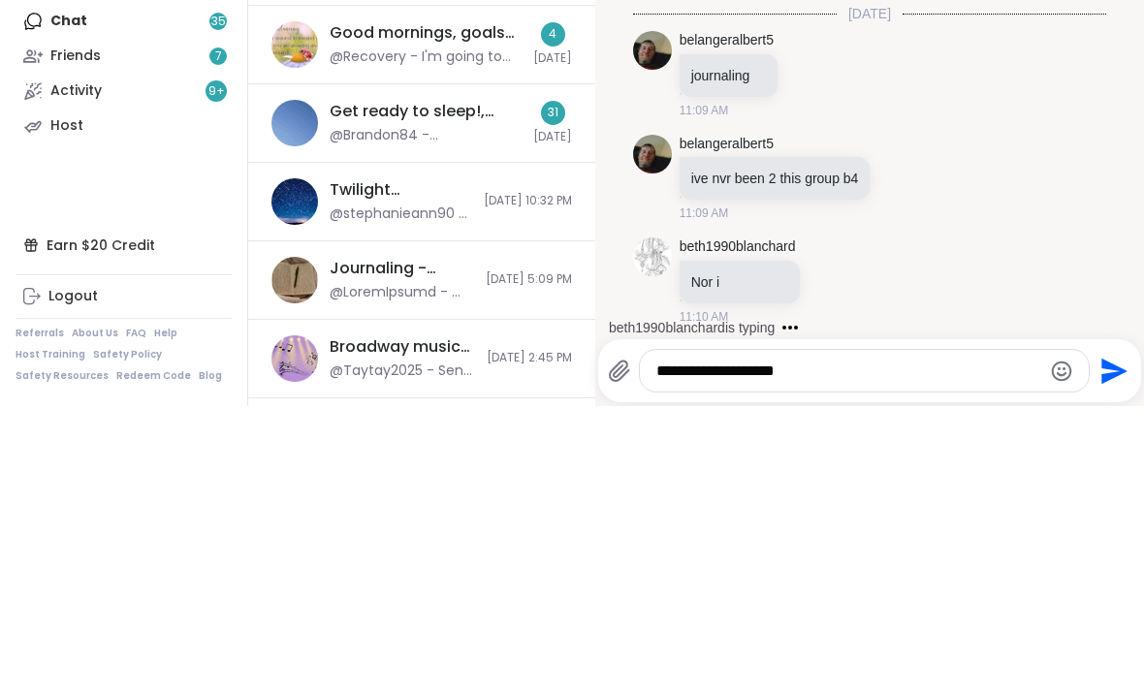
scroll to position [848, 0]
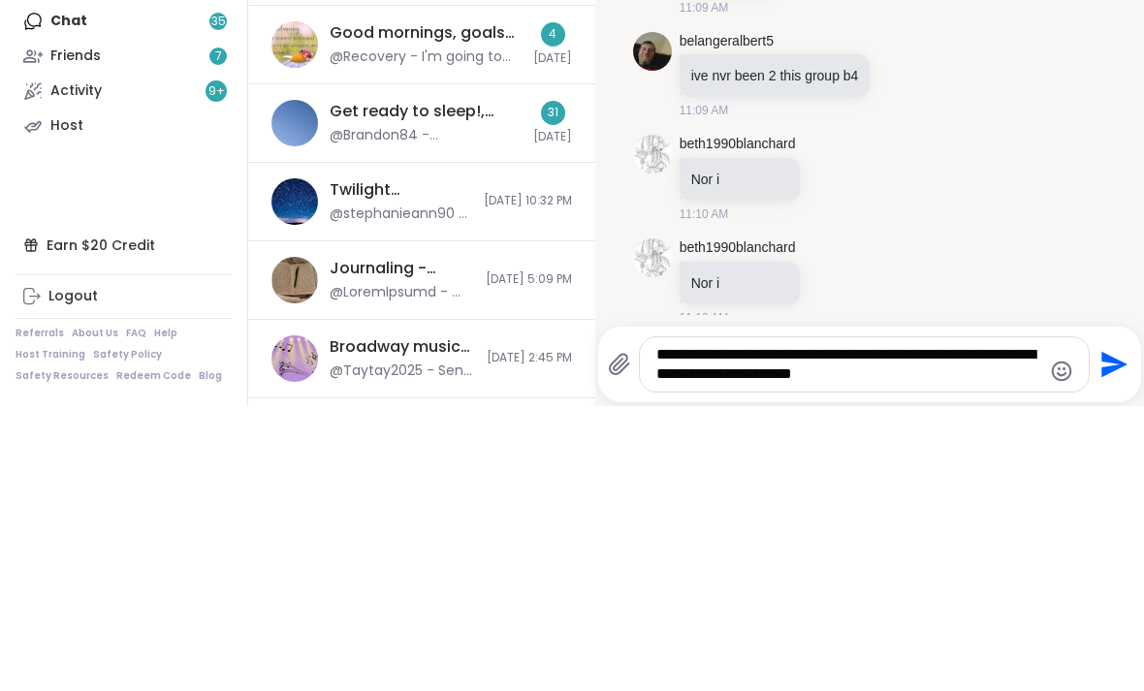
type textarea "**********"
click at [1106, 634] on icon "Send" at bounding box center [1112, 649] width 31 height 31
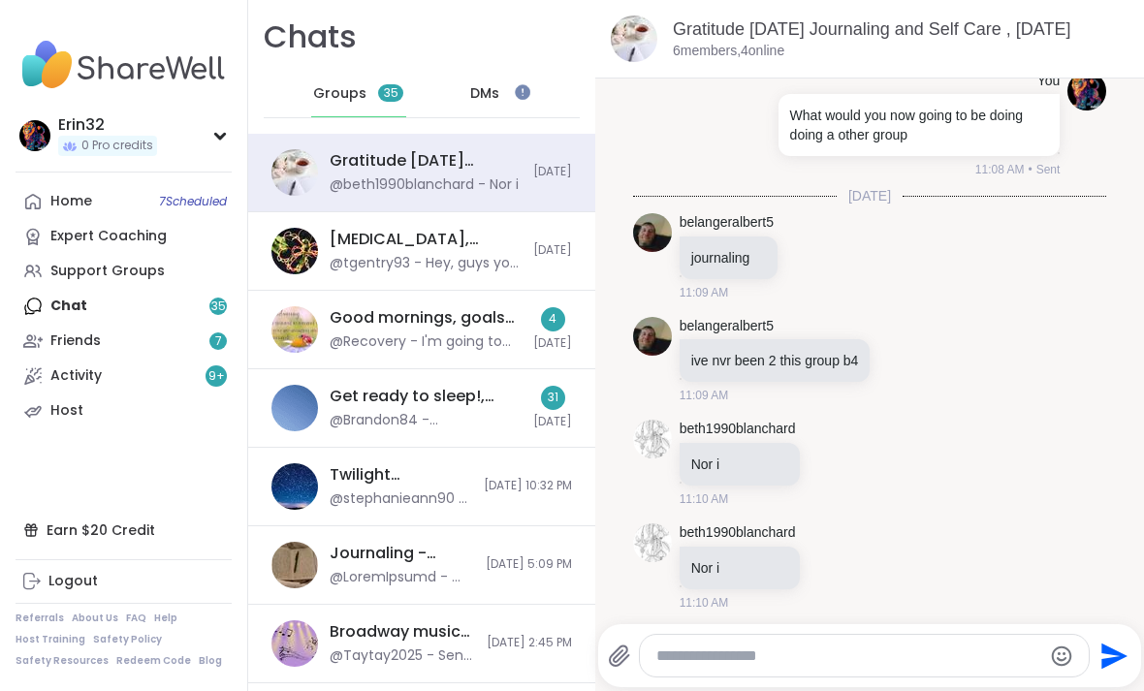
scroll to position [990, 0]
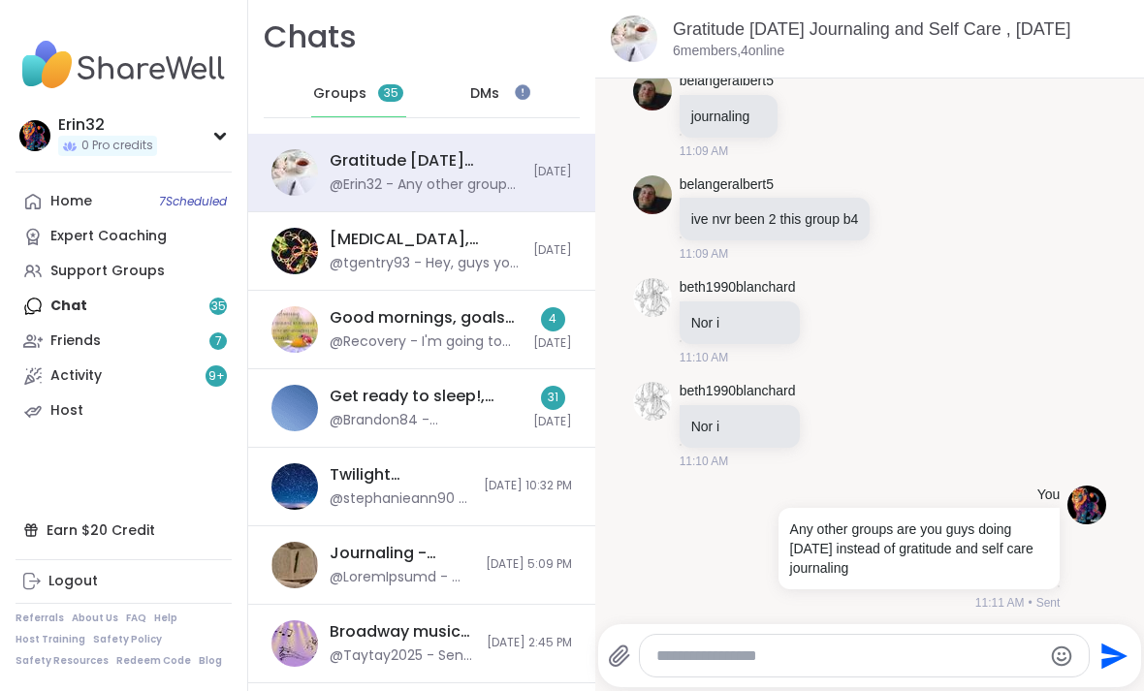
click at [519, 553] on div "Journaling - Helping ourselves grow!, Oct 09 10/9/2025, 5:09 PM" at bounding box center [421, 565] width 347 height 79
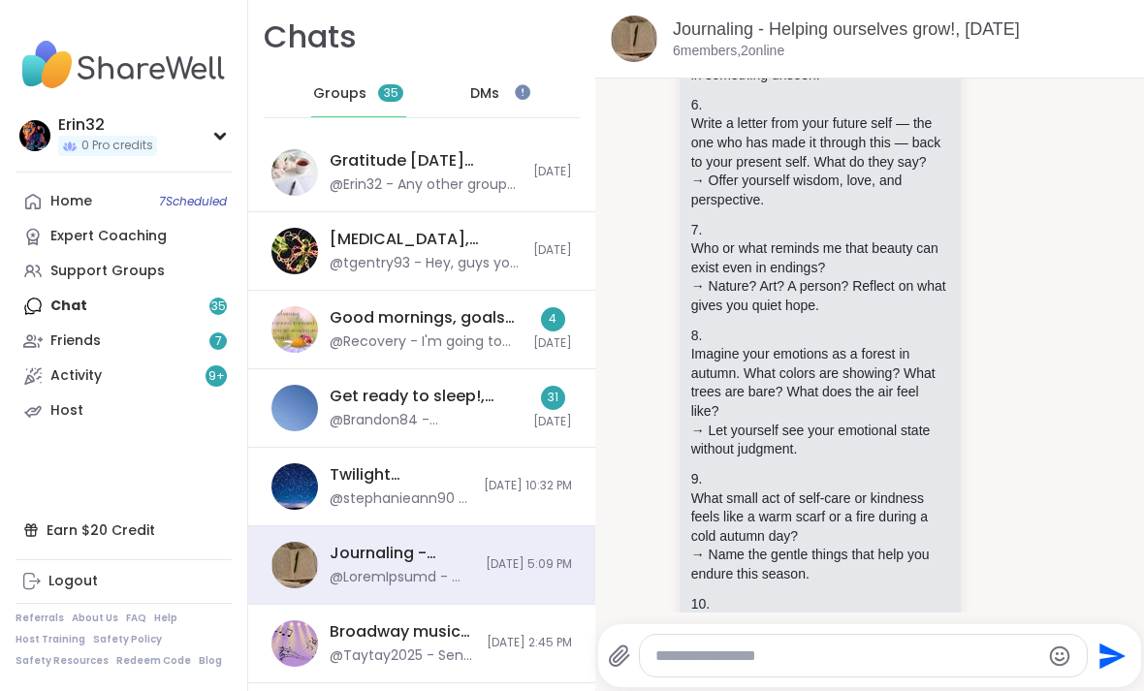
scroll to position [0, 0]
click at [179, 279] on link "Support Groups" at bounding box center [124, 271] width 216 height 35
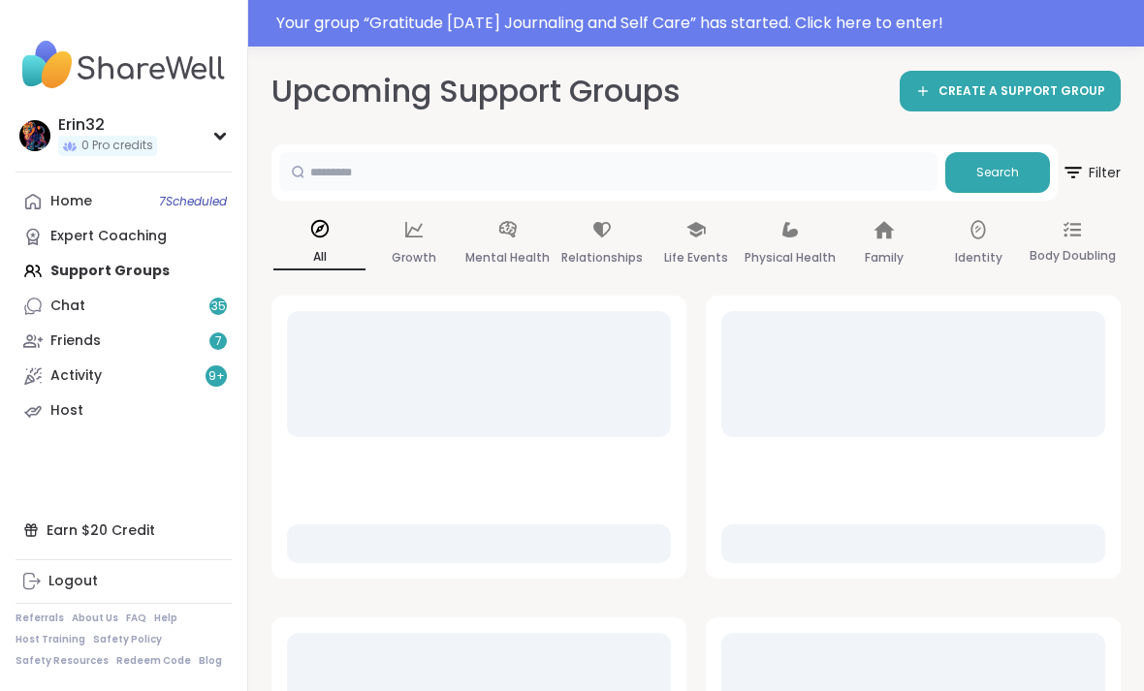
click at [813, 158] on input "text" at bounding box center [608, 171] width 658 height 39
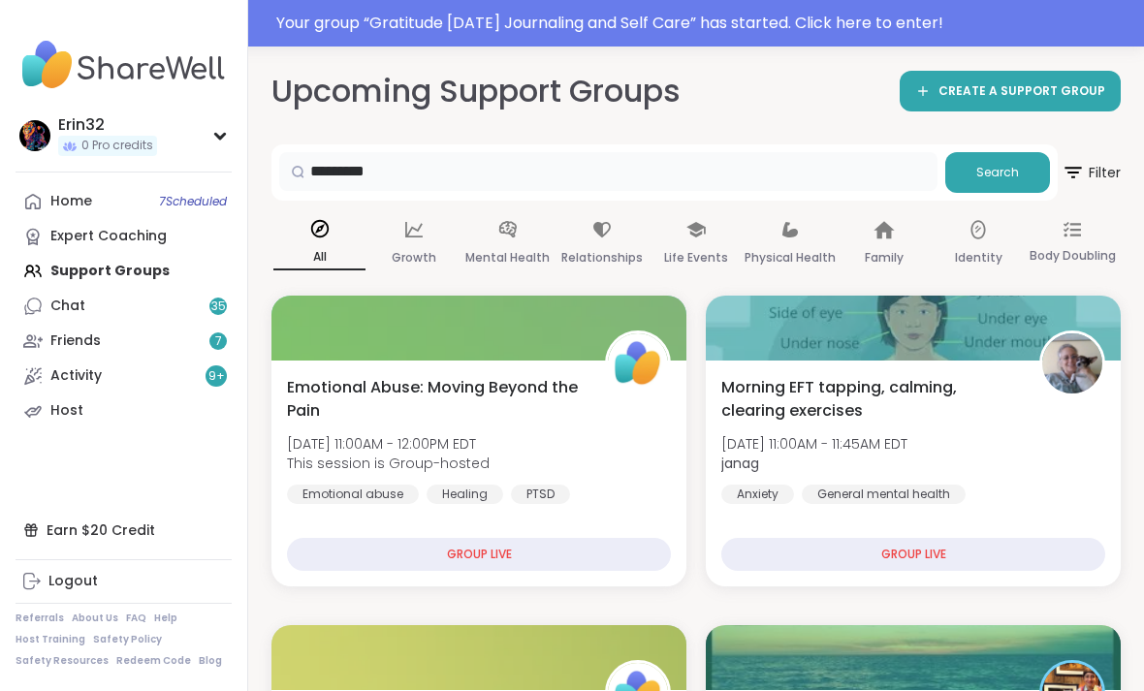
type input "********"
click at [1043, 177] on button "Search" at bounding box center [997, 172] width 105 height 41
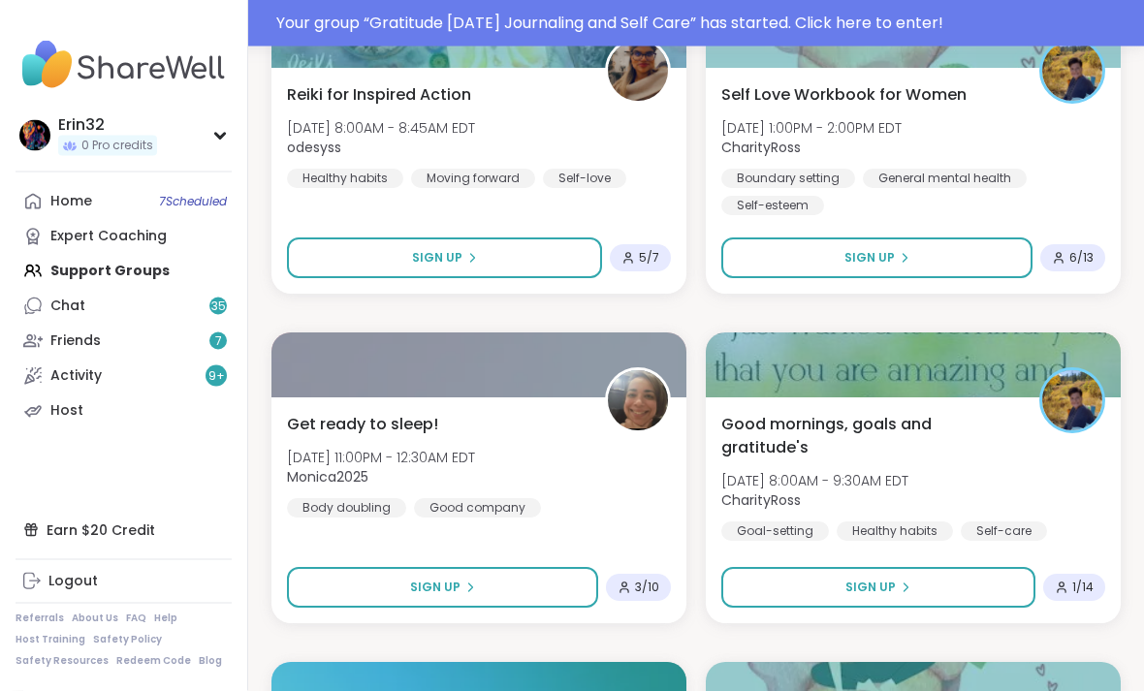
scroll to position [1941, 0]
click at [961, 259] on button "Sign Up" at bounding box center [876, 258] width 311 height 41
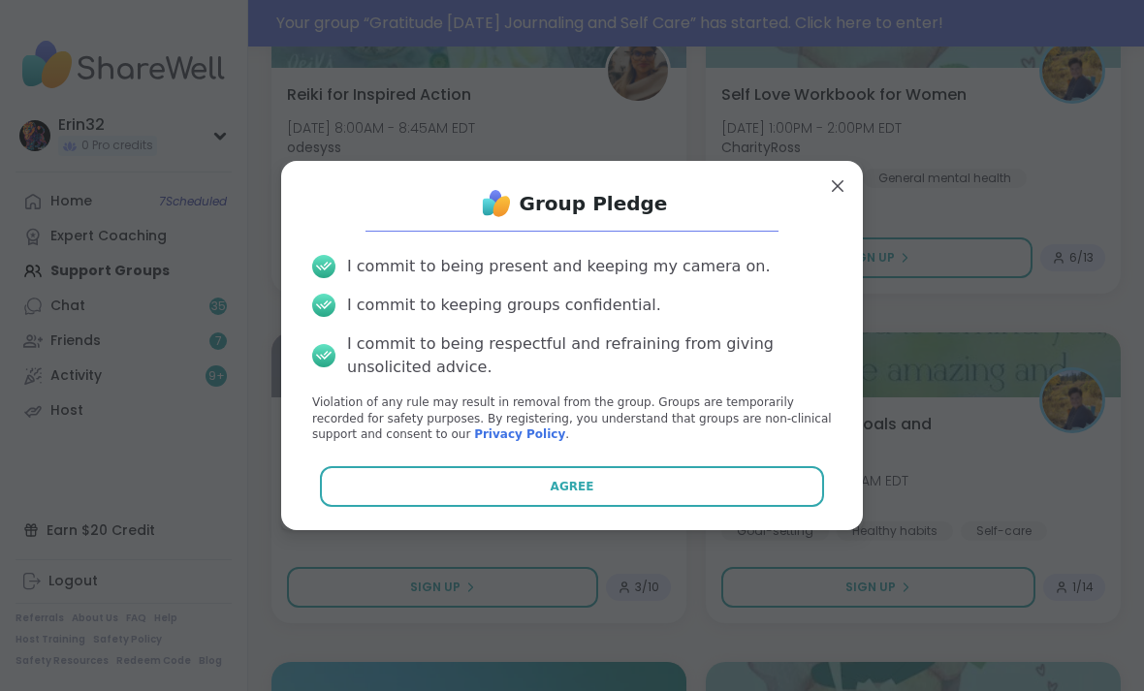
click at [774, 507] on button "Agree" at bounding box center [572, 486] width 505 height 41
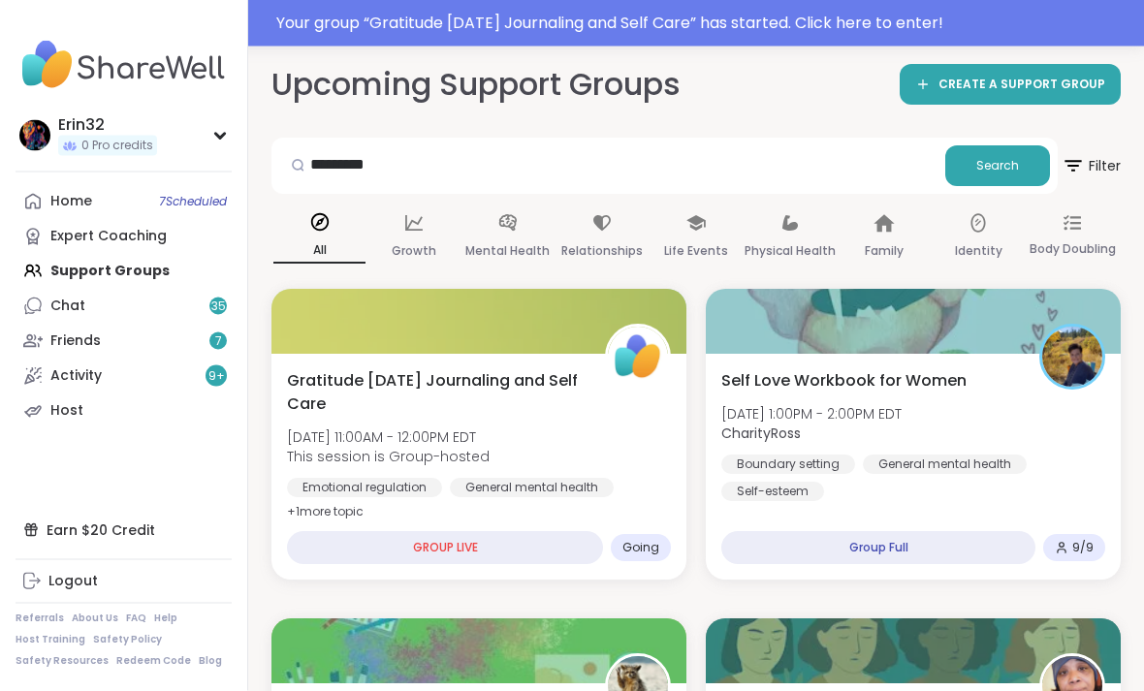
scroll to position [0, 0]
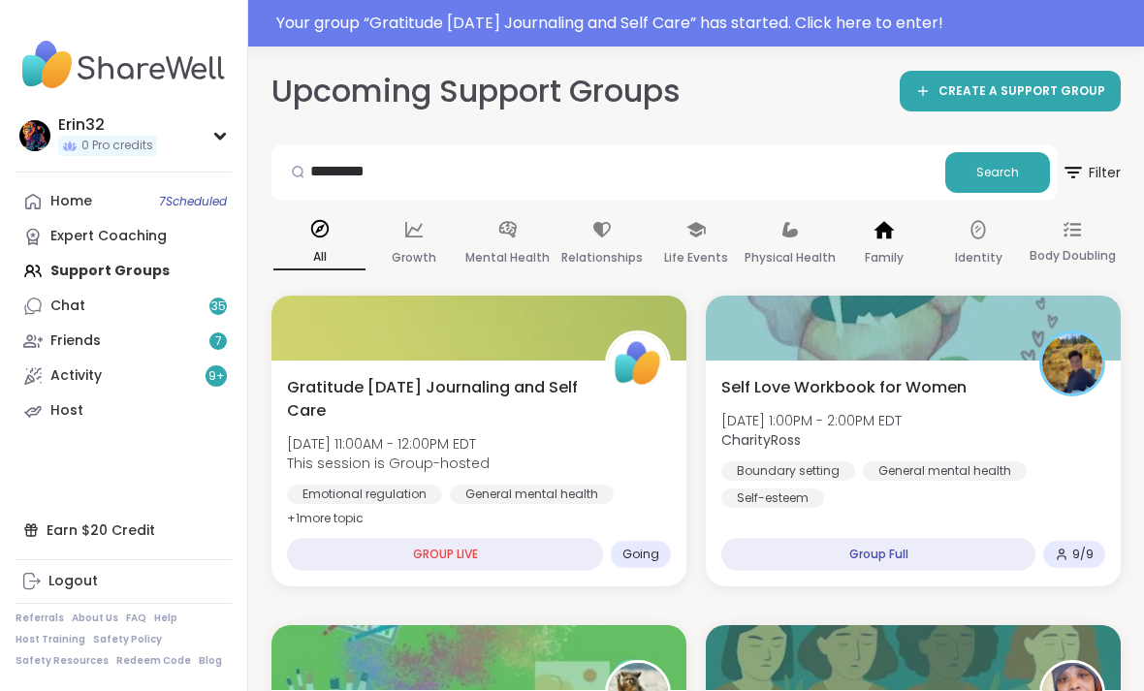
click at [887, 226] on icon at bounding box center [885, 229] width 20 height 17
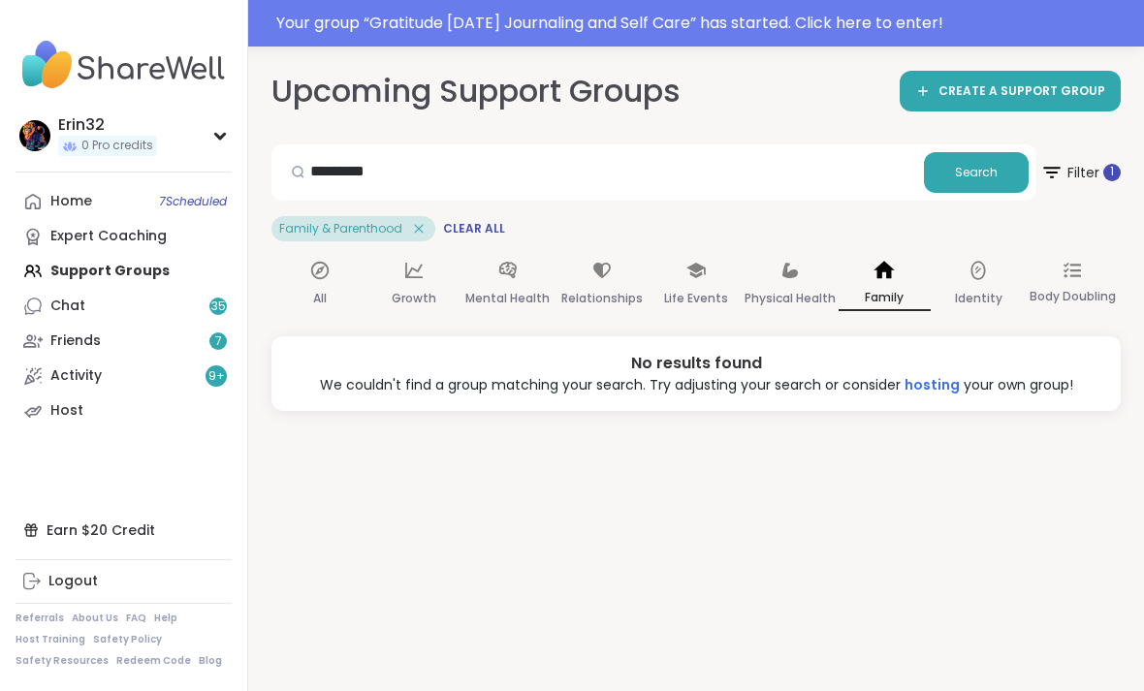
click at [585, 271] on div "Relationships" at bounding box center [602, 285] width 92 height 72
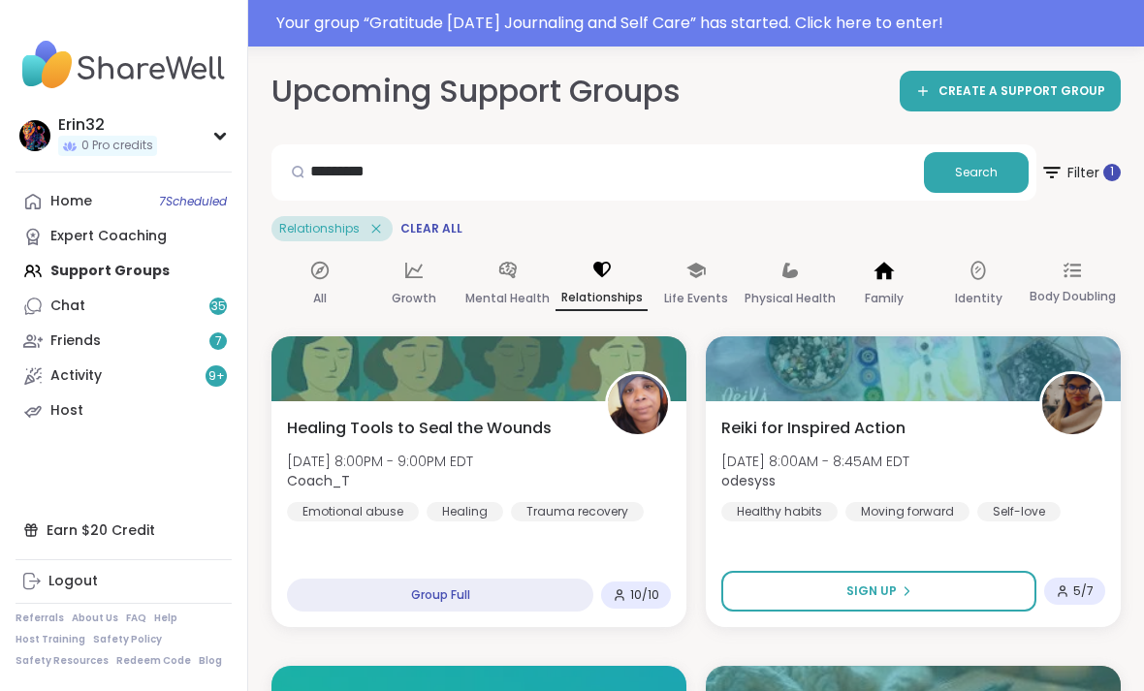
click at [886, 282] on div "Family" at bounding box center [885, 285] width 92 height 72
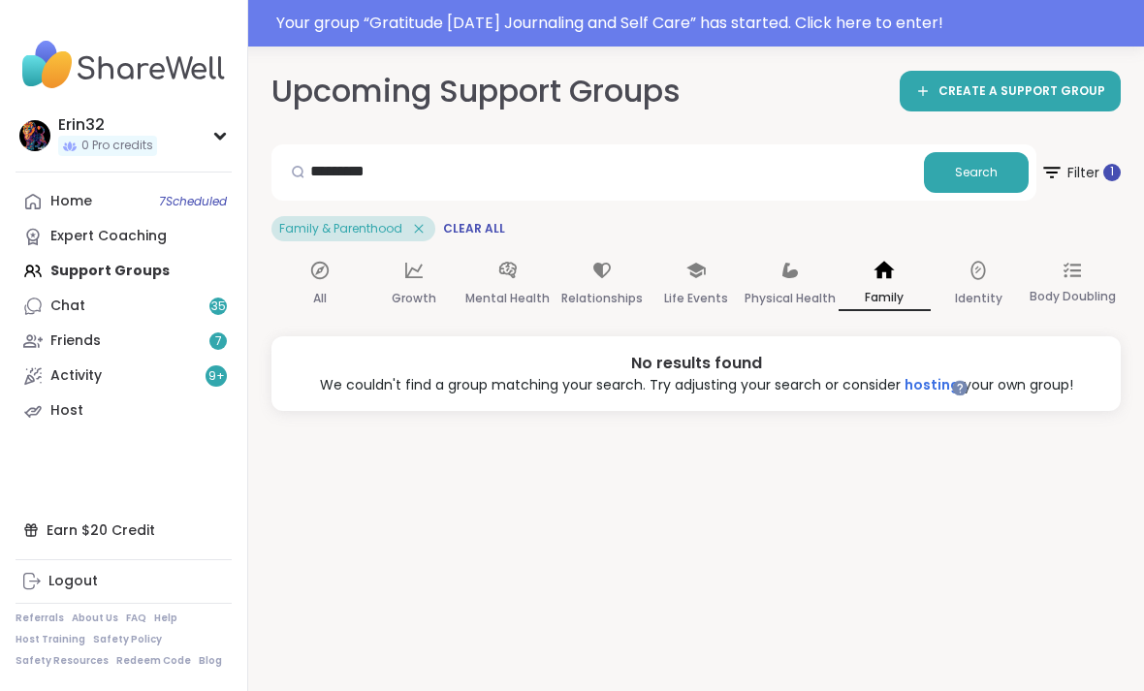
click at [992, 263] on div "Identity" at bounding box center [979, 285] width 92 height 72
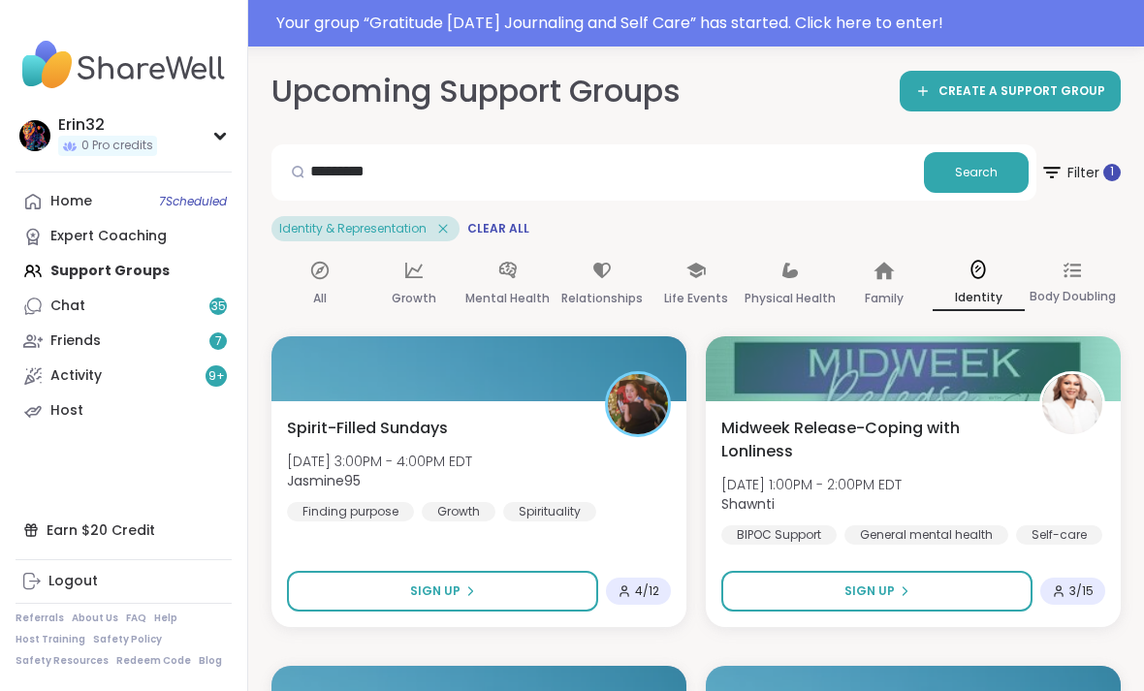
click at [1076, 271] on icon at bounding box center [1072, 270] width 17 height 17
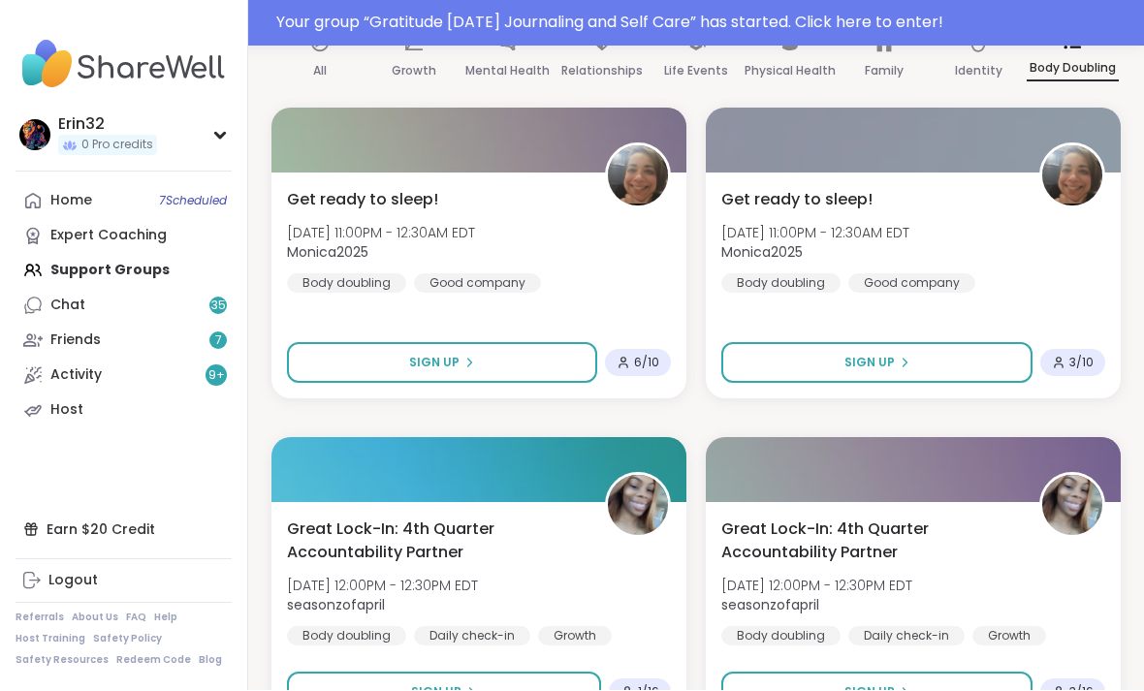
scroll to position [227, 0]
click at [502, 350] on button "Sign Up" at bounding box center [442, 362] width 310 height 41
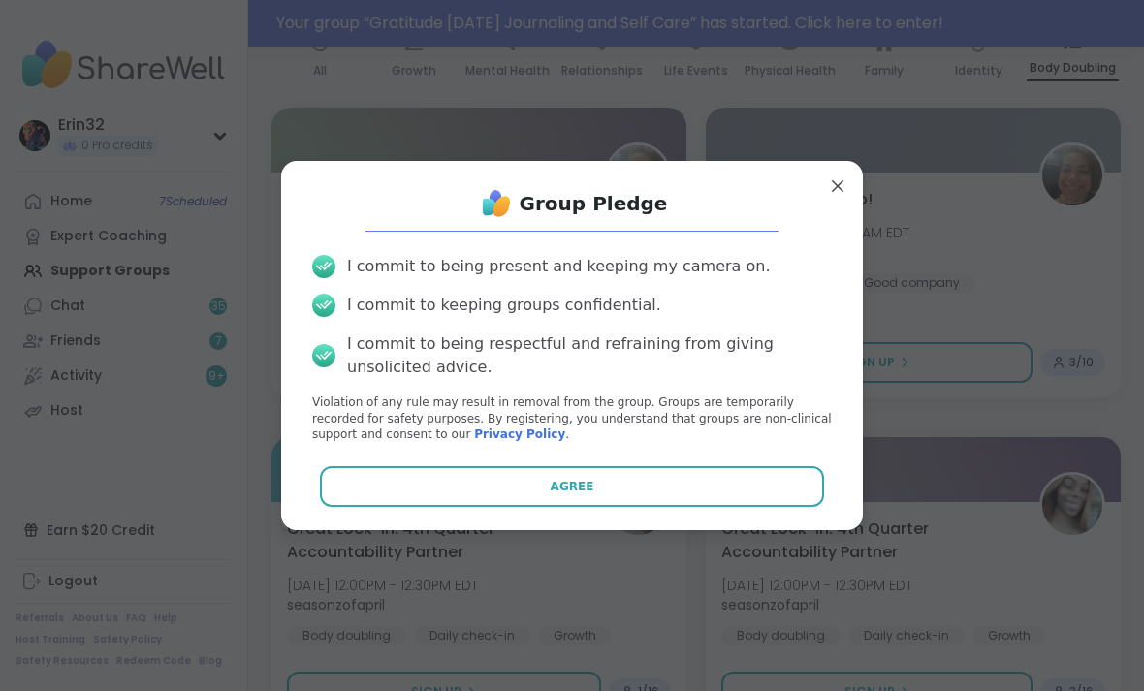
click at [659, 497] on button "Agree" at bounding box center [572, 486] width 505 height 41
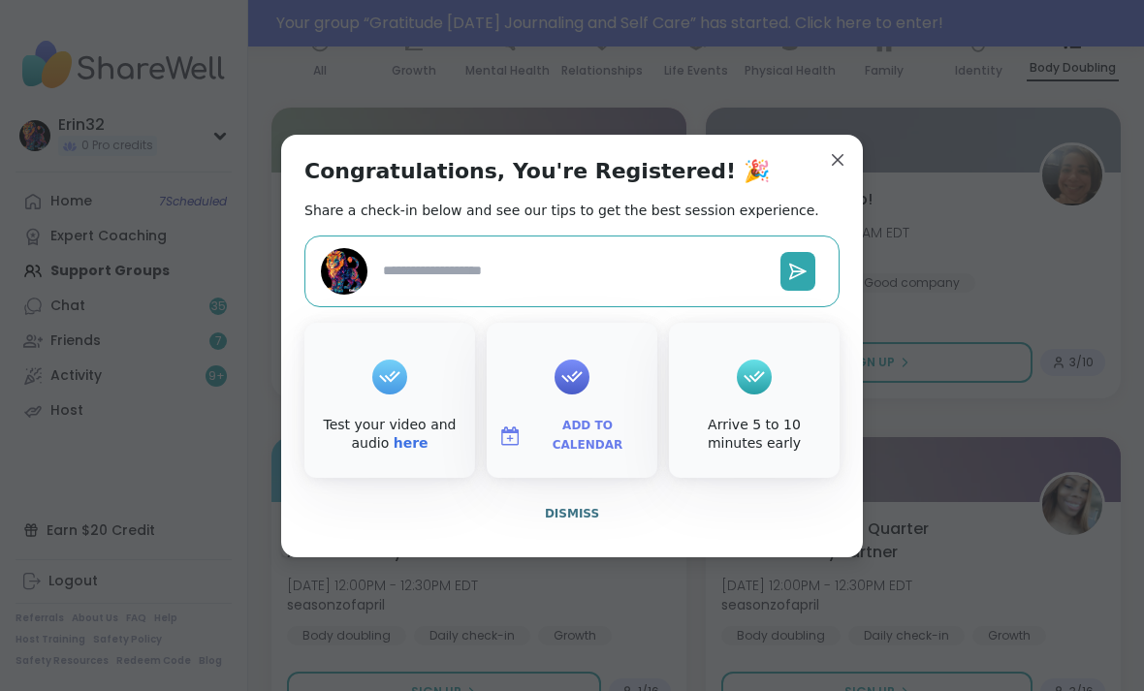
type textarea "*"
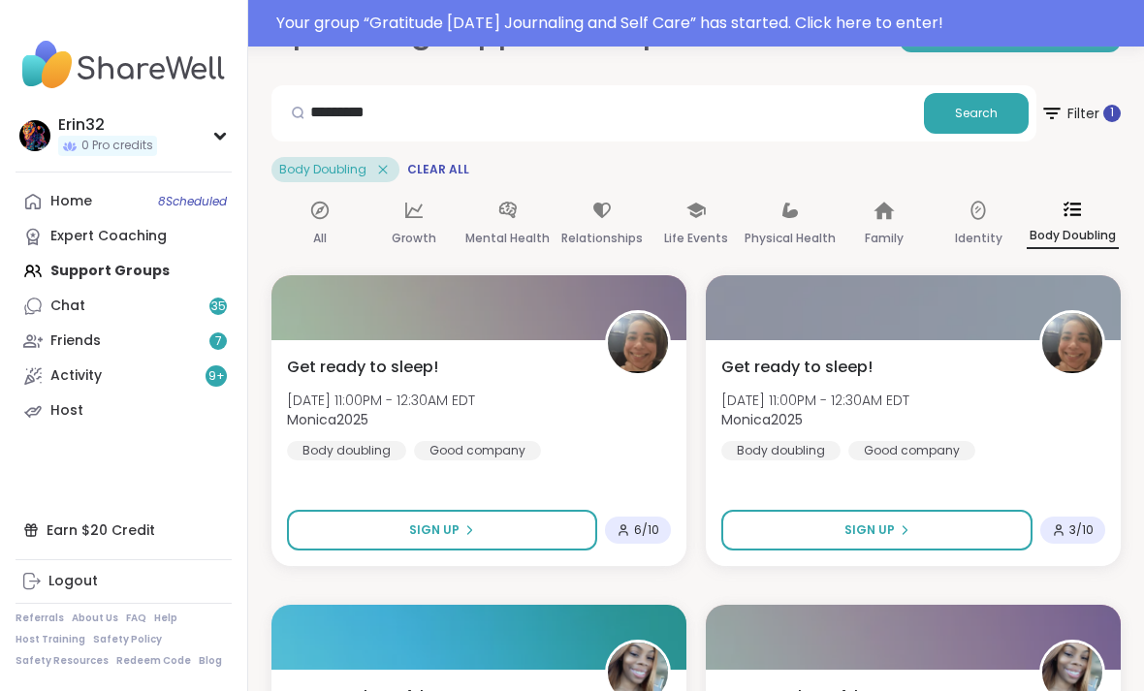
scroll to position [61, 0]
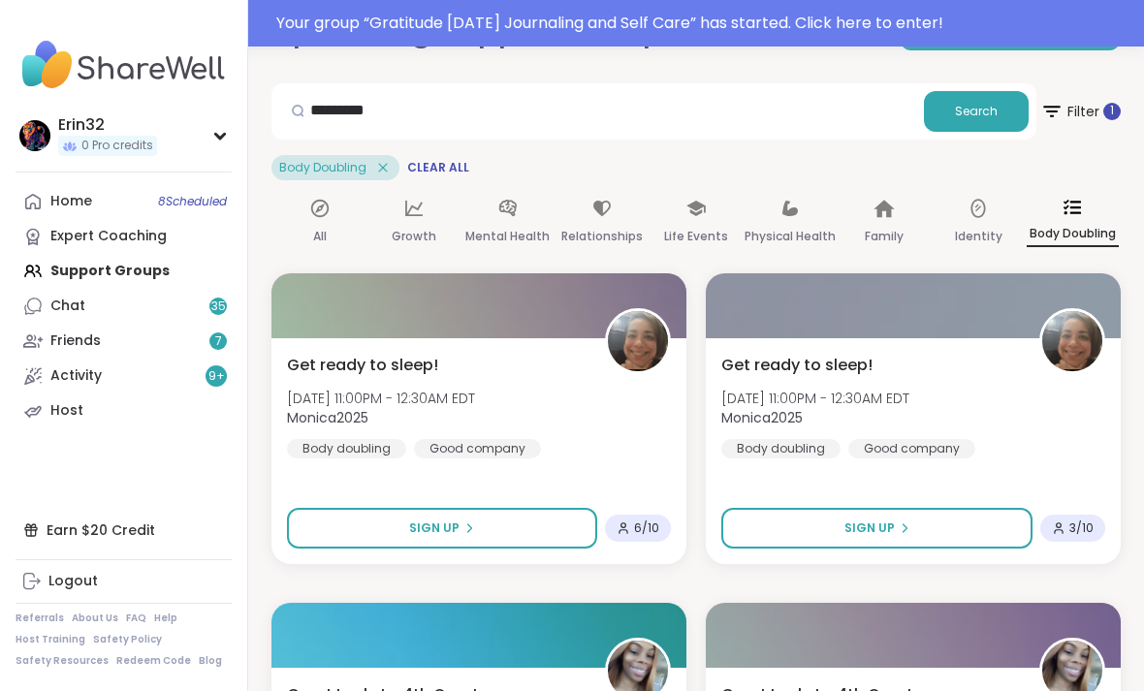
click at [640, 525] on span "6 / 10" at bounding box center [646, 529] width 25 height 16
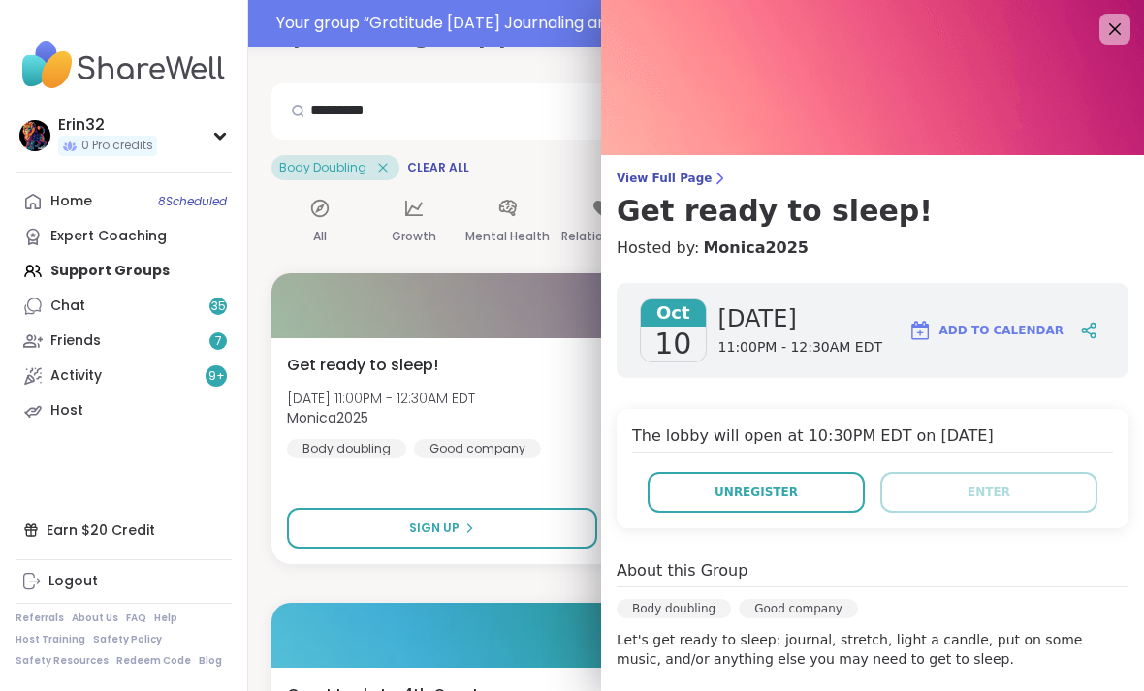
click at [538, 273] on div at bounding box center [478, 305] width 415 height 65
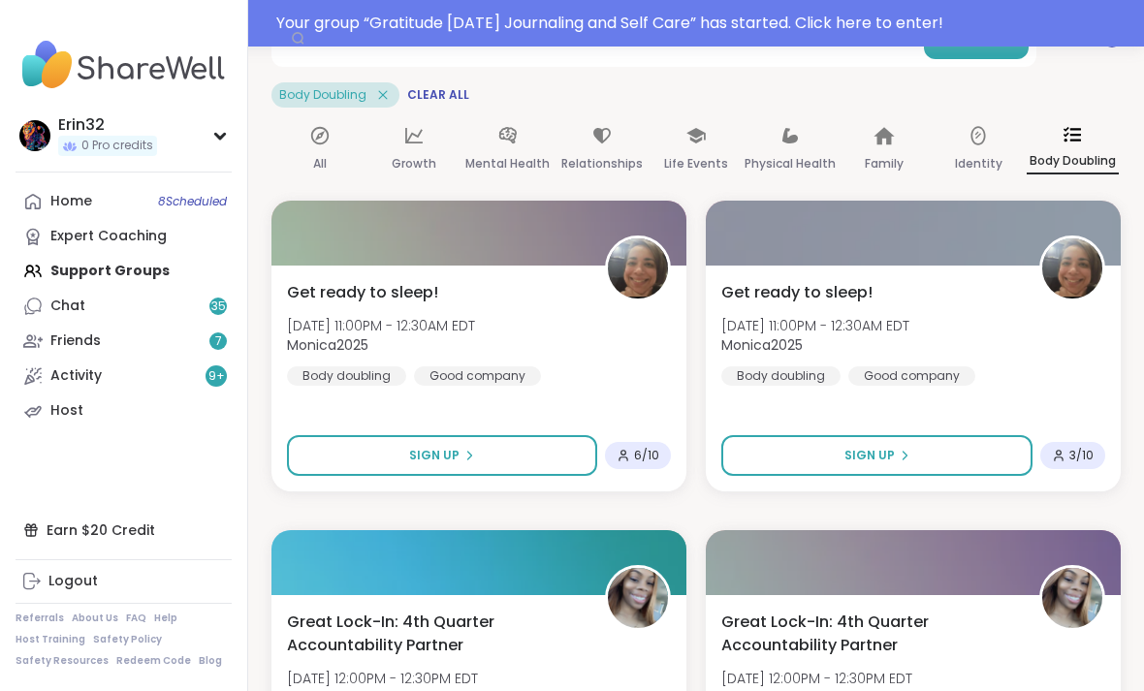
scroll to position [0, 0]
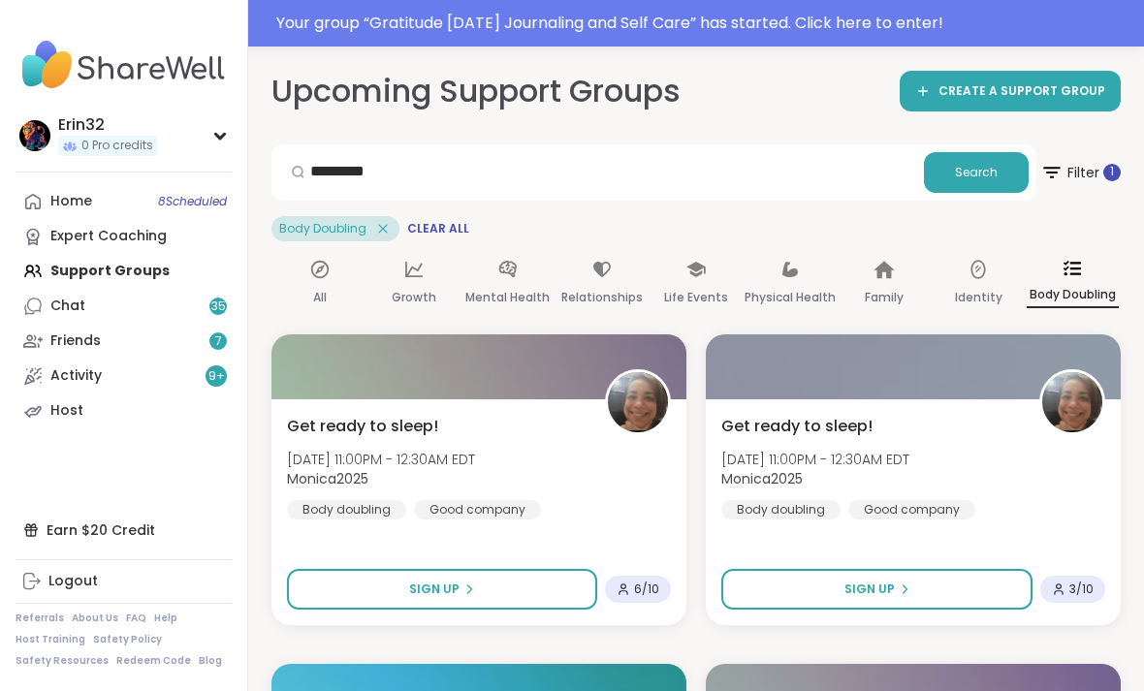
click at [206, 270] on div "Home 8 Scheduled Expert Coaching Support Groups Chat 35 Friends 7 Activity 9 + …" at bounding box center [124, 306] width 216 height 244
click at [168, 275] on div "Home 8 Scheduled Expert Coaching Support Groups Chat 35 Friends 7 Activity 9 + …" at bounding box center [124, 306] width 216 height 244
click at [166, 270] on div "Home 8 Scheduled Expert Coaching Support Groups Chat 35 Friends 7 Activity 9 + …" at bounding box center [124, 306] width 216 height 244
click at [159, 276] on div "Home 8 Scheduled Expert Coaching Support Groups Chat 35 Friends 7 Activity 9 + …" at bounding box center [124, 306] width 216 height 244
click at [159, 270] on div "Home 8 Scheduled Expert Coaching Support Groups Chat 35 Friends 7 Activity 9 + …" at bounding box center [124, 306] width 216 height 244
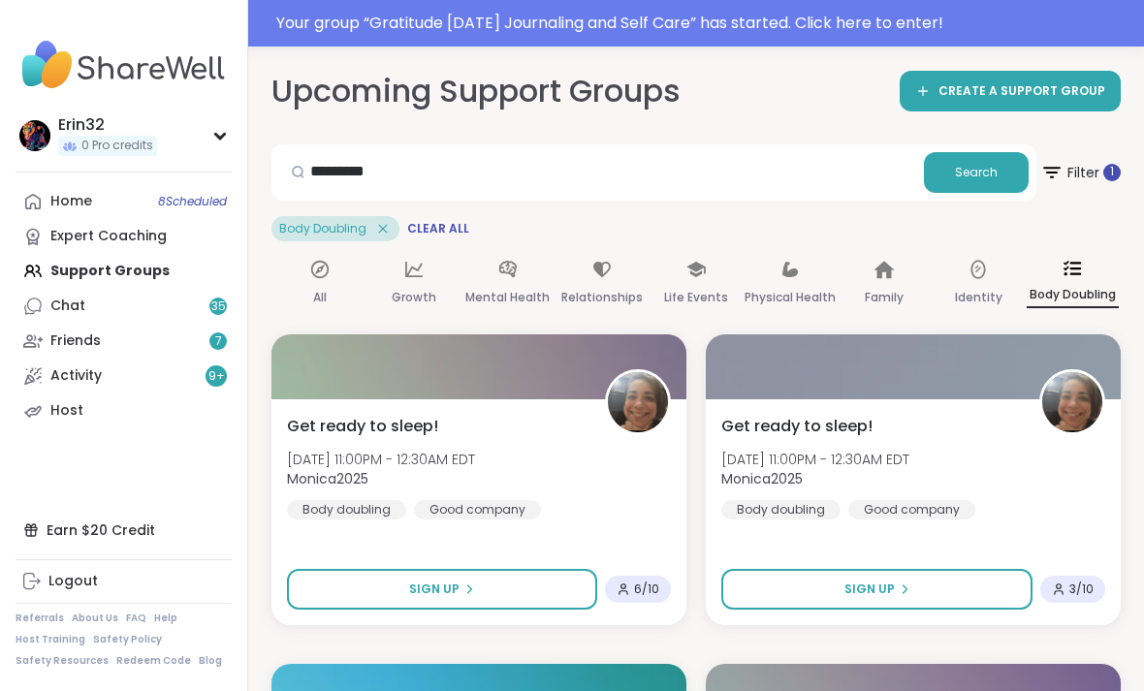
click at [109, 250] on link "Expert Coaching" at bounding box center [124, 236] width 216 height 35
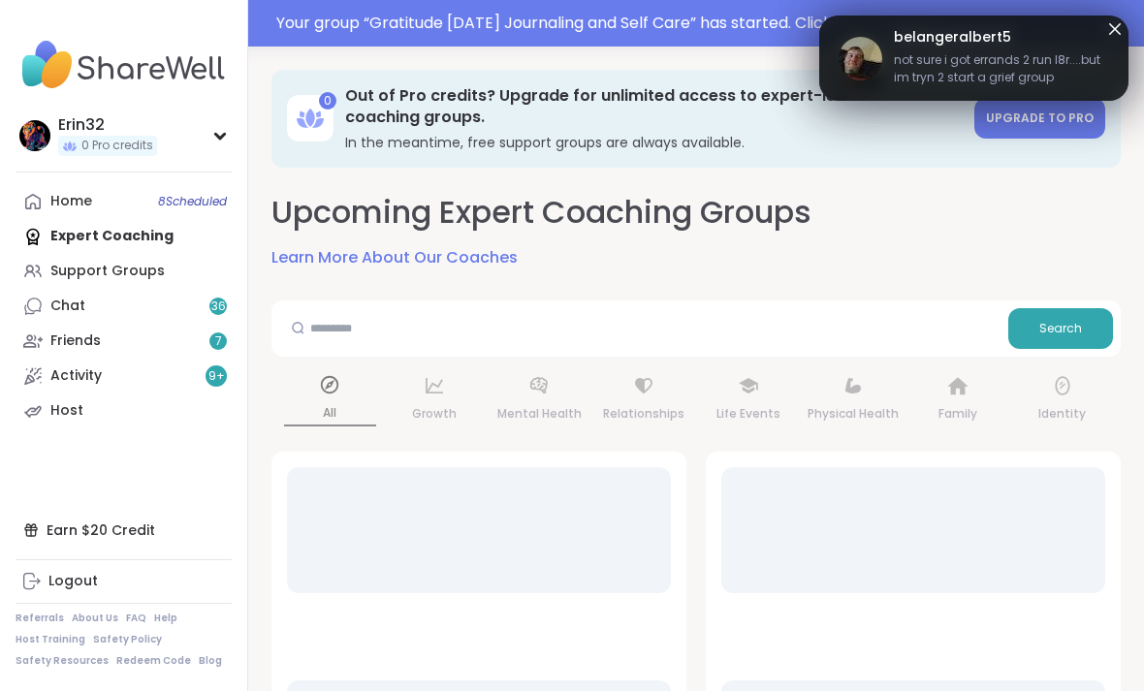
click at [119, 277] on div "Support Groups" at bounding box center [107, 271] width 114 height 19
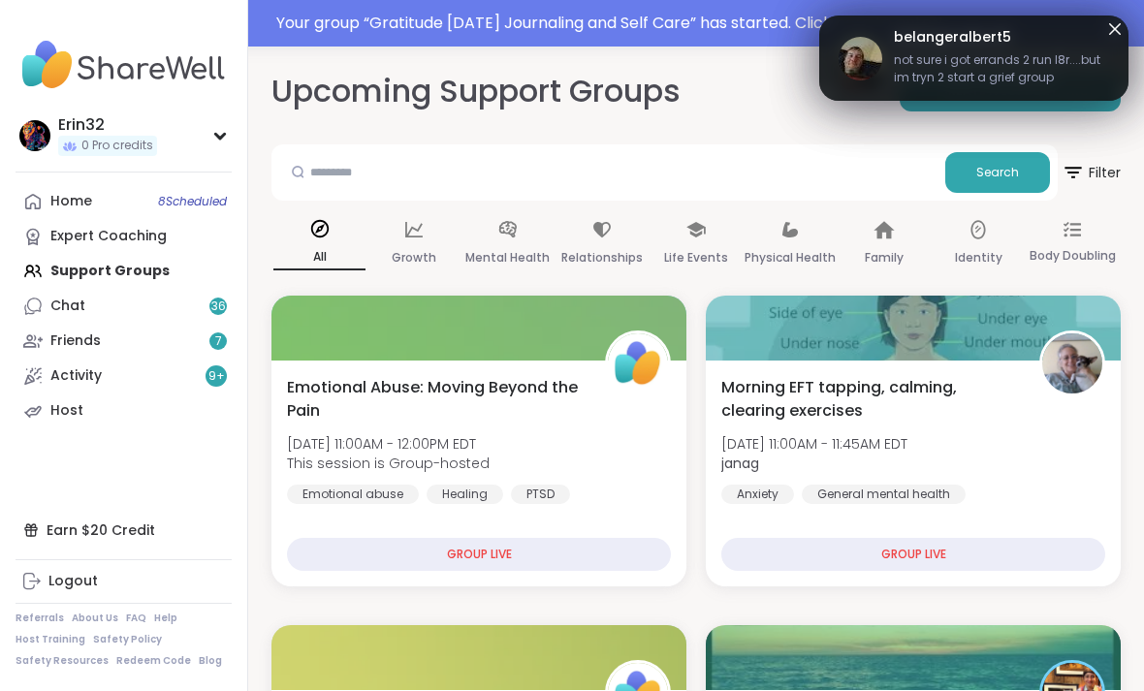
click at [1076, 60] on span "not sure i got errands 2 run l8r....but im tryn 2 start a grief group sometime …" at bounding box center [1001, 70] width 215 height 39
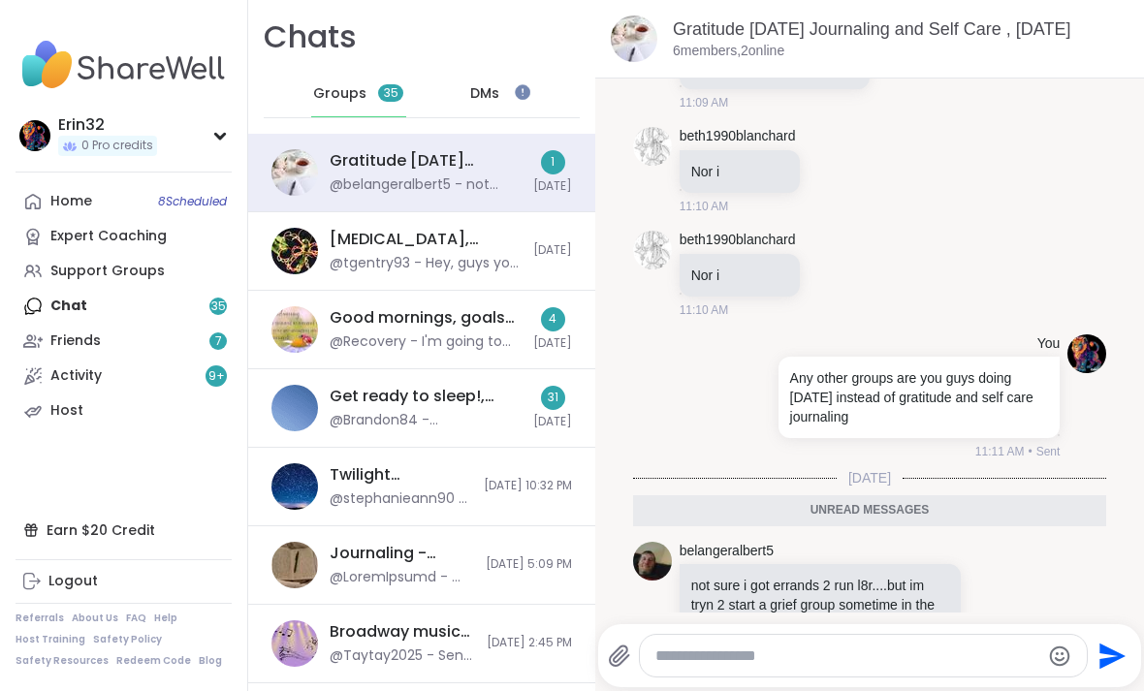
scroll to position [1131, 0]
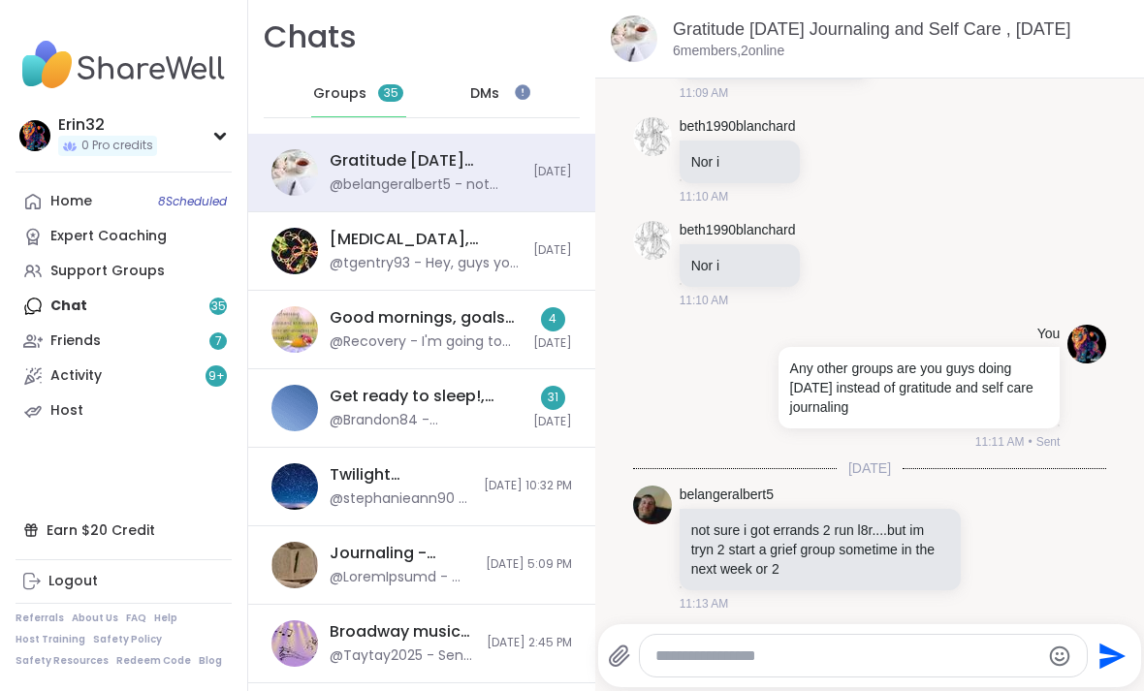
click at [493, 255] on div "@tgentry93 - Hey, guys you don't need a lot of supplies just some paper and you…" at bounding box center [426, 263] width 192 height 19
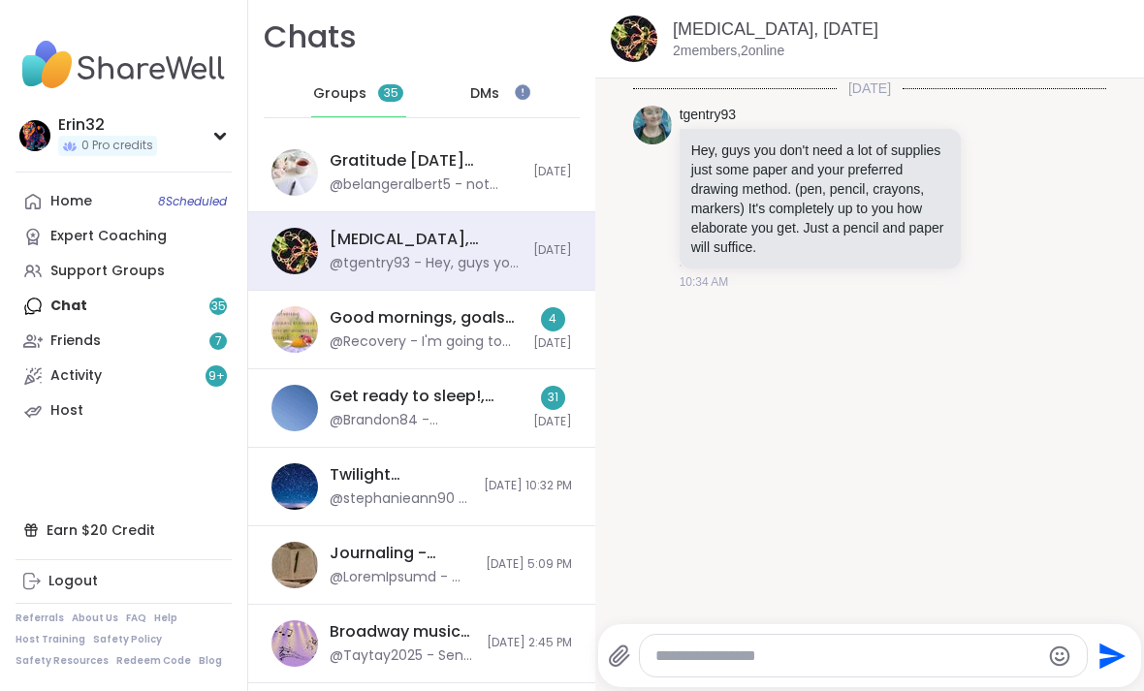
scroll to position [0, 0]
click at [483, 181] on div "@belangeralbert5 - not sure i got errands 2 run l8r....but im tryn 2 start a gr…" at bounding box center [426, 184] width 192 height 19
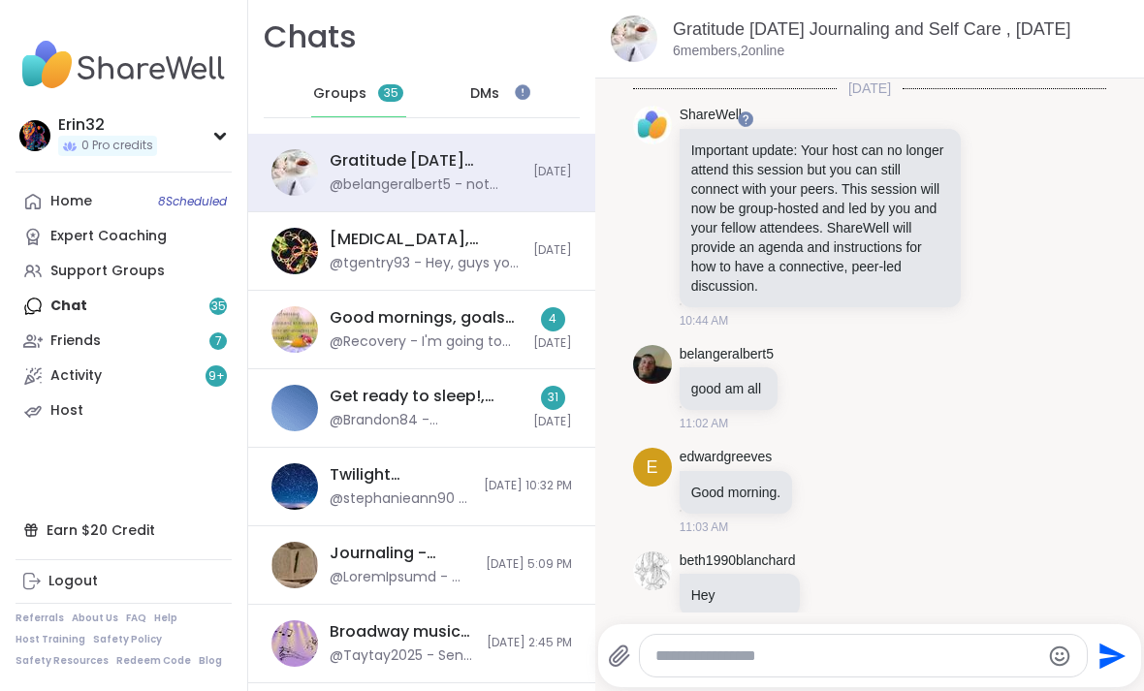
scroll to position [1112, 0]
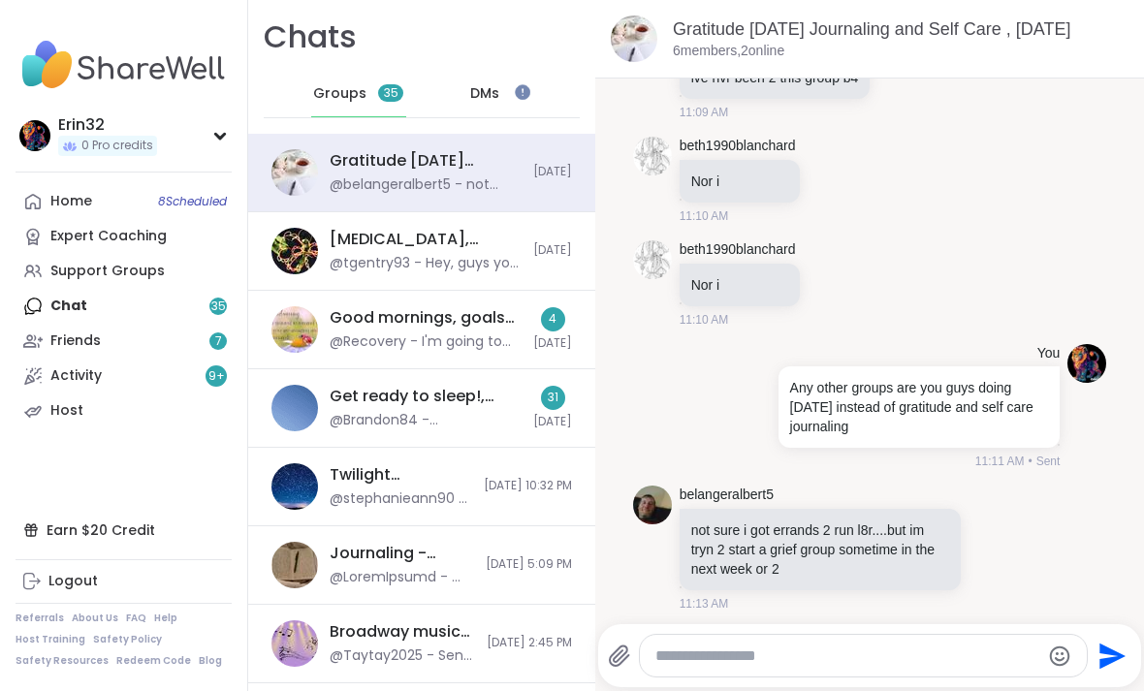
click at [518, 91] on div at bounding box center [522, 92] width 16 height 16
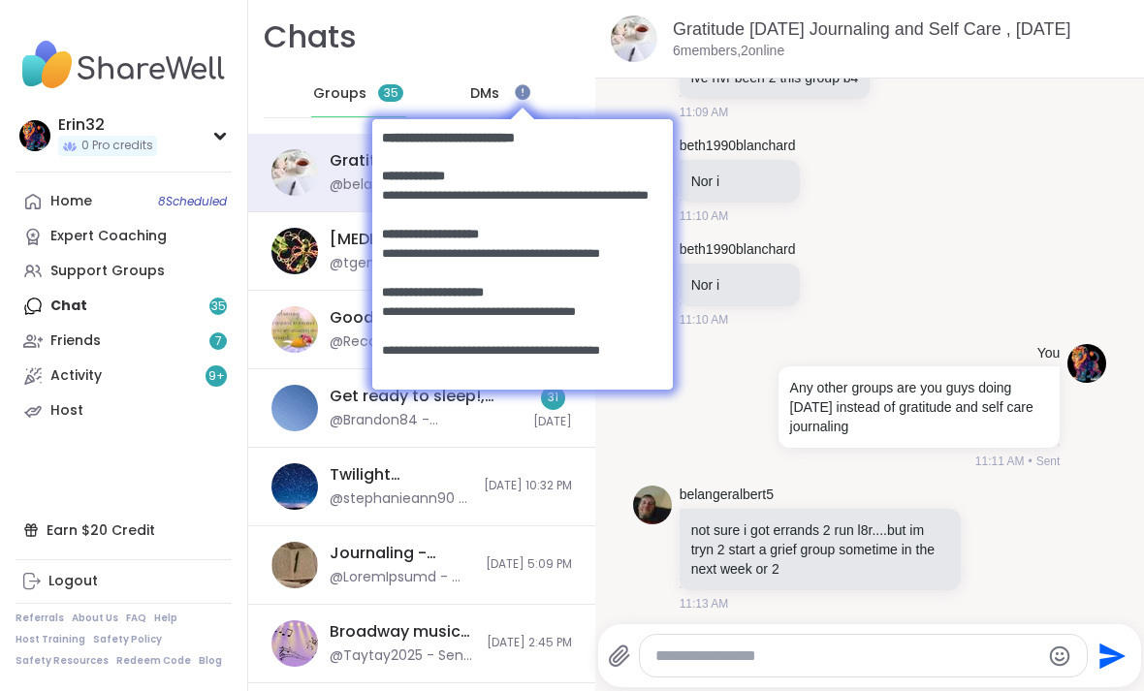
click at [184, 216] on link "Home 8 Scheduled" at bounding box center [124, 201] width 216 height 35
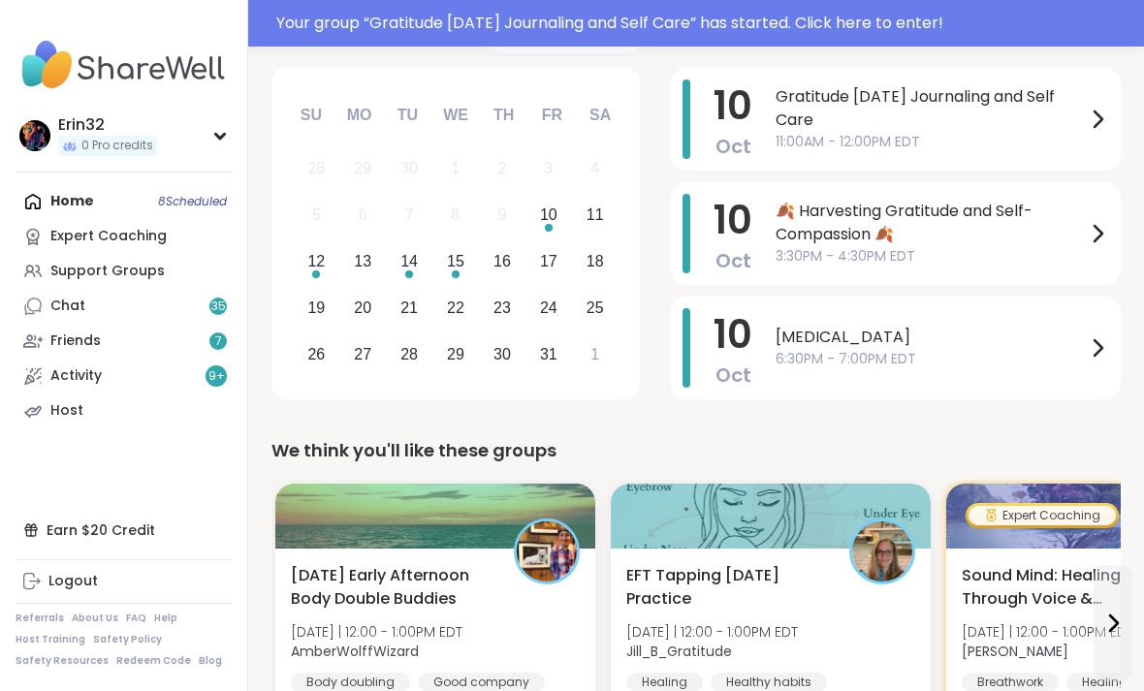
scroll to position [302, 0]
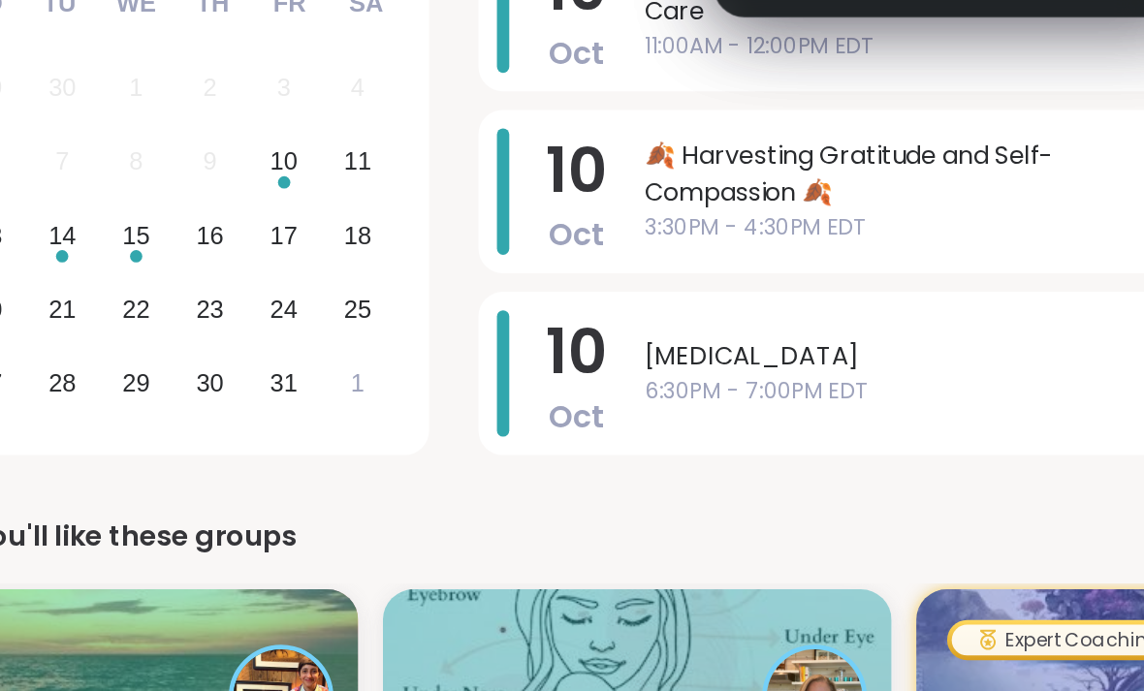
click at [776, 176] on span "🍂 Harvesting Gratitude and Self-Compassion 🍂" at bounding box center [931, 199] width 310 height 47
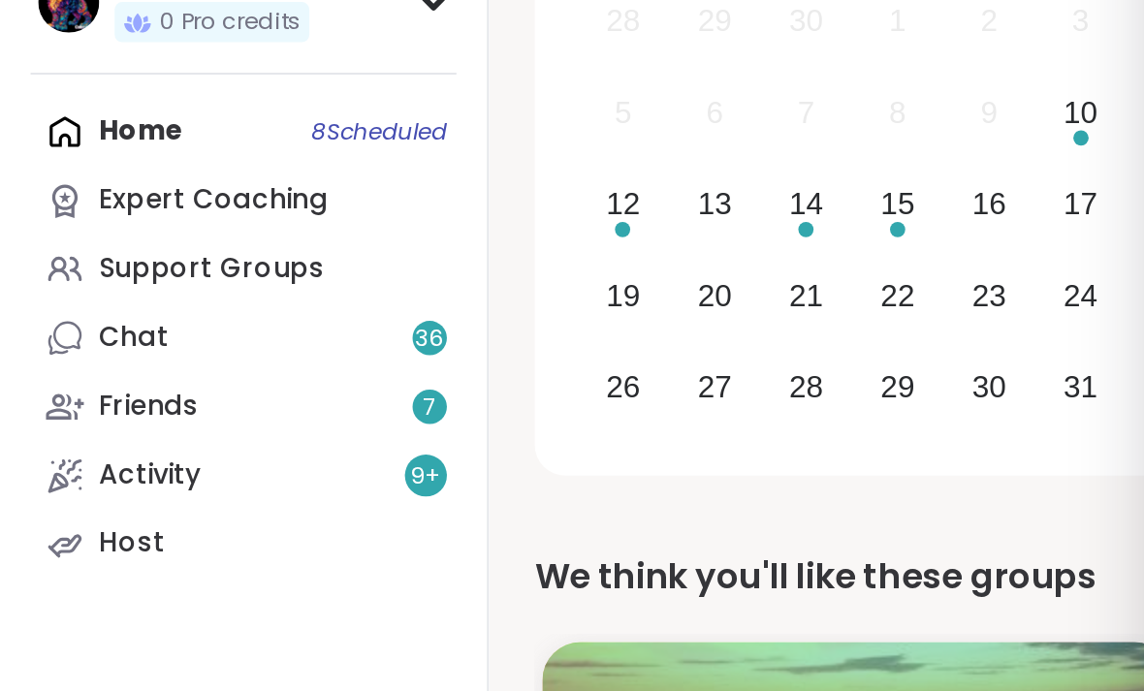
click at [211, 184] on div "Home 8 Scheduled Expert Coaching Support Groups Chat 36 Friends 7 Activity 9 + …" at bounding box center [124, 306] width 216 height 244
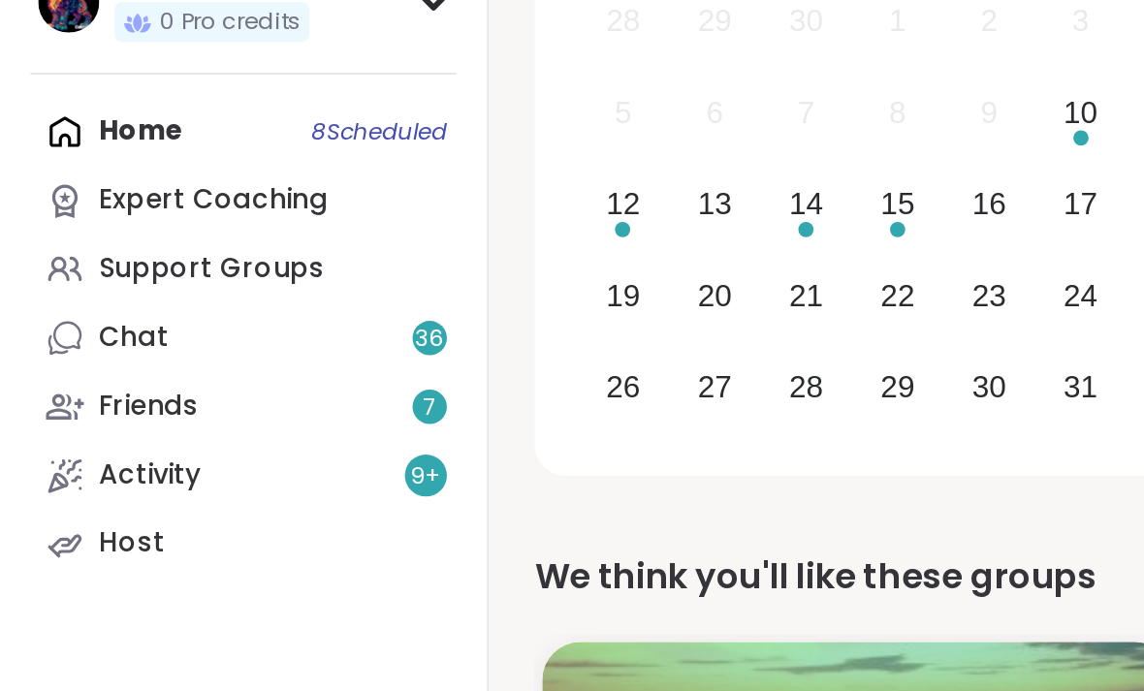
click at [217, 184] on div "Home 8 Scheduled Expert Coaching Support Groups Chat 36 Friends 7 Activity 9 + …" at bounding box center [124, 306] width 216 height 244
click at [218, 184] on div "Home 8 Scheduled Expert Coaching Support Groups Chat 36 Friends 7 Activity 9 + …" at bounding box center [124, 306] width 216 height 244
click at [214, 184] on div "Home 8 Scheduled Expert Coaching Support Groups Chat 36 Friends 7 Activity 9 + …" at bounding box center [124, 306] width 216 height 244
click at [179, 184] on div "Home 8 Scheduled Expert Coaching Support Groups Chat 36 Friends 7 Activity 9 + …" at bounding box center [124, 306] width 216 height 244
click at [188, 184] on div "Home 8 Scheduled Expert Coaching Support Groups Chat 36 Friends 7 Activity 9 + …" at bounding box center [124, 306] width 216 height 244
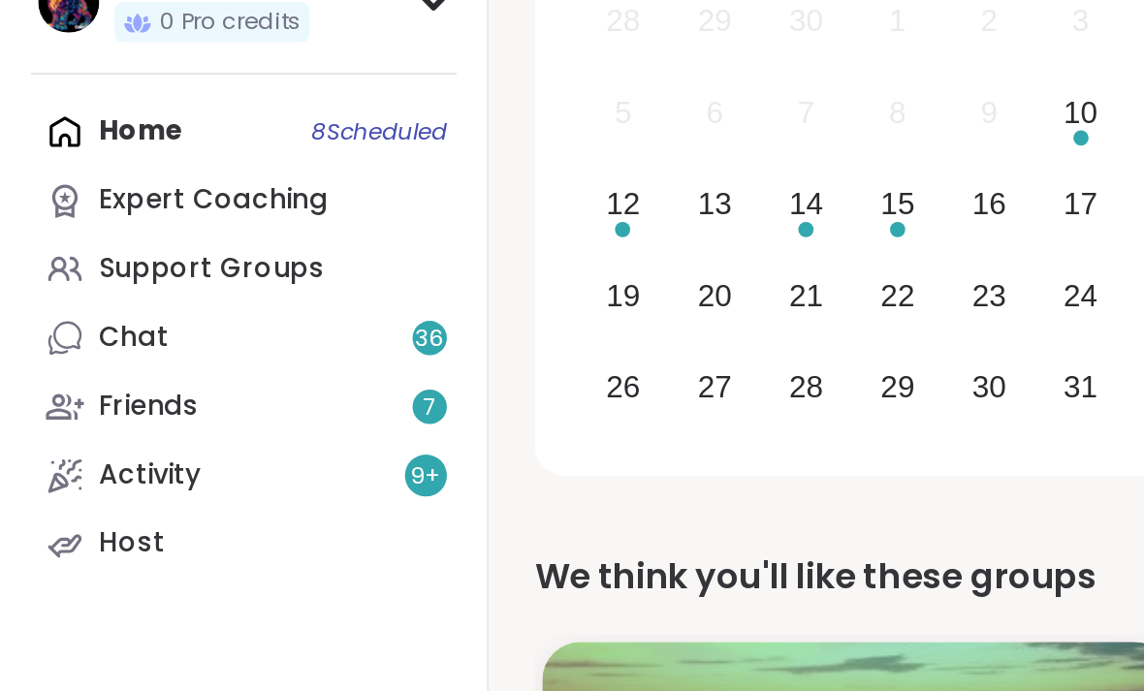
click at [204, 184] on div "Home 8 Scheduled Expert Coaching Support Groups Chat 36 Friends 7 Activity 9 + …" at bounding box center [124, 306] width 216 height 244
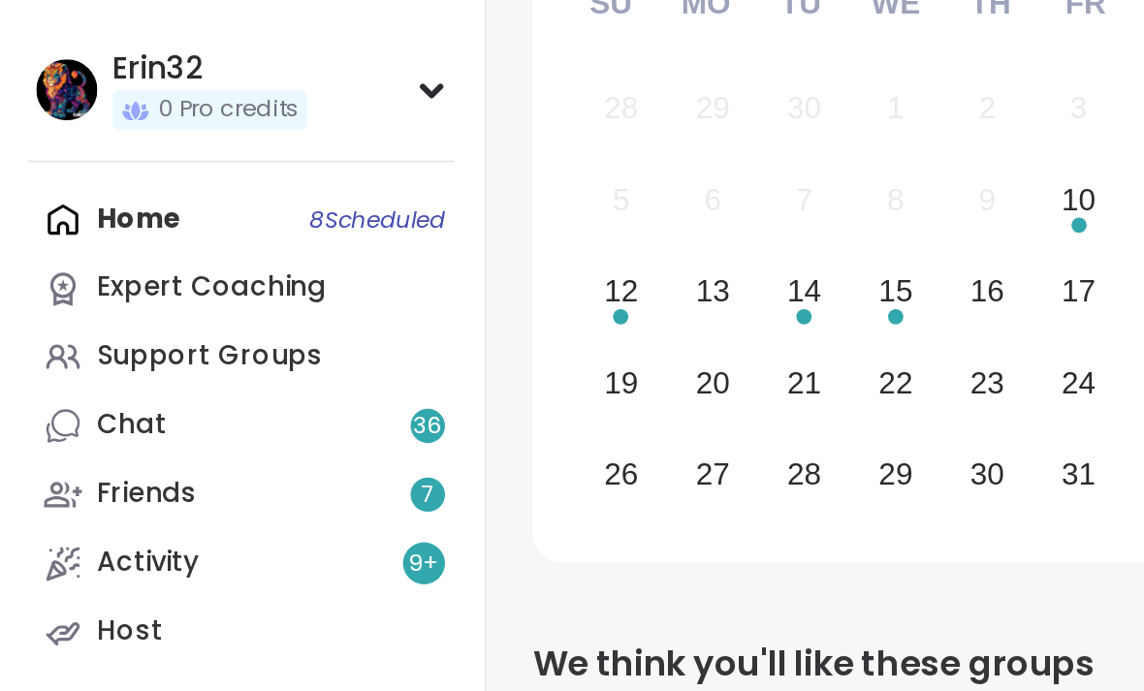
click at [191, 184] on div "Home 8 Scheduled Expert Coaching Support Groups Chat 36 Friends 7 Activity 9 + …" at bounding box center [124, 306] width 216 height 244
click at [200, 184] on div "Home 8 Scheduled Expert Coaching Support Groups Chat 36 Friends 7 Activity 9 + …" at bounding box center [124, 306] width 216 height 244
click at [218, 184] on div "Home 8 Scheduled Expert Coaching Support Groups Chat 36 Friends 7 Activity 9 + …" at bounding box center [124, 306] width 216 height 244
click at [229, 184] on div "Home 8 Scheduled Expert Coaching Support Groups Chat 36 Friends 7 Activity 9 + …" at bounding box center [124, 306] width 216 height 244
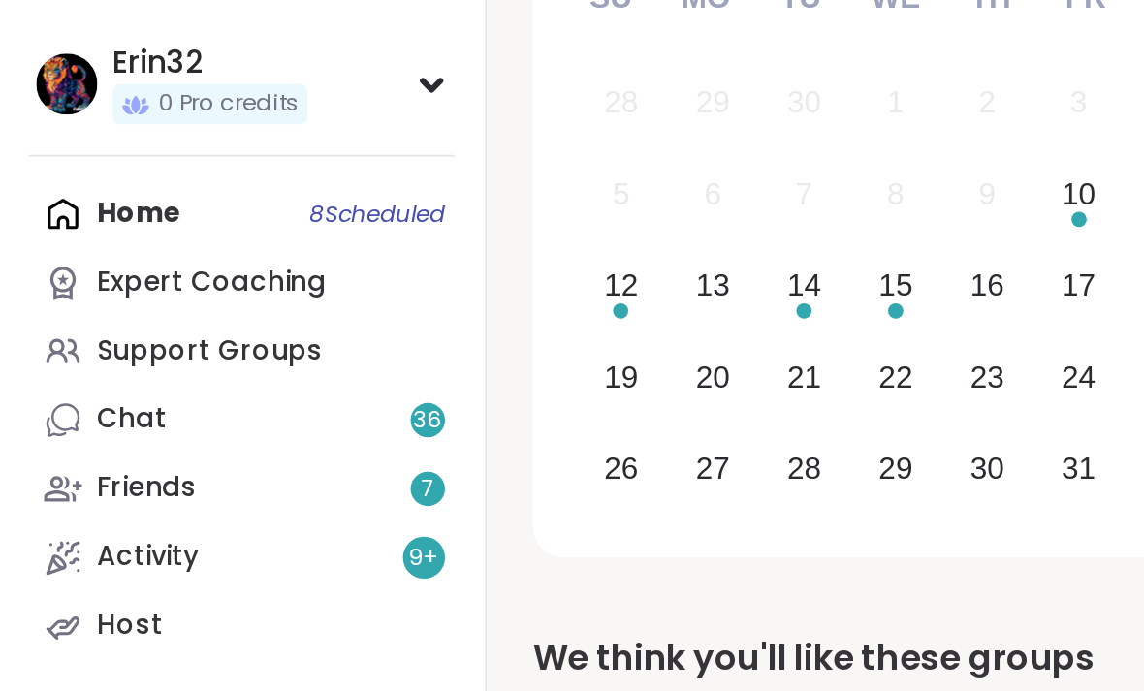
click at [80, 184] on div "Home 8 Scheduled Expert Coaching Support Groups Chat 36 Friends 7 Activity 9 + …" at bounding box center [124, 306] width 216 height 244
click at [79, 184] on div "Home 8 Scheduled Expert Coaching Support Groups Chat 36 Friends 7 Activity 9 + …" at bounding box center [124, 306] width 216 height 244
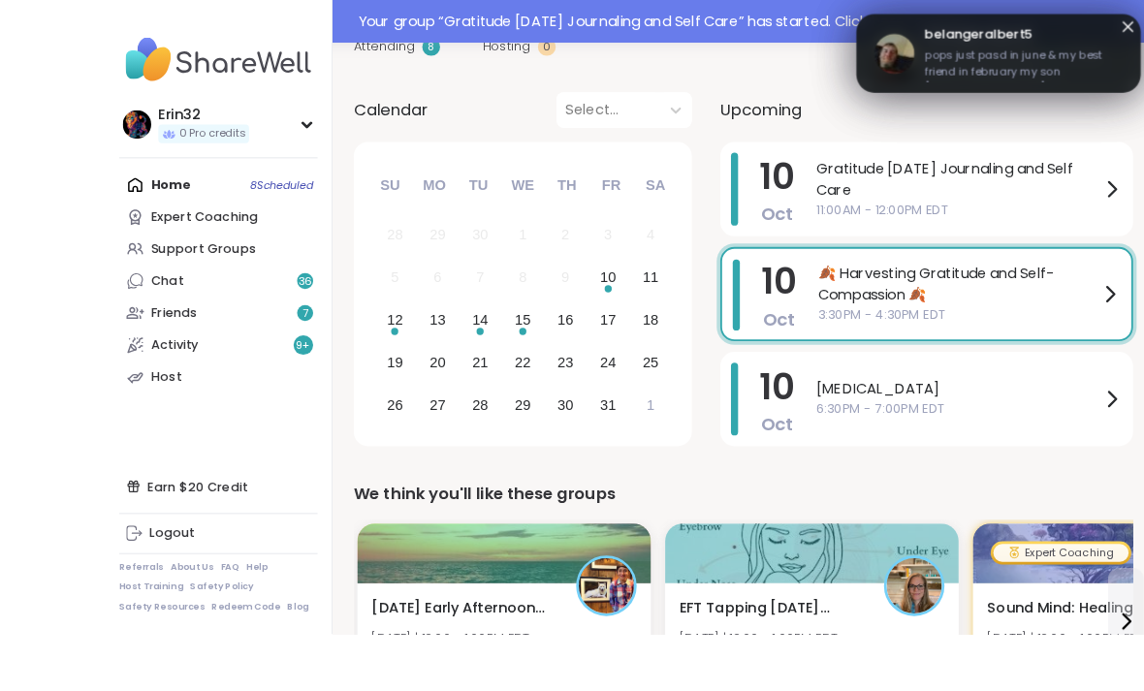
scroll to position [221, 0]
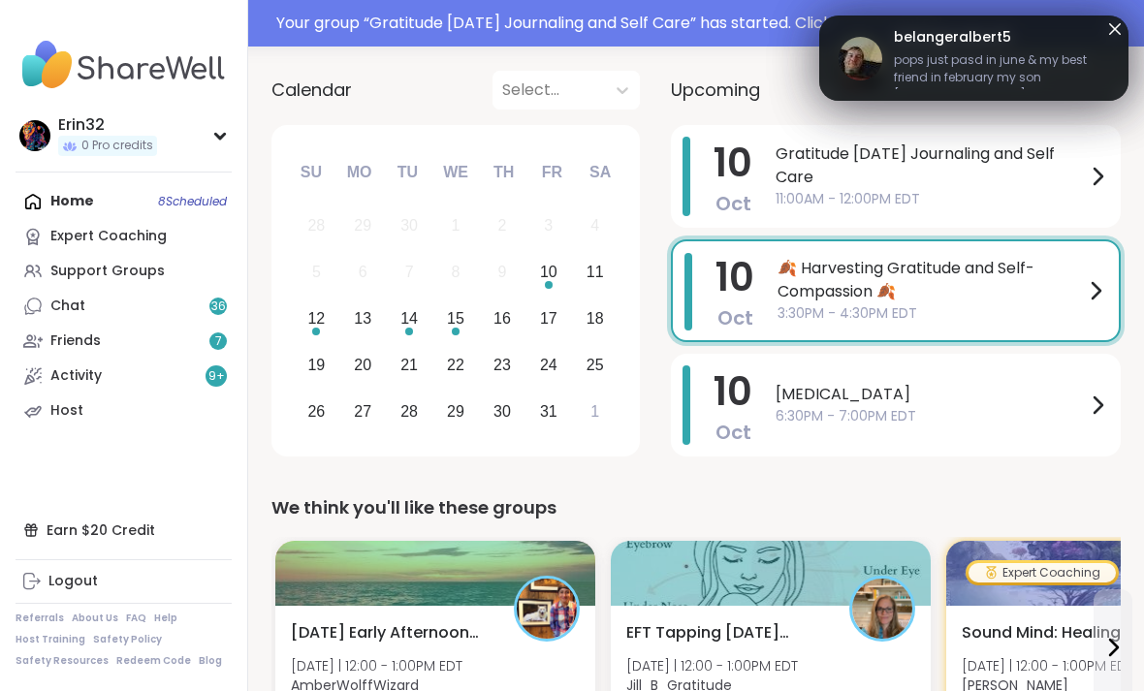
click at [124, 202] on div "Home 8 Scheduled Expert Coaching Support Groups Chat 36 Friends 7 Activity 9 + …" at bounding box center [124, 306] width 216 height 244
click at [177, 197] on div "Home 8 Scheduled Expert Coaching Support Groups Chat 36 Friends 7 Activity 9 + …" at bounding box center [124, 306] width 216 height 244
click at [1034, 51] on span "pops just pasd in june & my best friend in february my son 2 yrs last month so …" at bounding box center [1001, 70] width 215 height 39
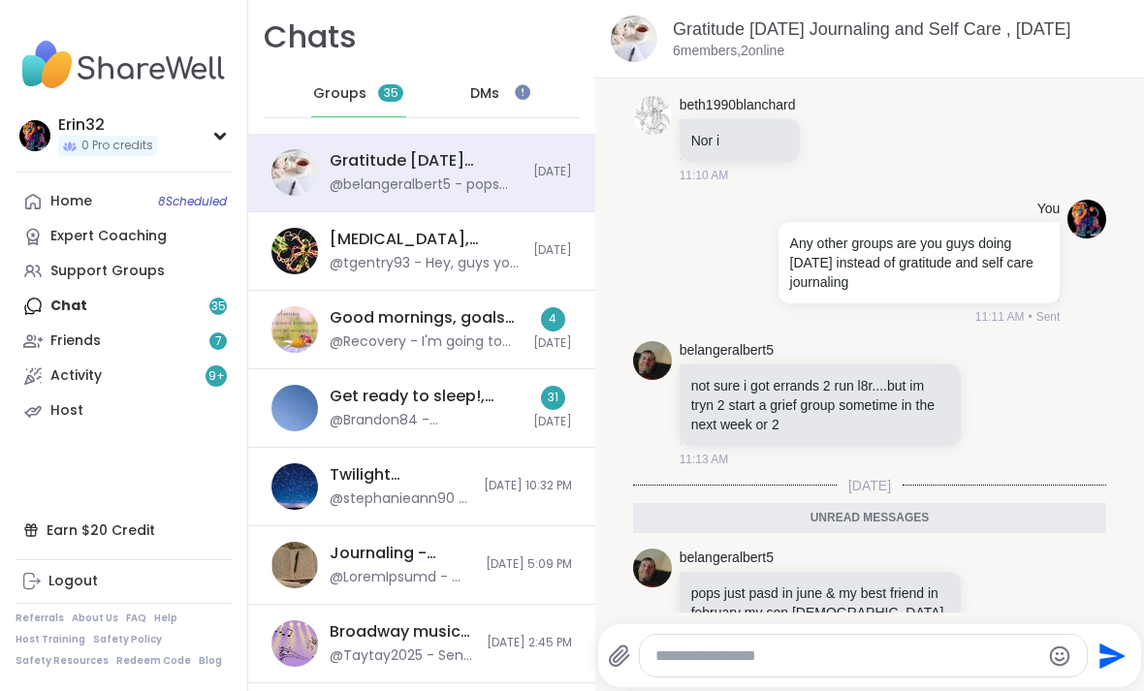
click at [476, 264] on div "@tgentry93 - Hey, guys you don't need a lot of supplies just some paper and you…" at bounding box center [426, 263] width 192 height 19
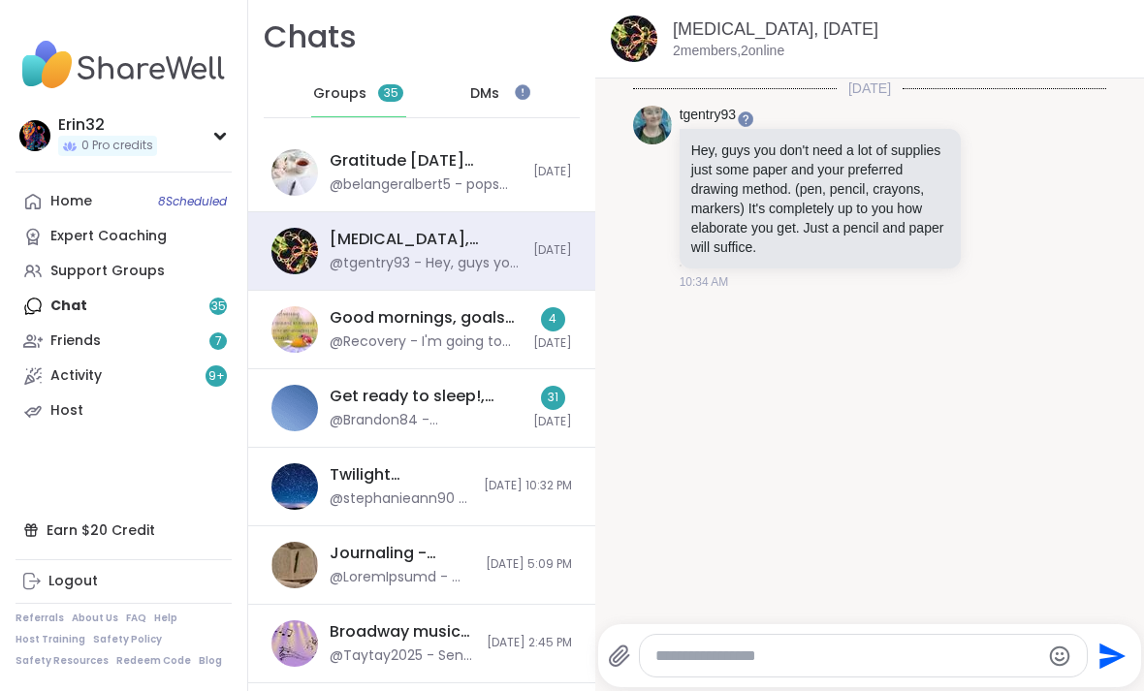
click at [208, 208] on span "8 Scheduled" at bounding box center [192, 202] width 69 height 16
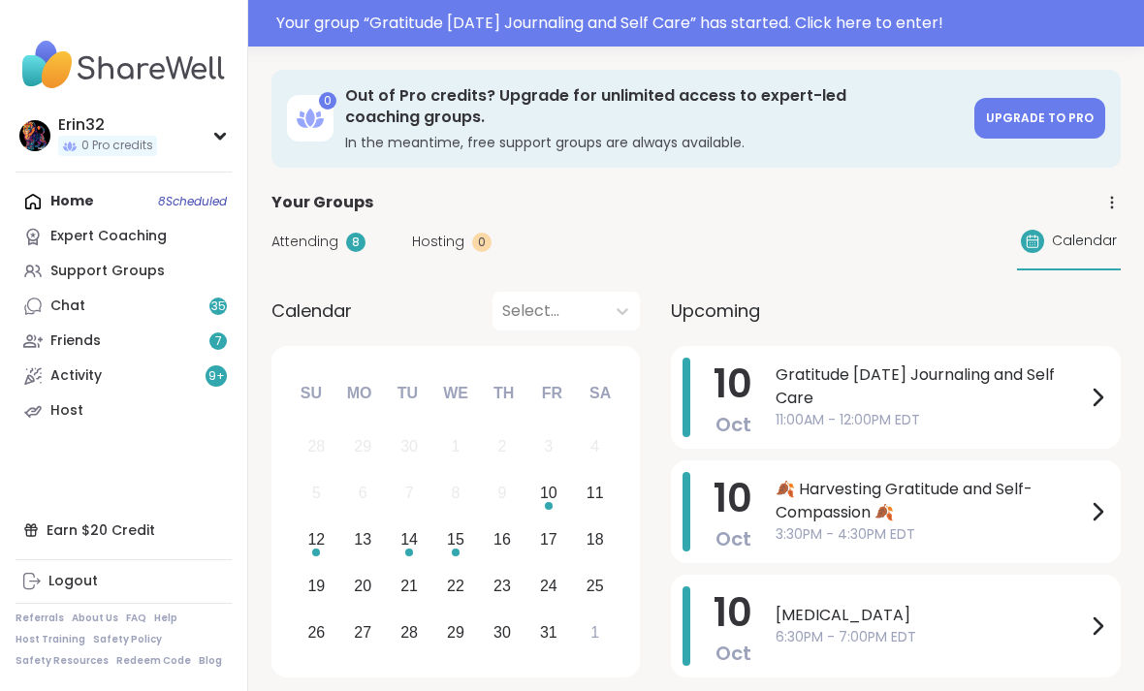
click at [168, 271] on link "Support Groups" at bounding box center [124, 271] width 216 height 35
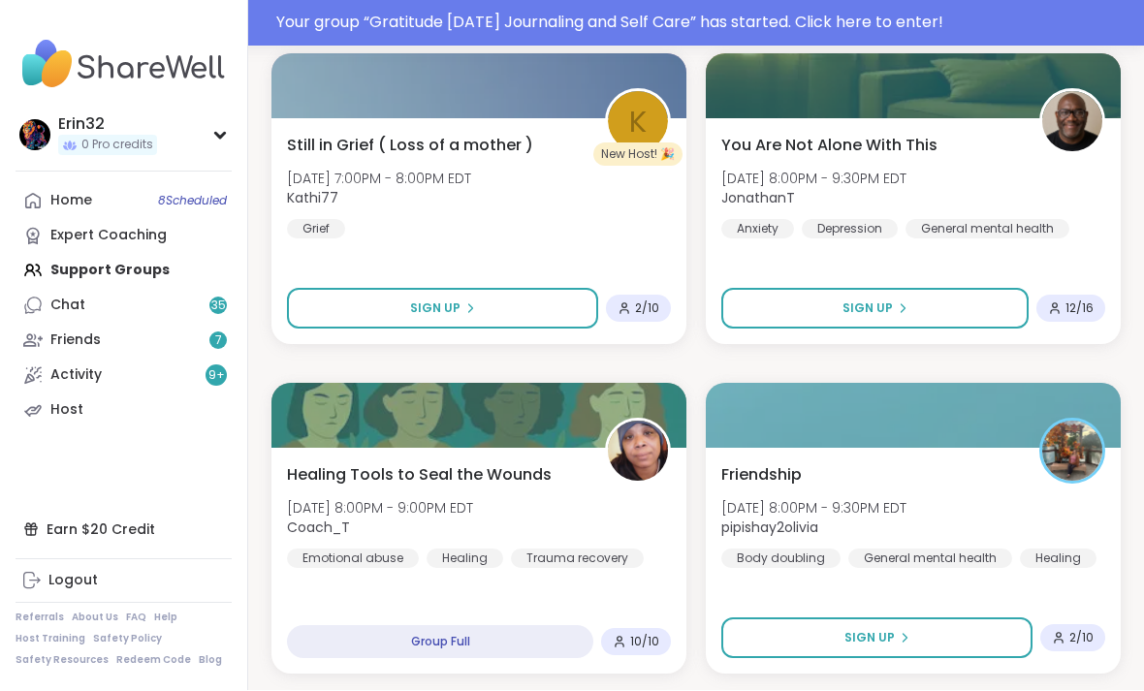
scroll to position [5515, 0]
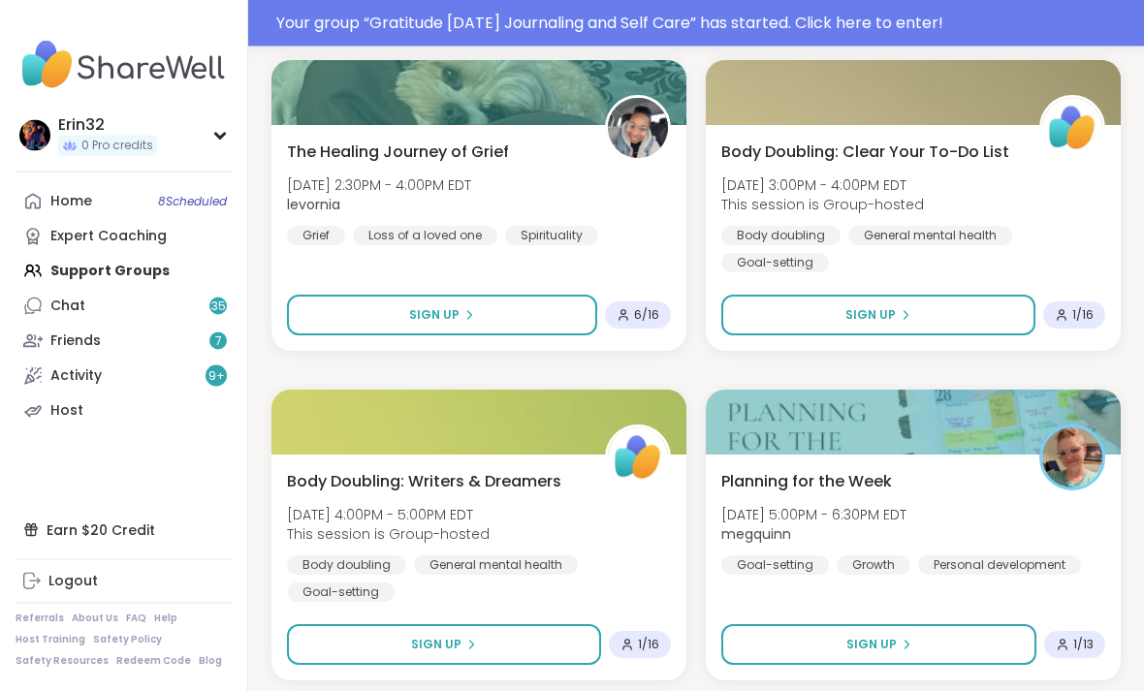
scroll to position [11449, 0]
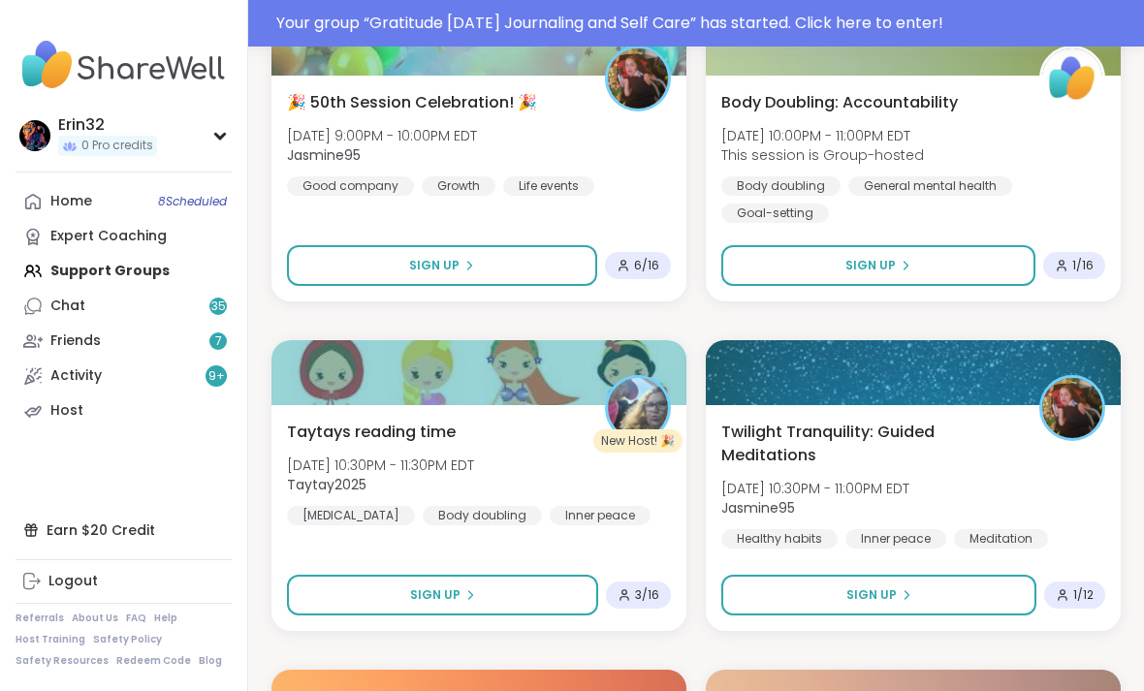
scroll to position [14456, 0]
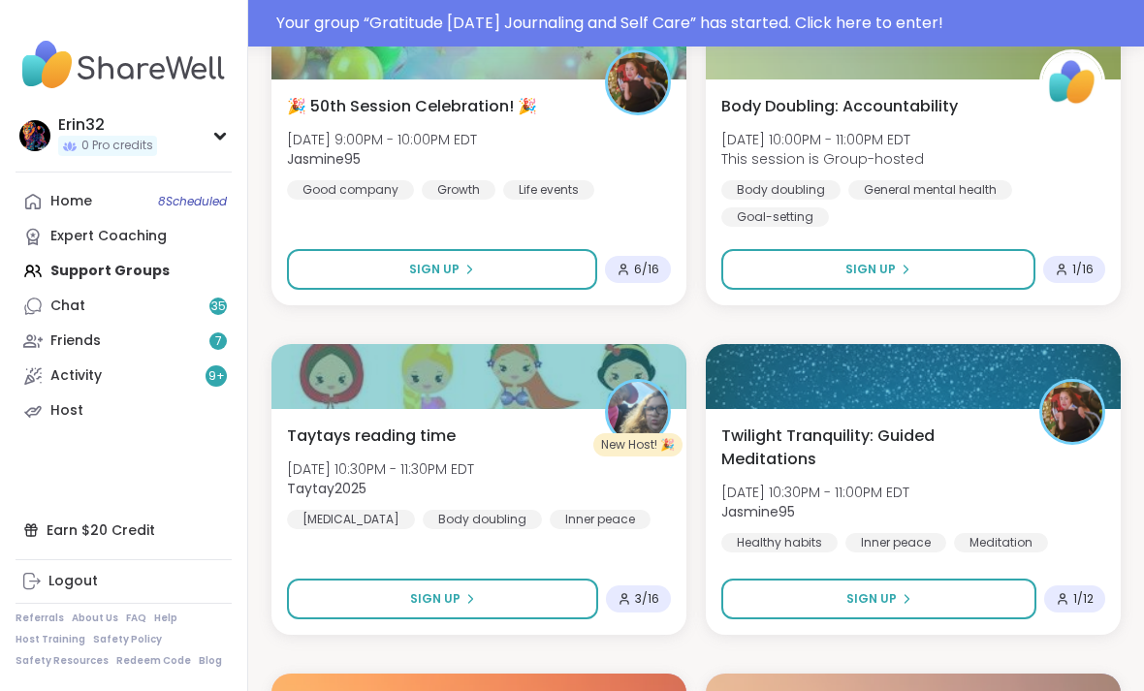
click at [476, 268] on button "Sign Up" at bounding box center [442, 269] width 310 height 41
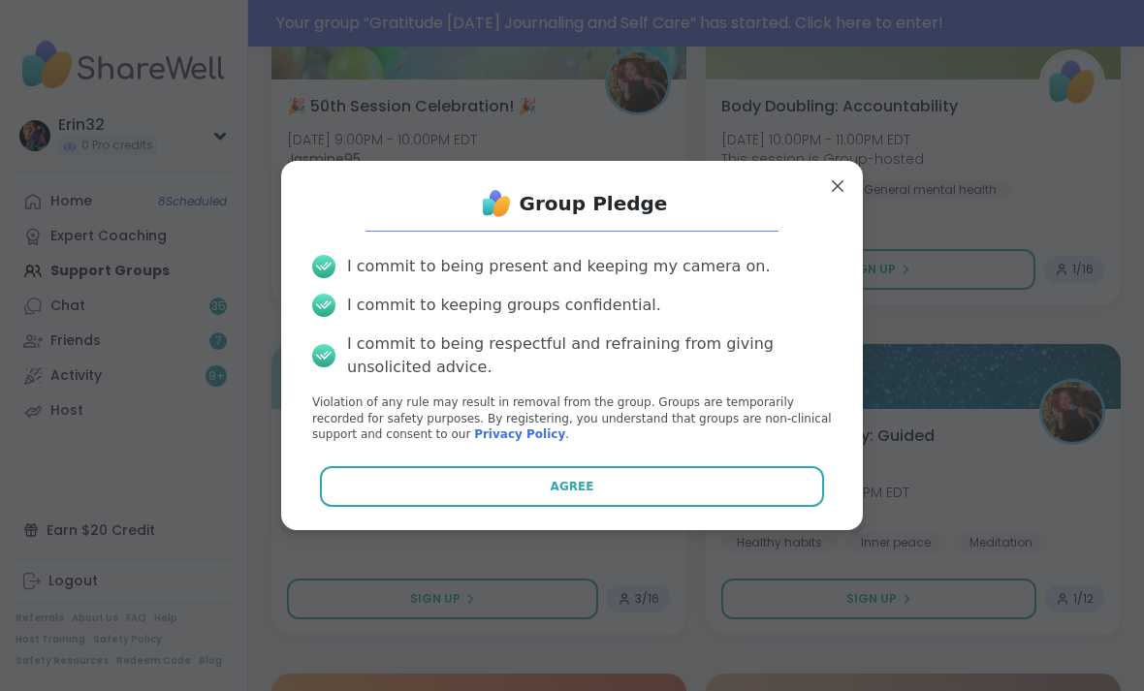
click at [626, 504] on button "Agree" at bounding box center [572, 486] width 505 height 41
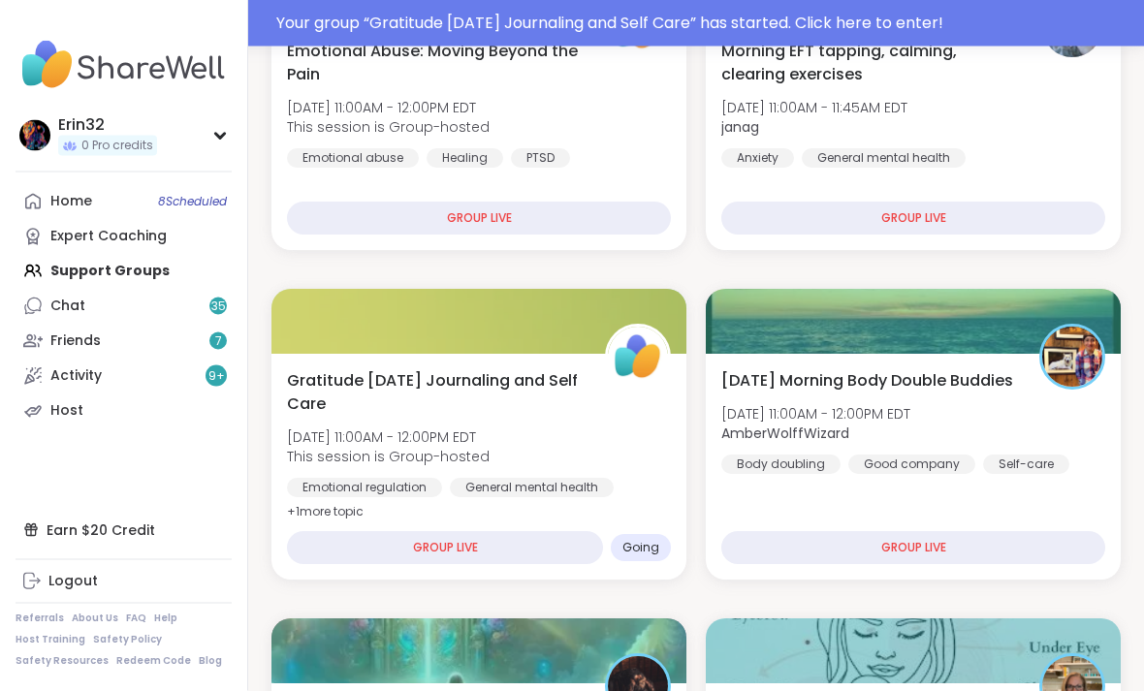
scroll to position [0, 0]
